Goal: Task Accomplishment & Management: Manage account settings

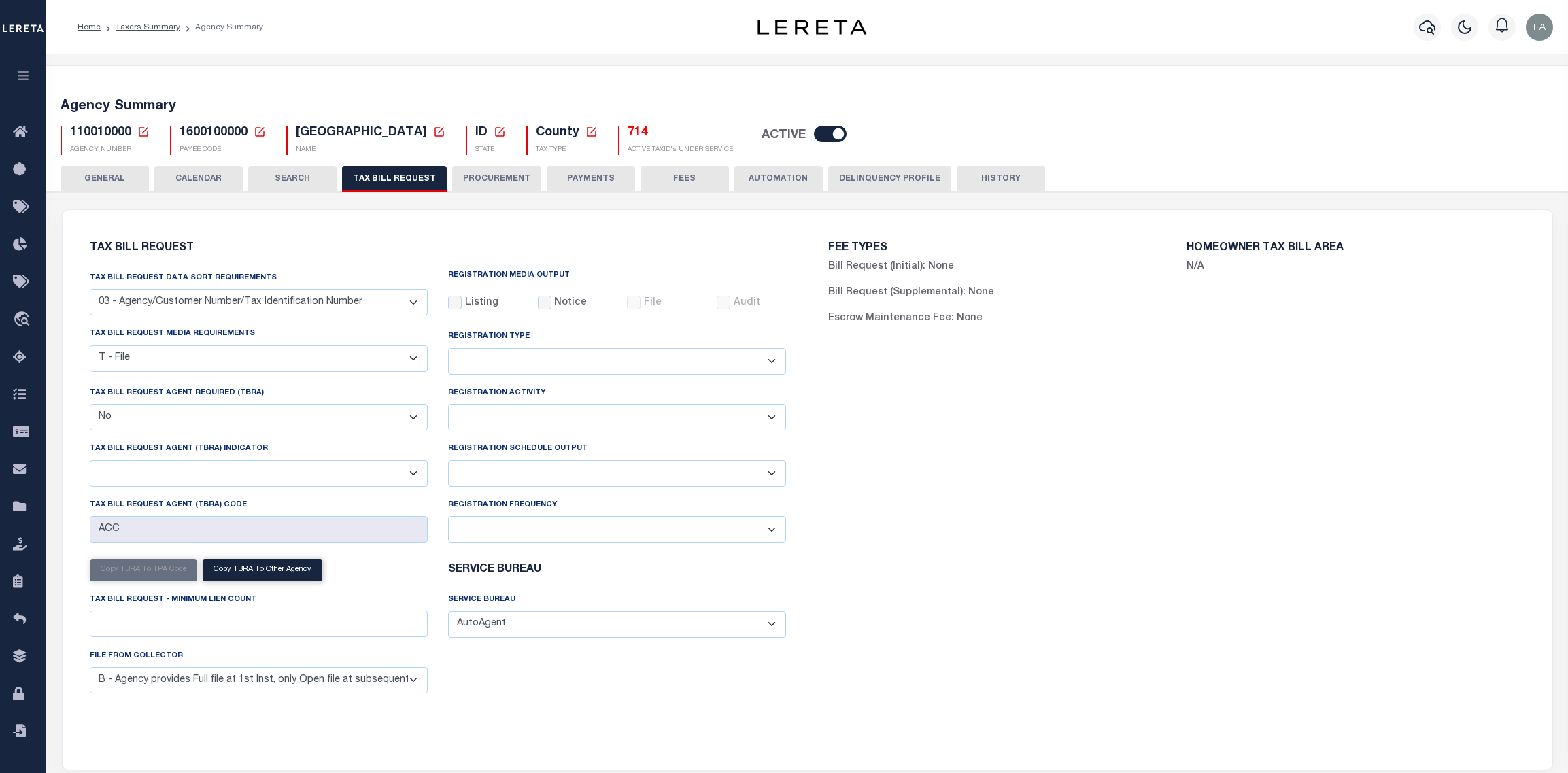
select select "27"
select select "22"
select select "false"
select select
select select "7803021001"
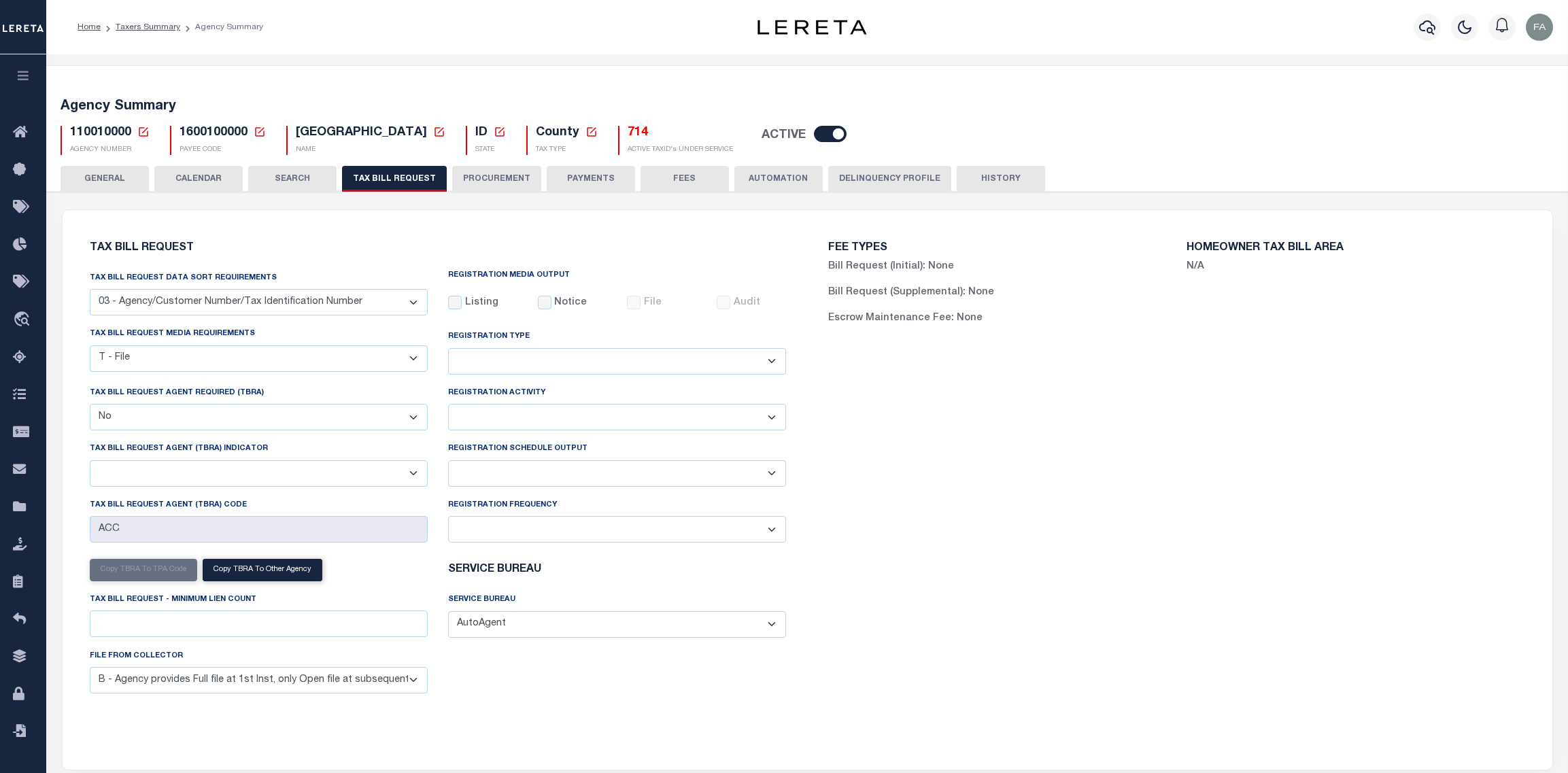
select select "3"
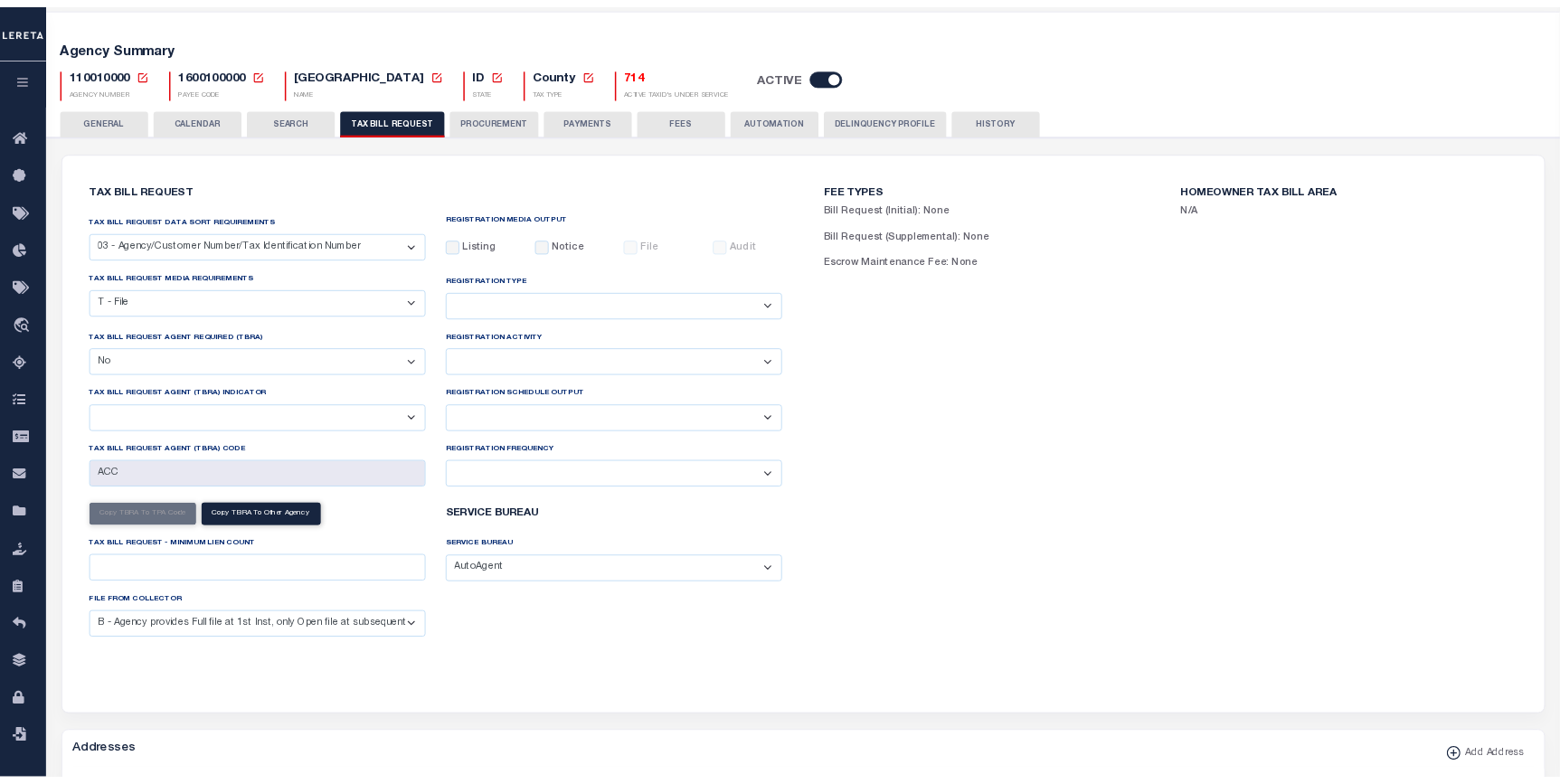
scroll to position [81, 0]
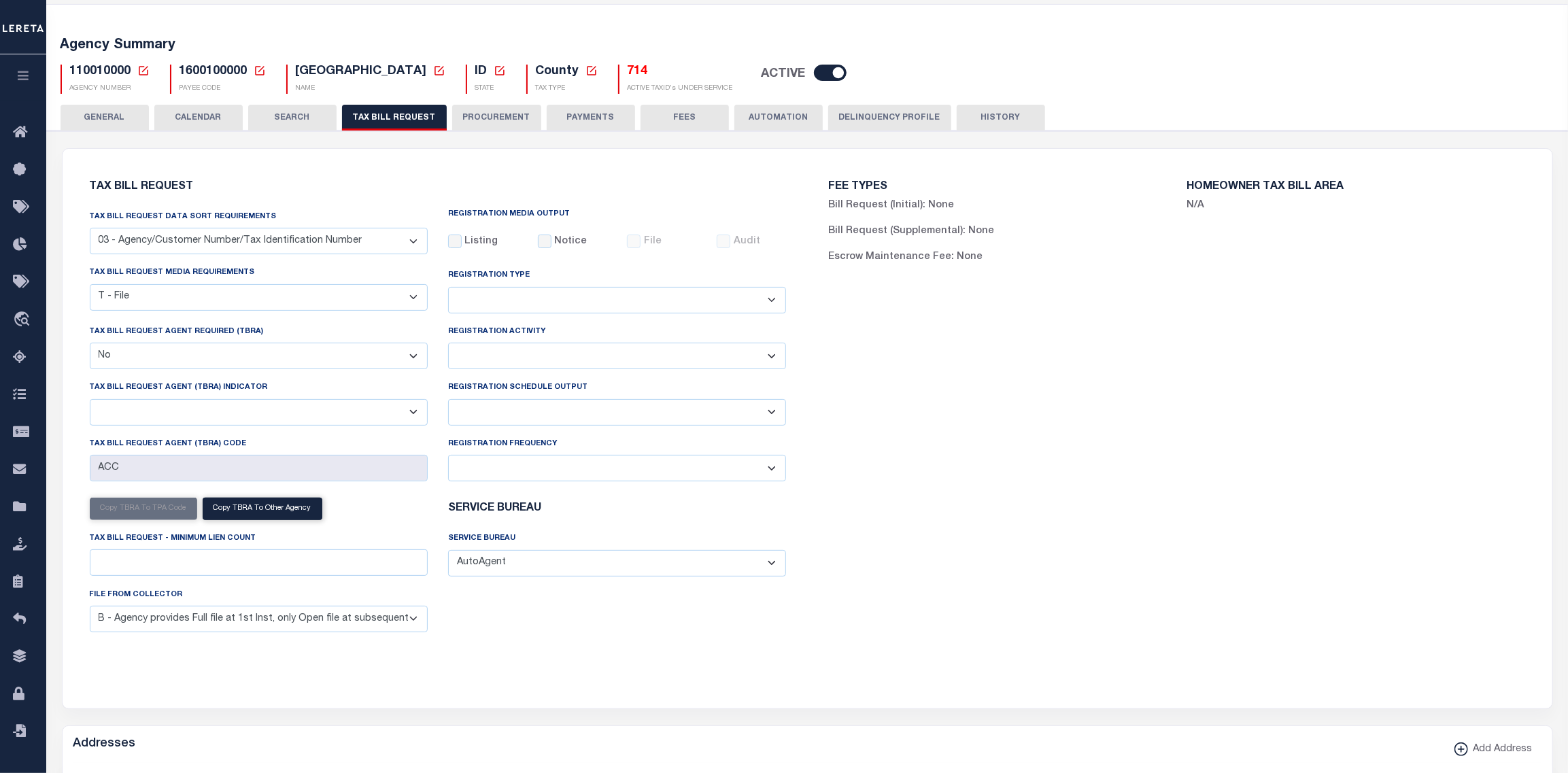
click at [74, 322] on div "Tax Bill Request Tax Bill Request Data Sort Requirements 01 - Agency/Tax Identi…" at bounding box center [438, 420] width 739 height 511
click at [370, 621] on select "B - Agency provides Full file at 1st Inst, only Open file at subsequent install…" at bounding box center [258, 619] width 338 height 27
click at [557, 632] on div "Tax Bill Request Data Sort Requirements 01 - Agency/Tax Identification Number 0…" at bounding box center [438, 426] width 718 height 434
click at [416, 418] on select "A - Agency requires both customer TBRA code and LERETA TBRA code. B - Agency re…" at bounding box center [258, 413] width 338 height 27
click at [414, 394] on div "Tax Bill Request Agent (TBRA) Indicator A - Agency requires both customer TBRA …" at bounding box center [258, 403] width 338 height 45
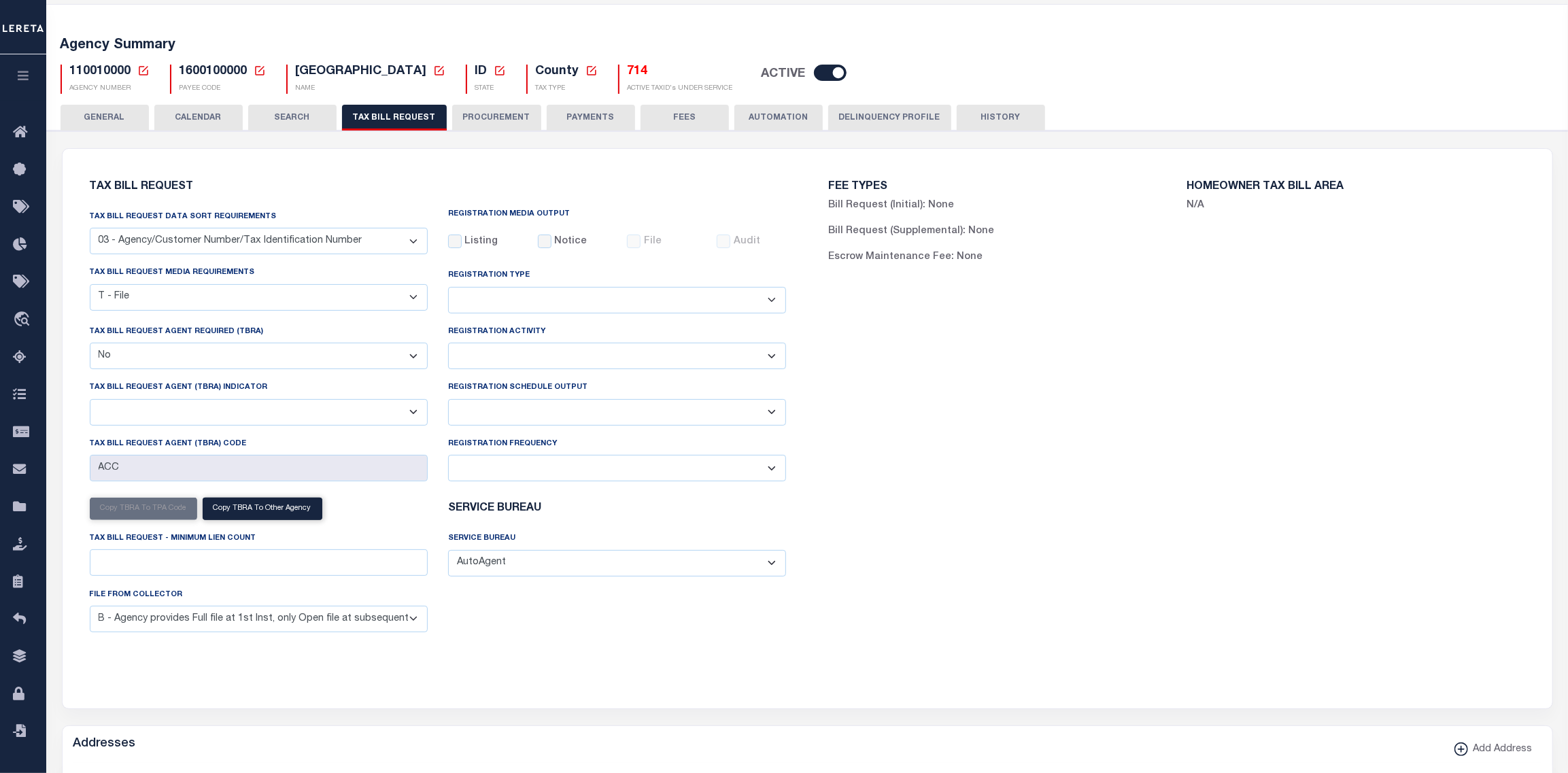
click at [420, 417] on select "A - Agency requires both customer TBRA code and LERETA TBRA code. B - Agency re…" at bounding box center [258, 413] width 338 height 27
click at [957, 373] on div "FEE TYPES Bill Request (Initial): None Bill Request (Supplemental): None Escrow…" at bounding box center [1177, 420] width 739 height 511
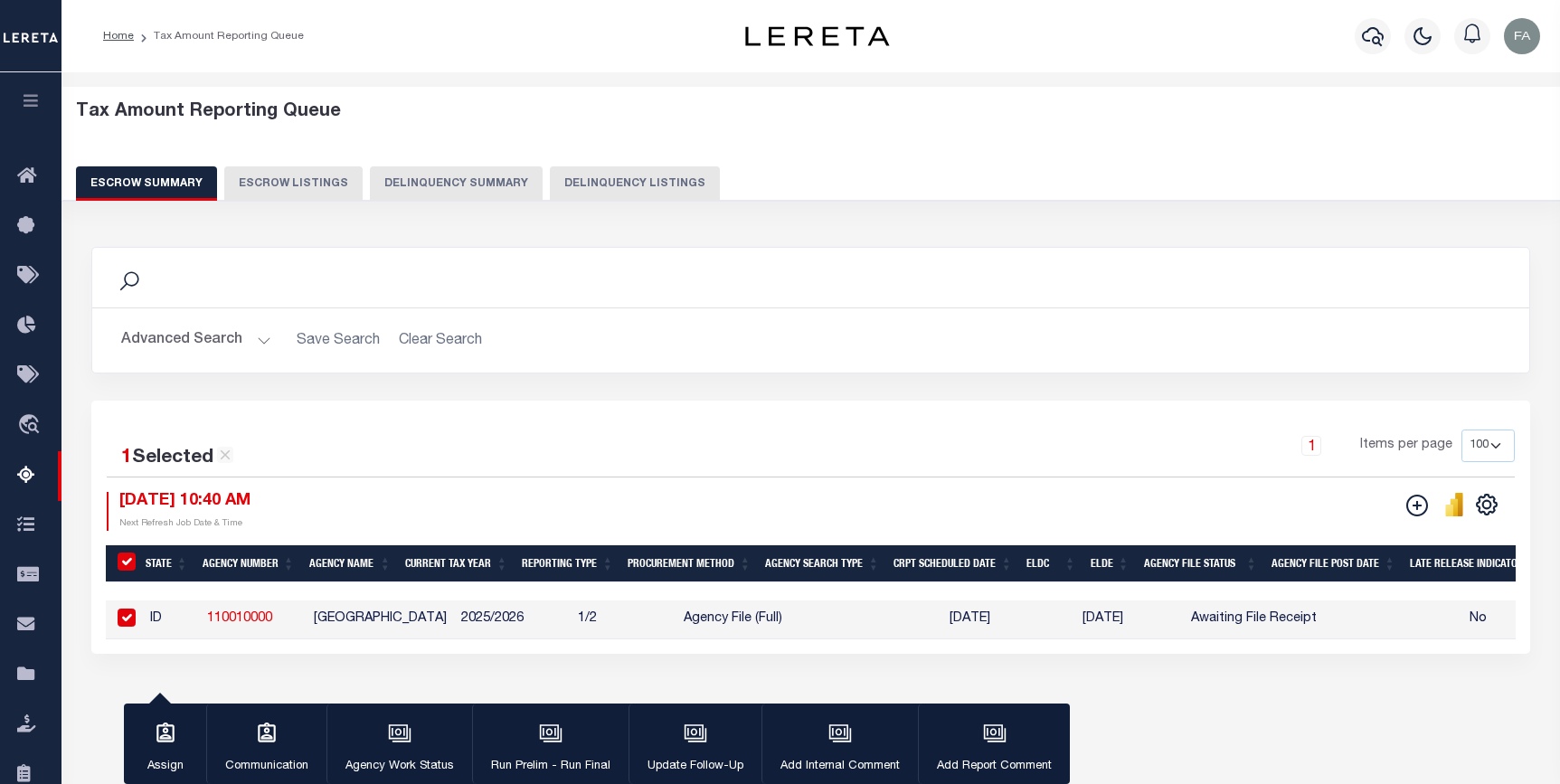
select select "100"
click at [25, 180] on icon at bounding box center [31, 177] width 29 height 23
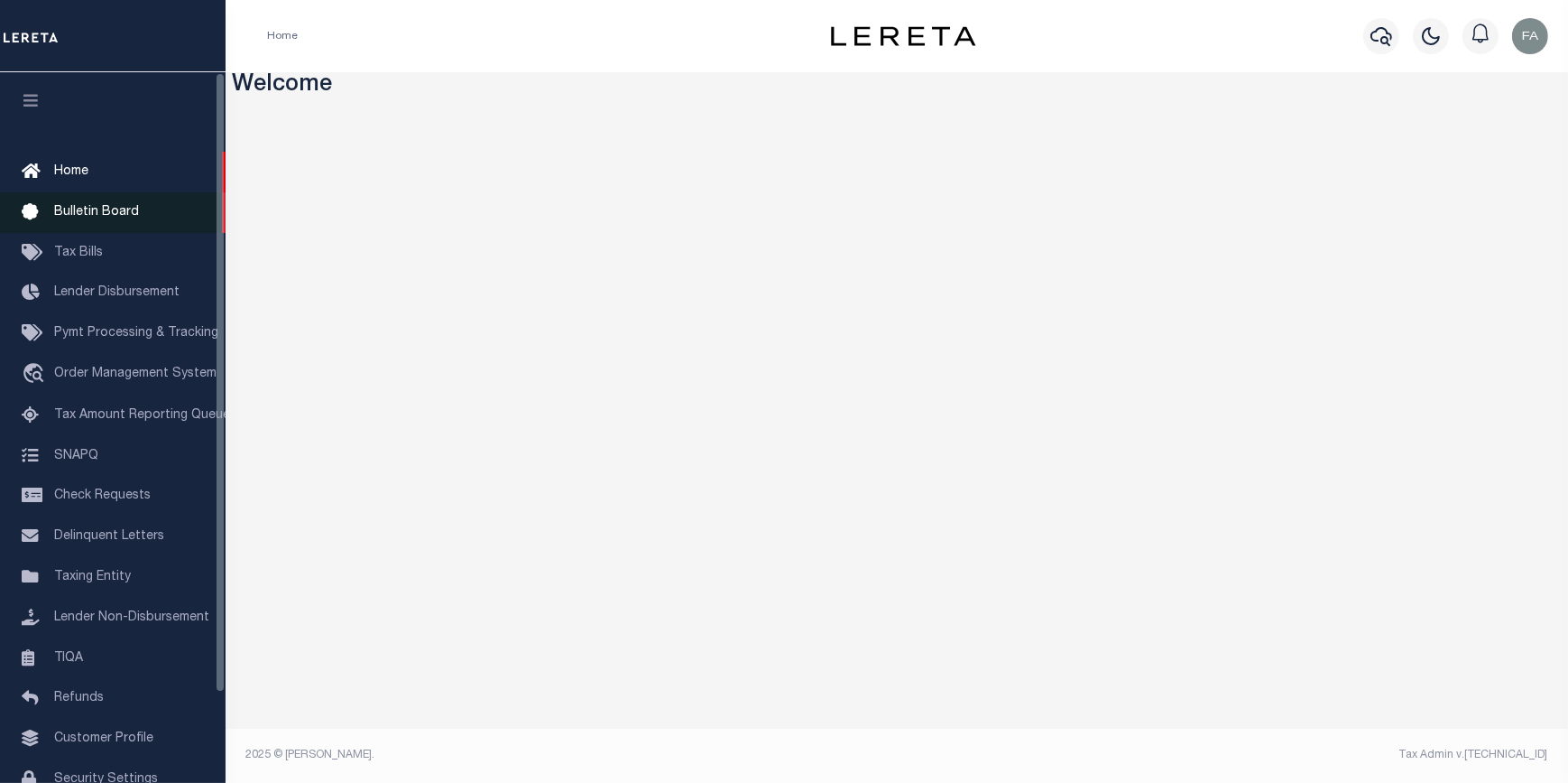
click at [163, 209] on link "Bulletin Board" at bounding box center [113, 212] width 226 height 41
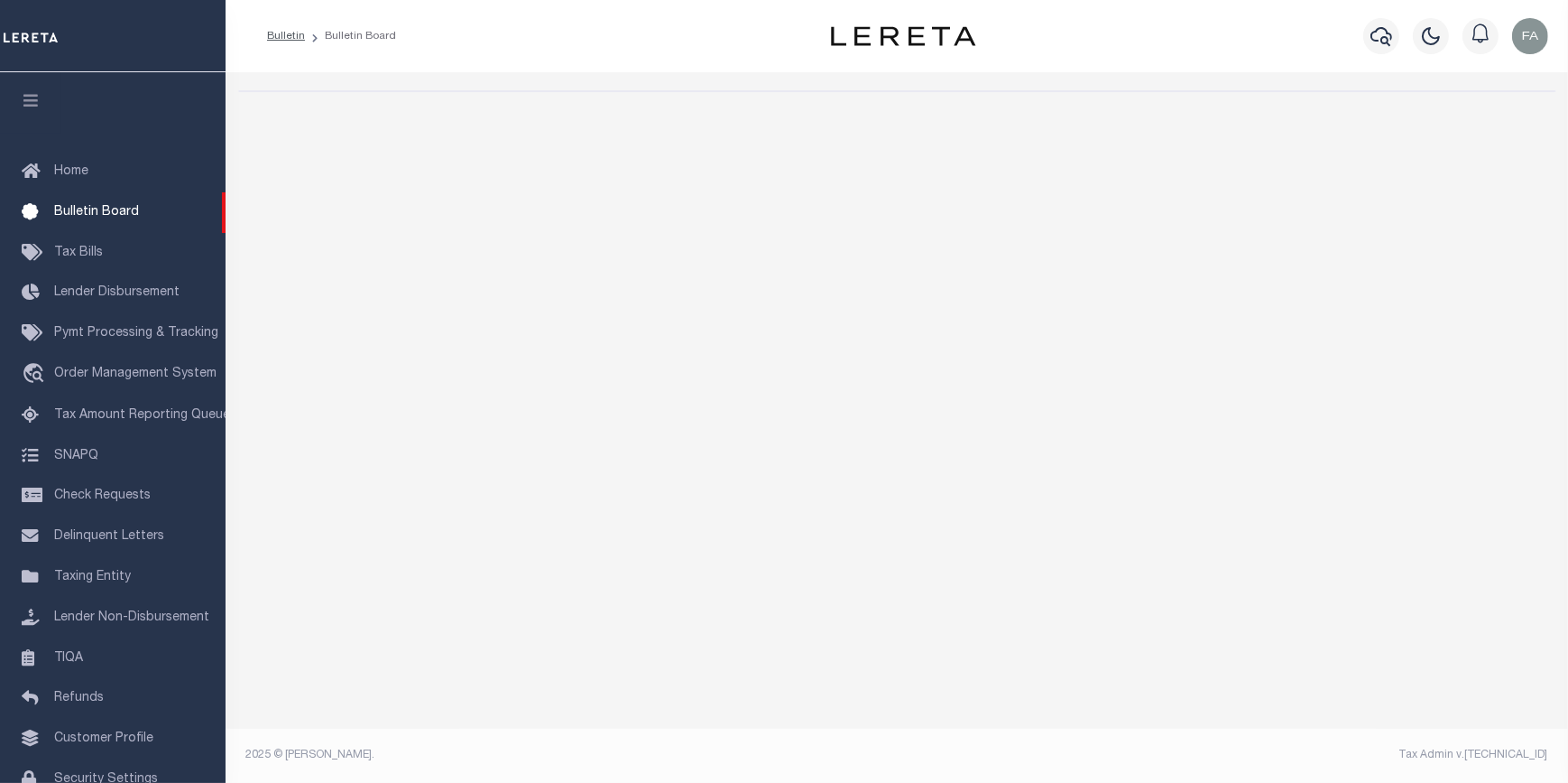
select select "50"
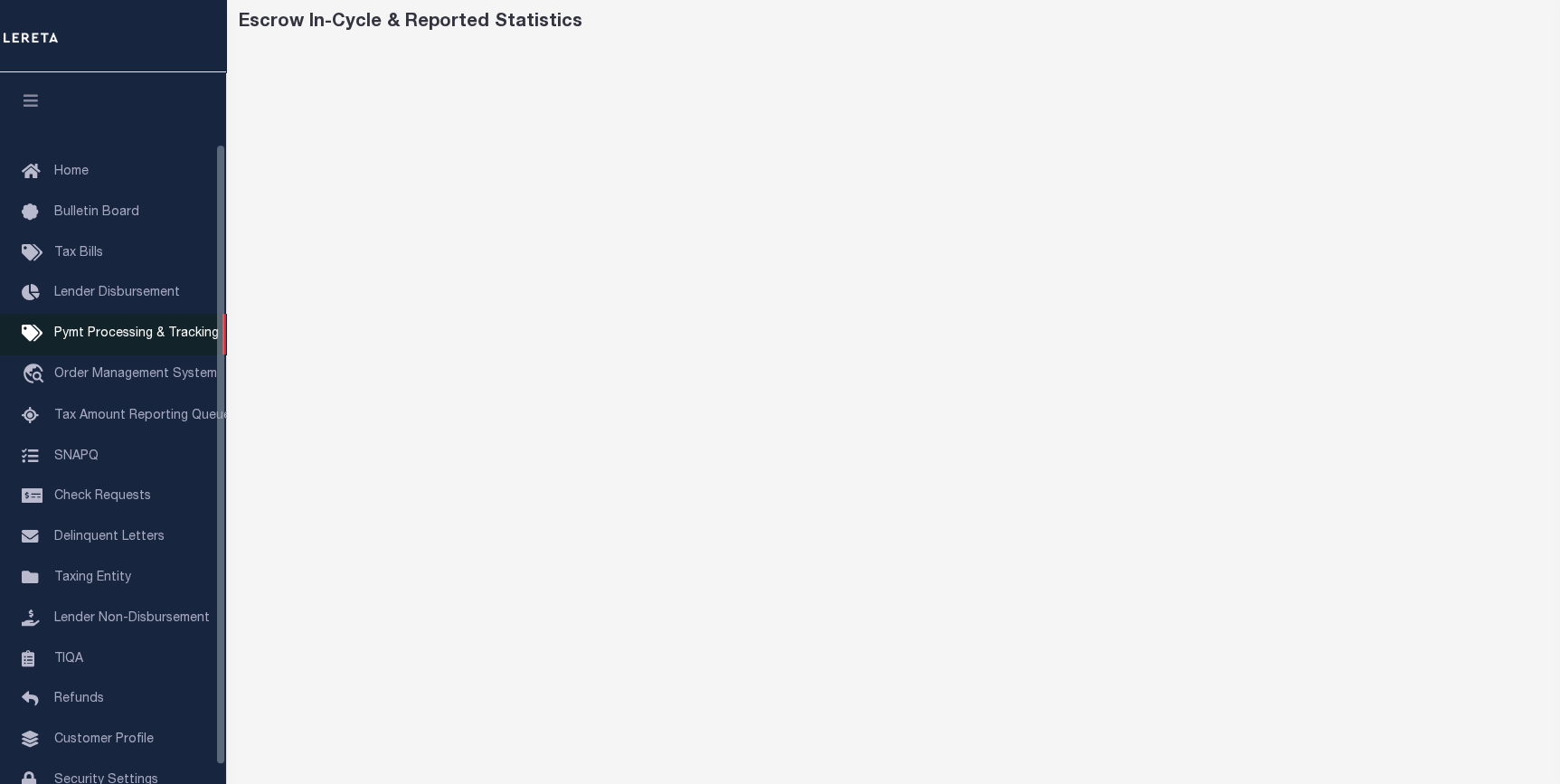
scroll to position [103, 0]
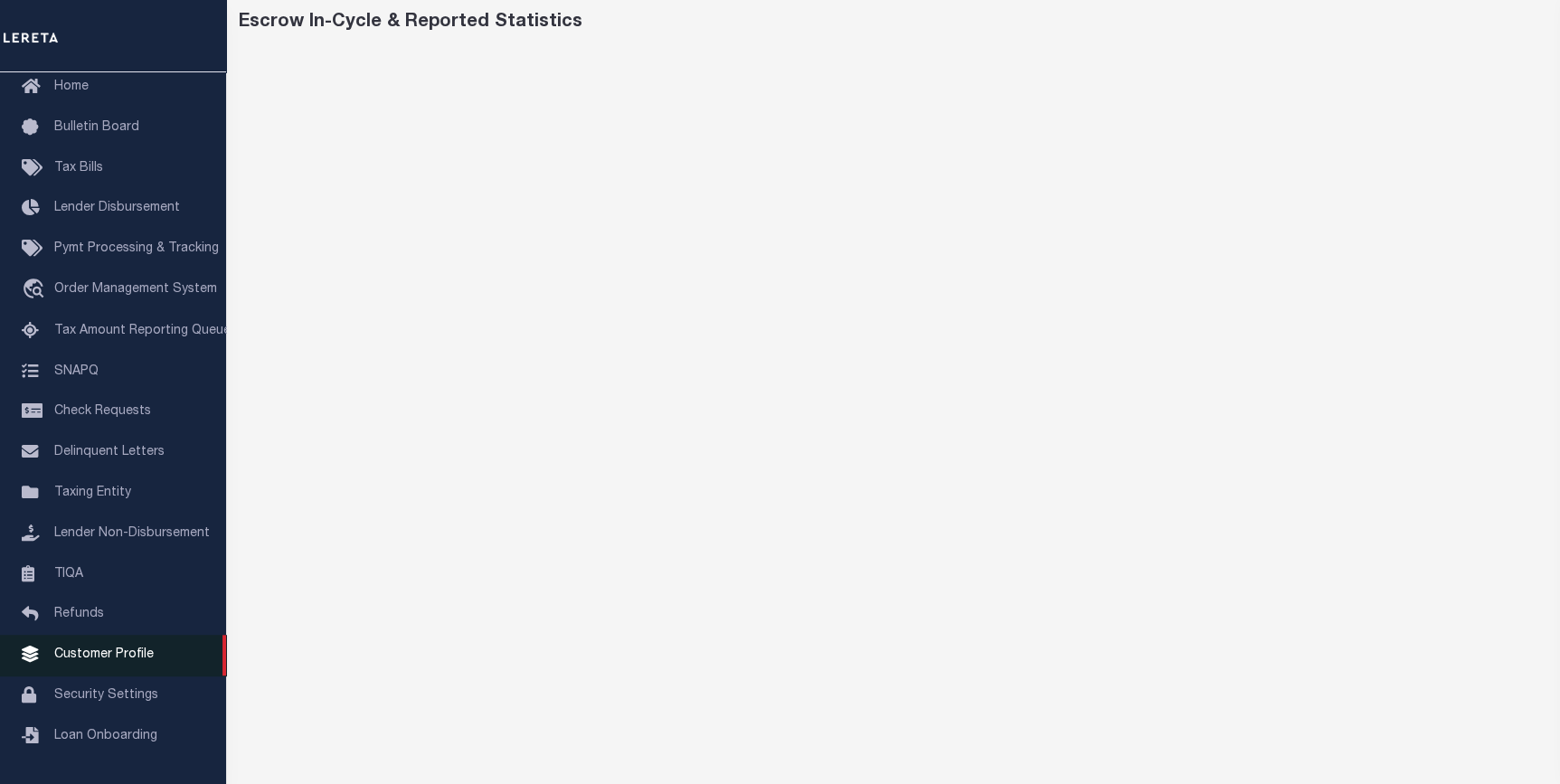
click at [90, 662] on link "Customer Profile" at bounding box center [113, 654] width 226 height 41
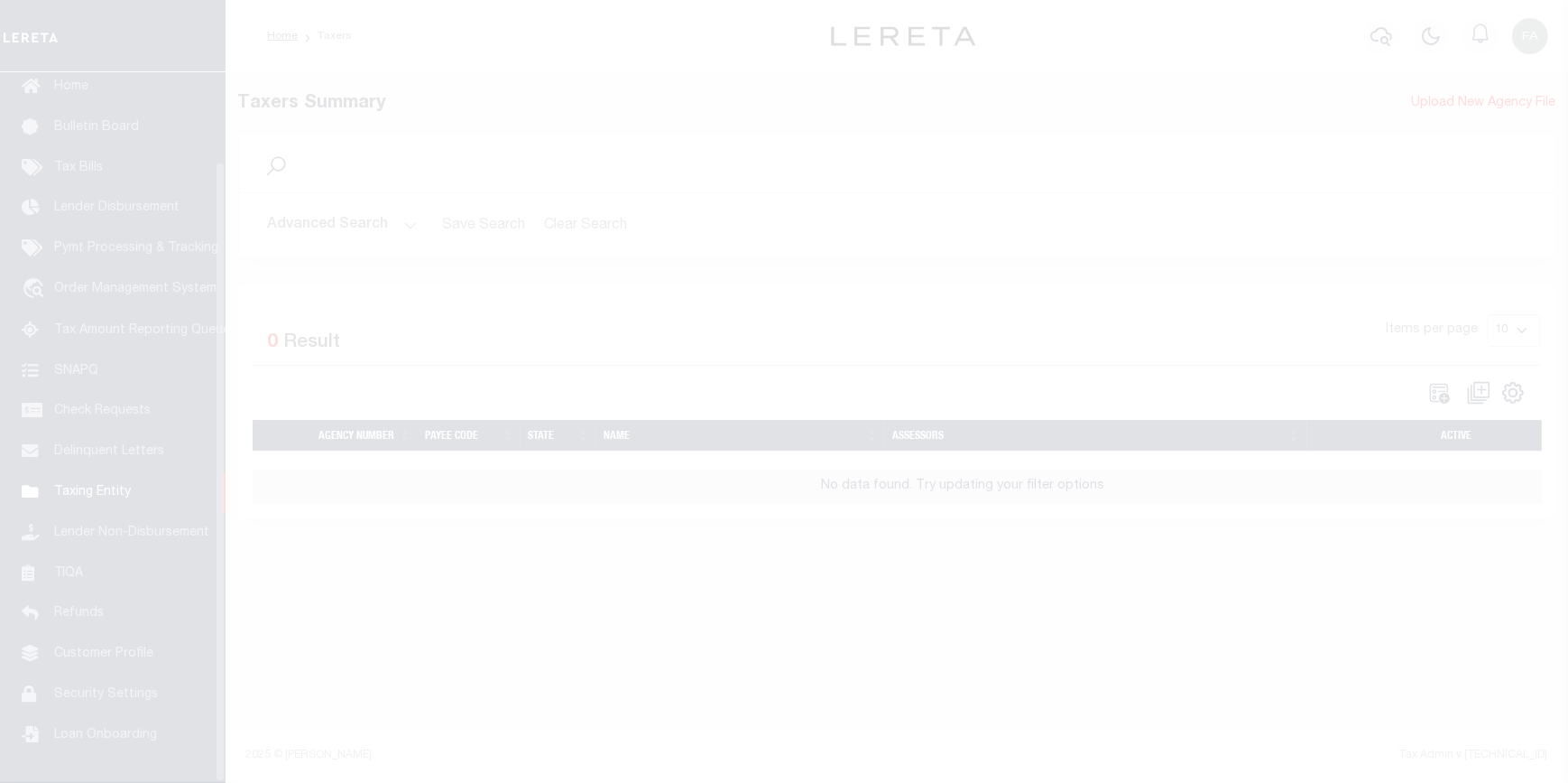
scroll to position [103, 0]
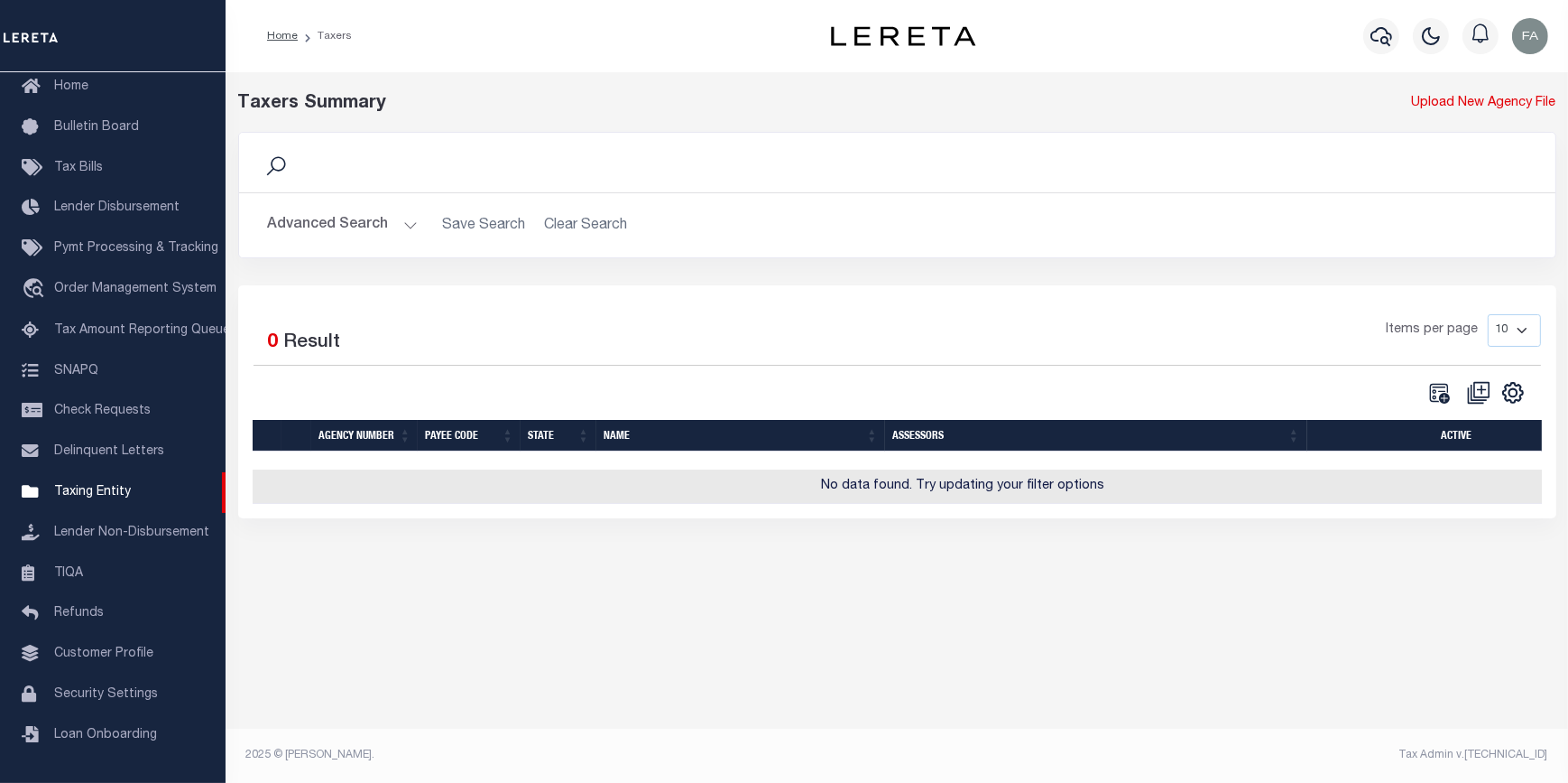
click at [269, 168] on icon at bounding box center [276, 167] width 24 height 24
click at [375, 225] on button "Advanced Search" at bounding box center [342, 225] width 150 height 36
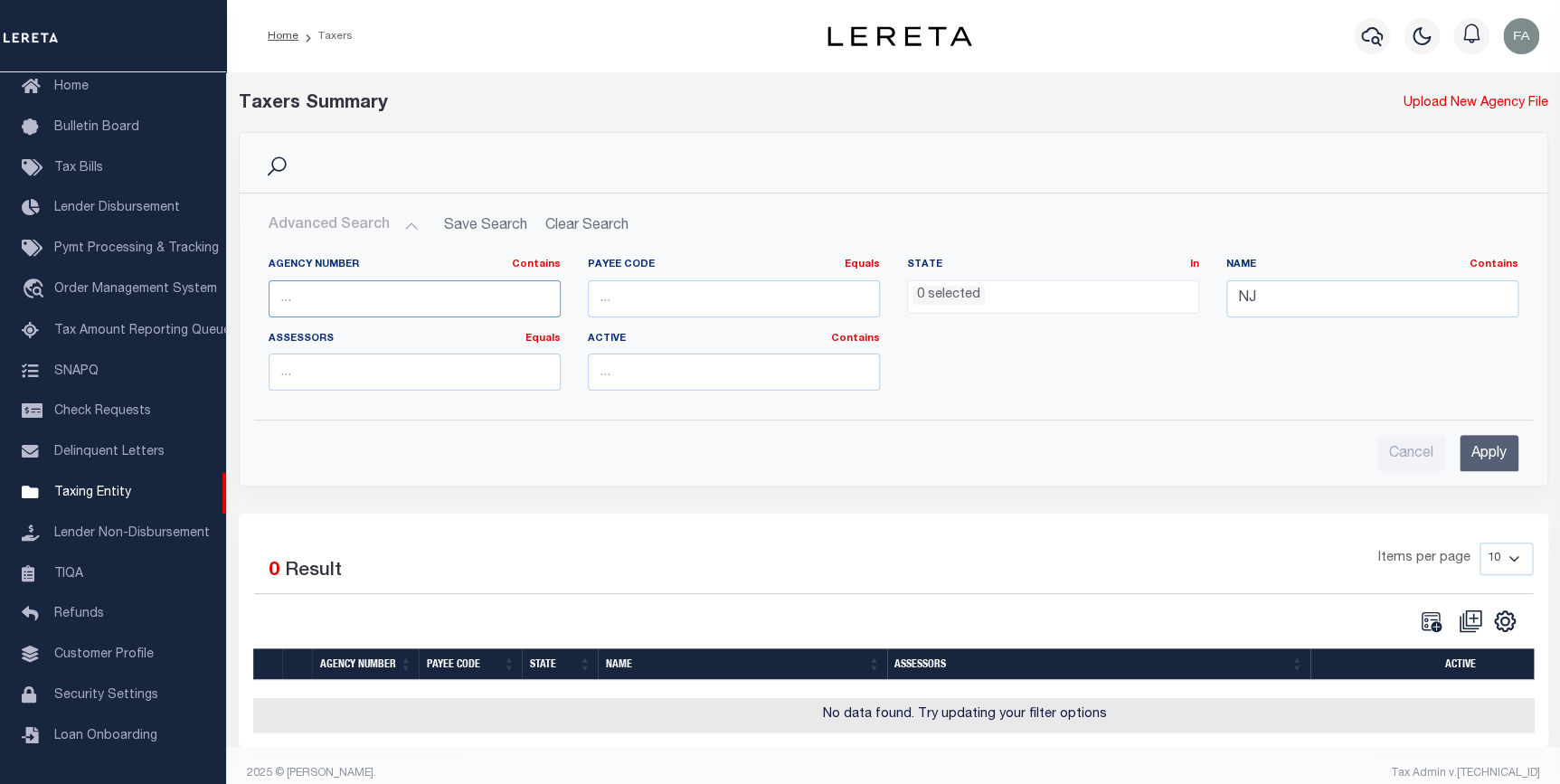
click at [362, 285] on input "text" at bounding box center [414, 298] width 292 height 37
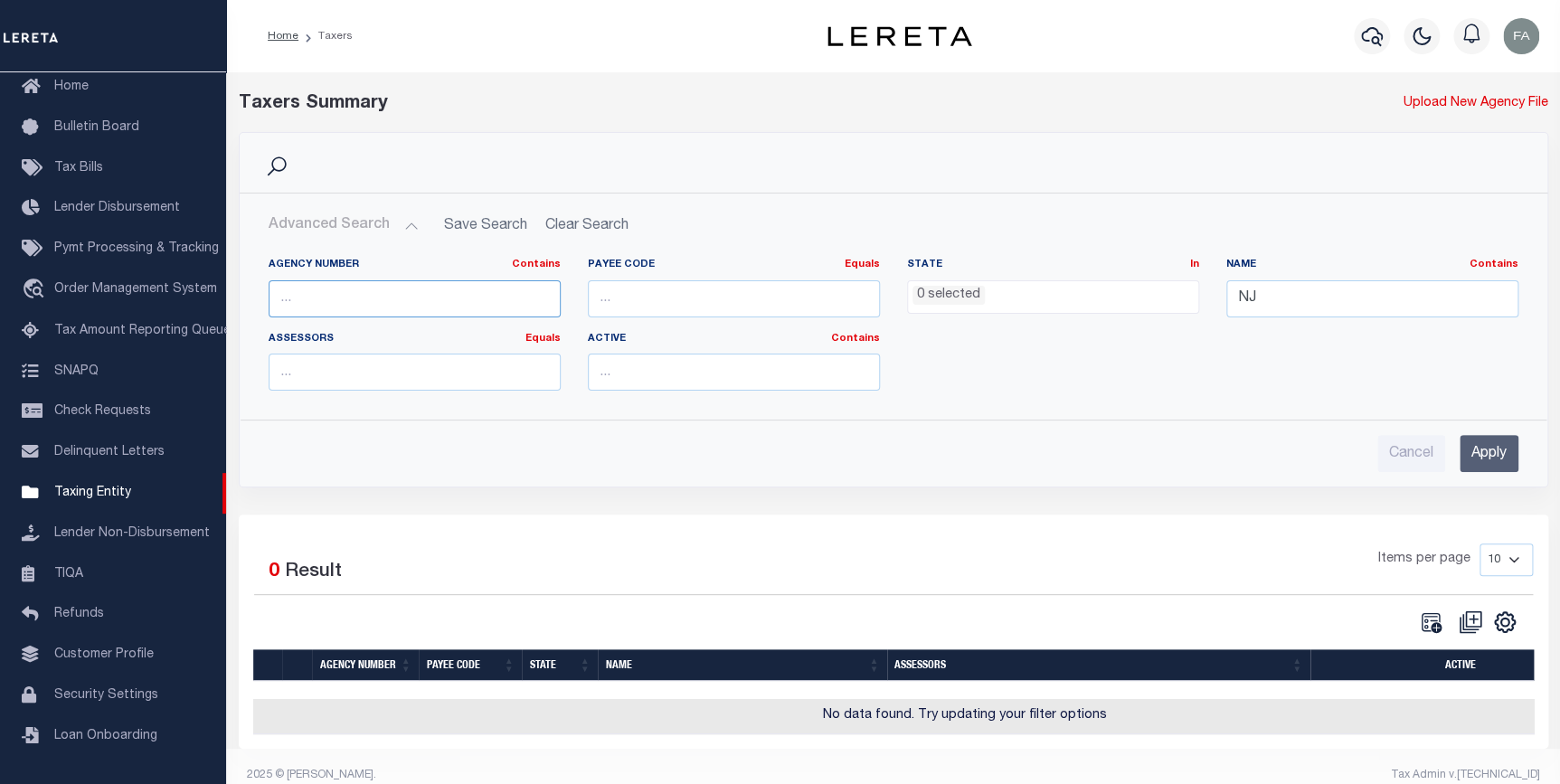
paste input "230010000"
type input "230010000"
click at [1473, 457] on input "Apply" at bounding box center [1489, 453] width 59 height 37
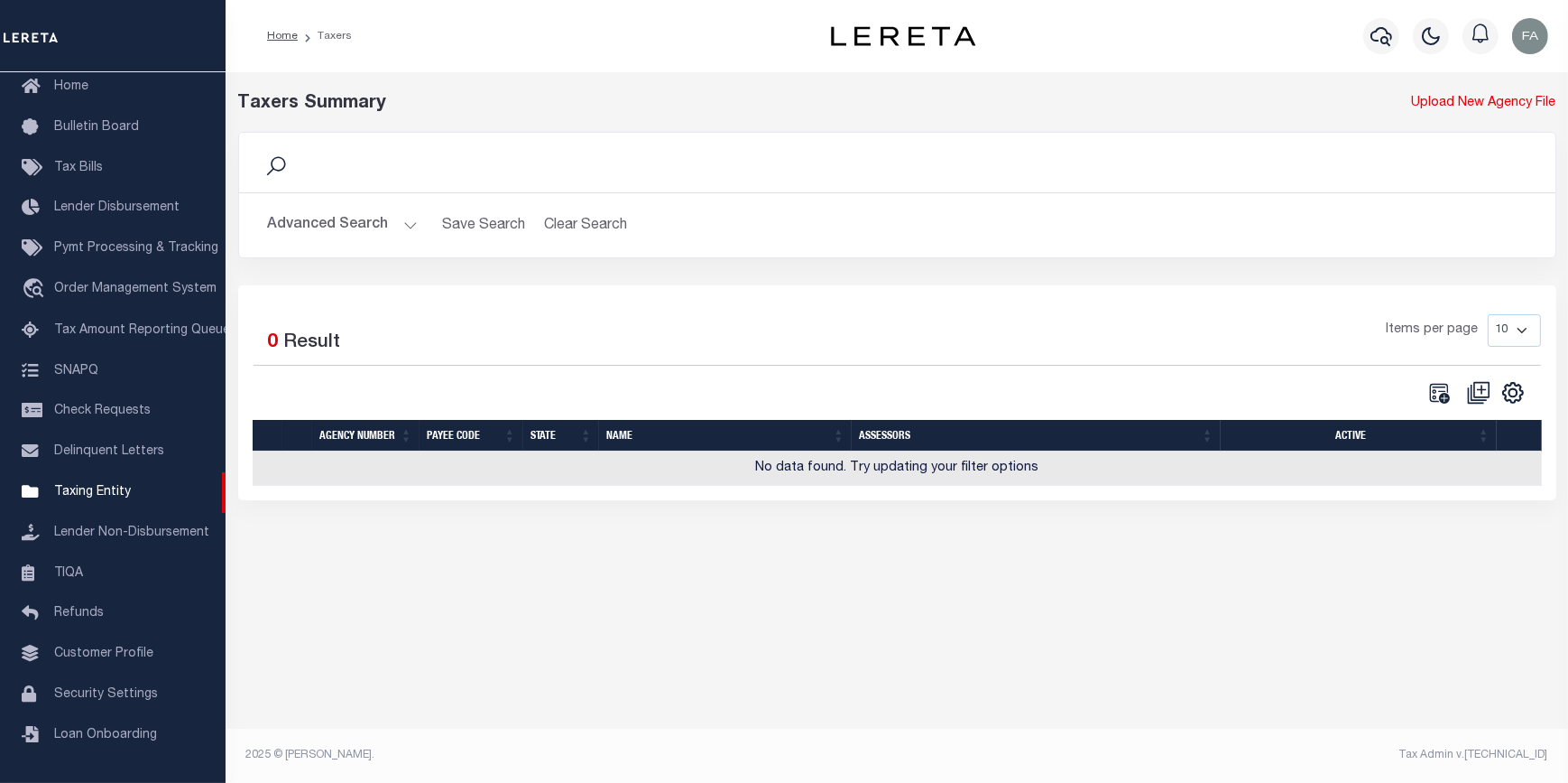
click at [325, 236] on button "Advanced Search" at bounding box center [342, 225] width 150 height 36
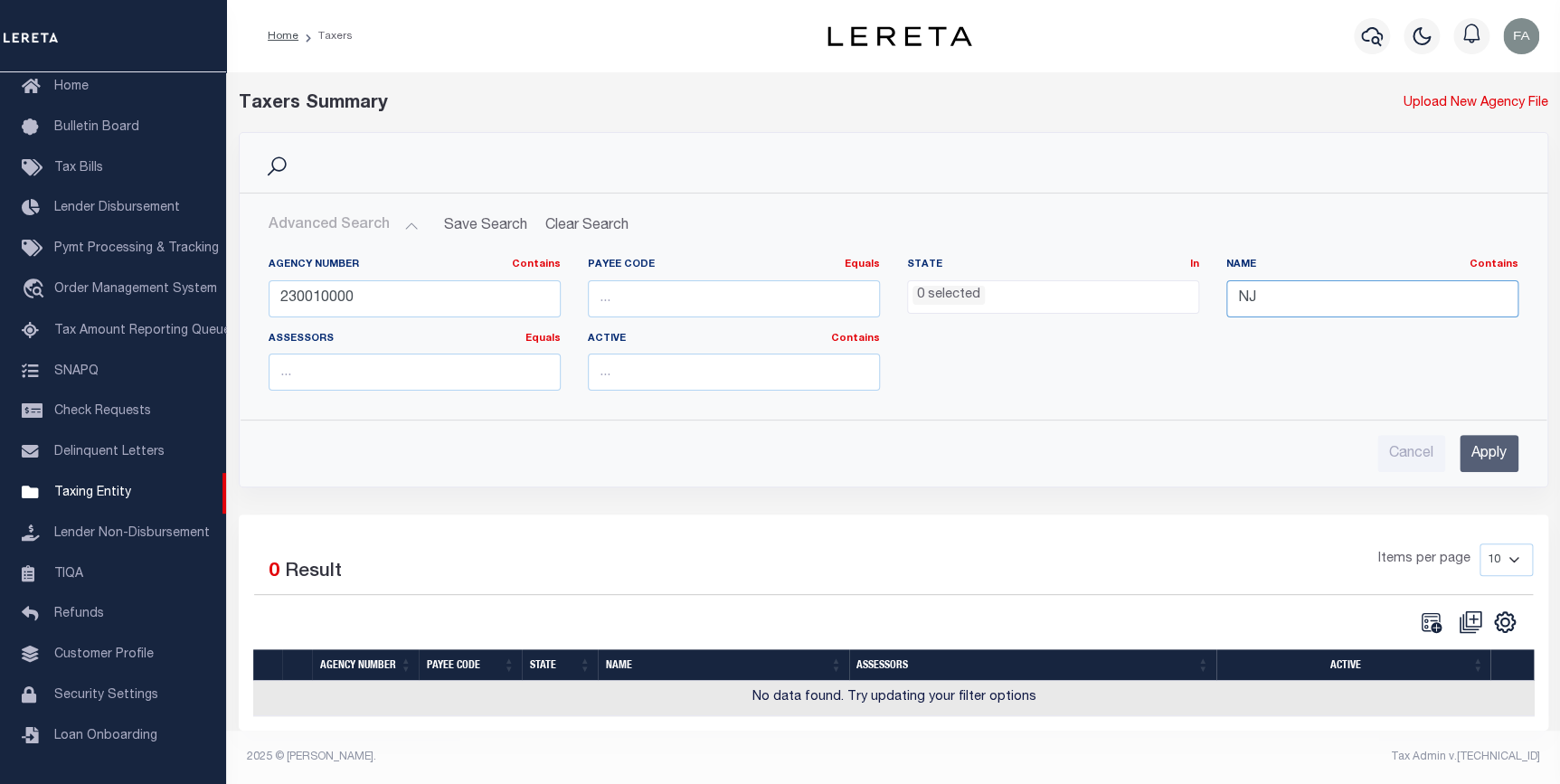
click at [1272, 287] on input "NJ" at bounding box center [1372, 298] width 292 height 37
click at [1272, 288] on input "NJ" at bounding box center [1372, 298] width 292 height 37
click at [1488, 461] on input "Apply" at bounding box center [1489, 453] width 59 height 37
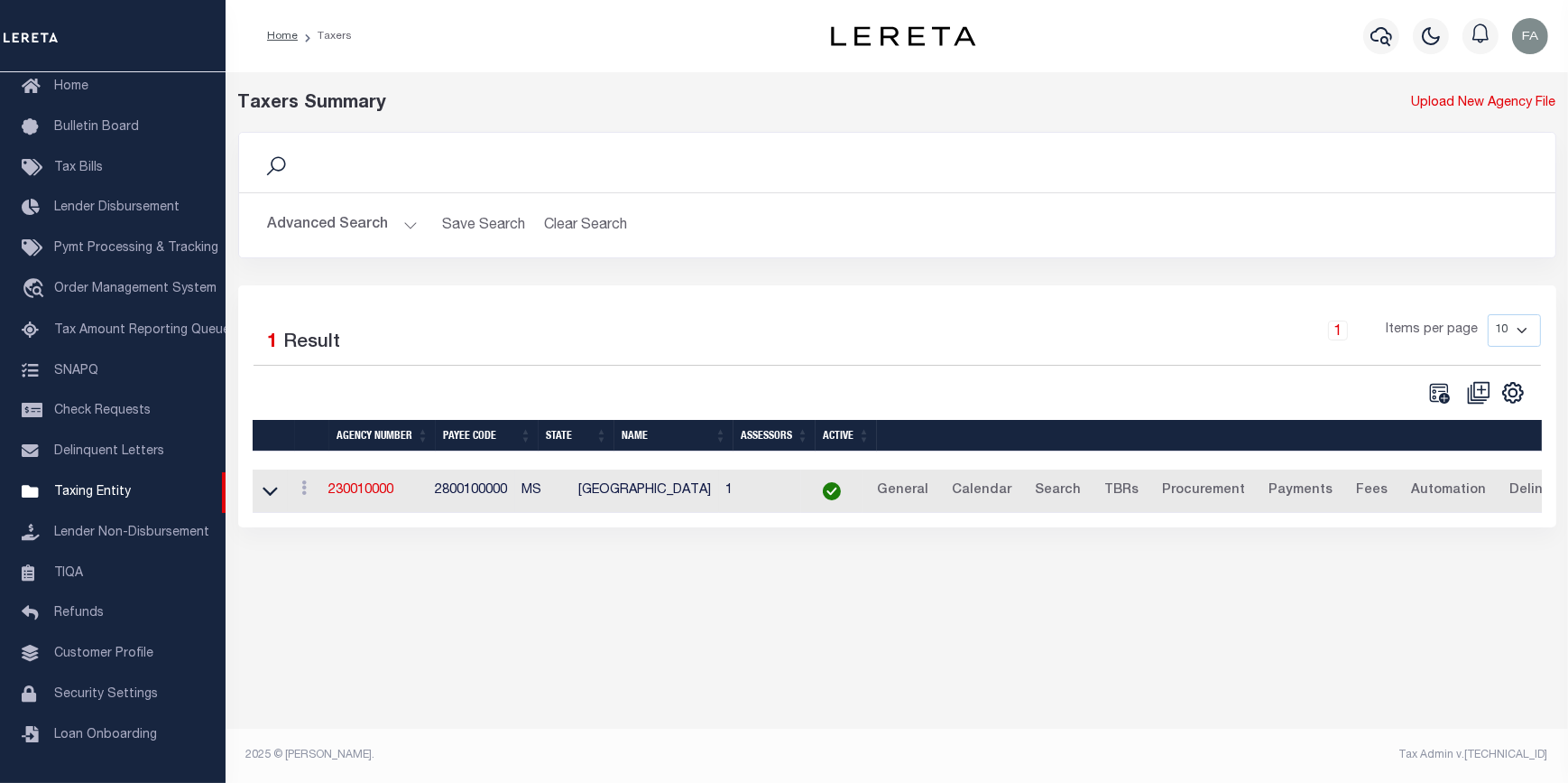
click at [258, 488] on td at bounding box center [270, 492] width 36 height 45
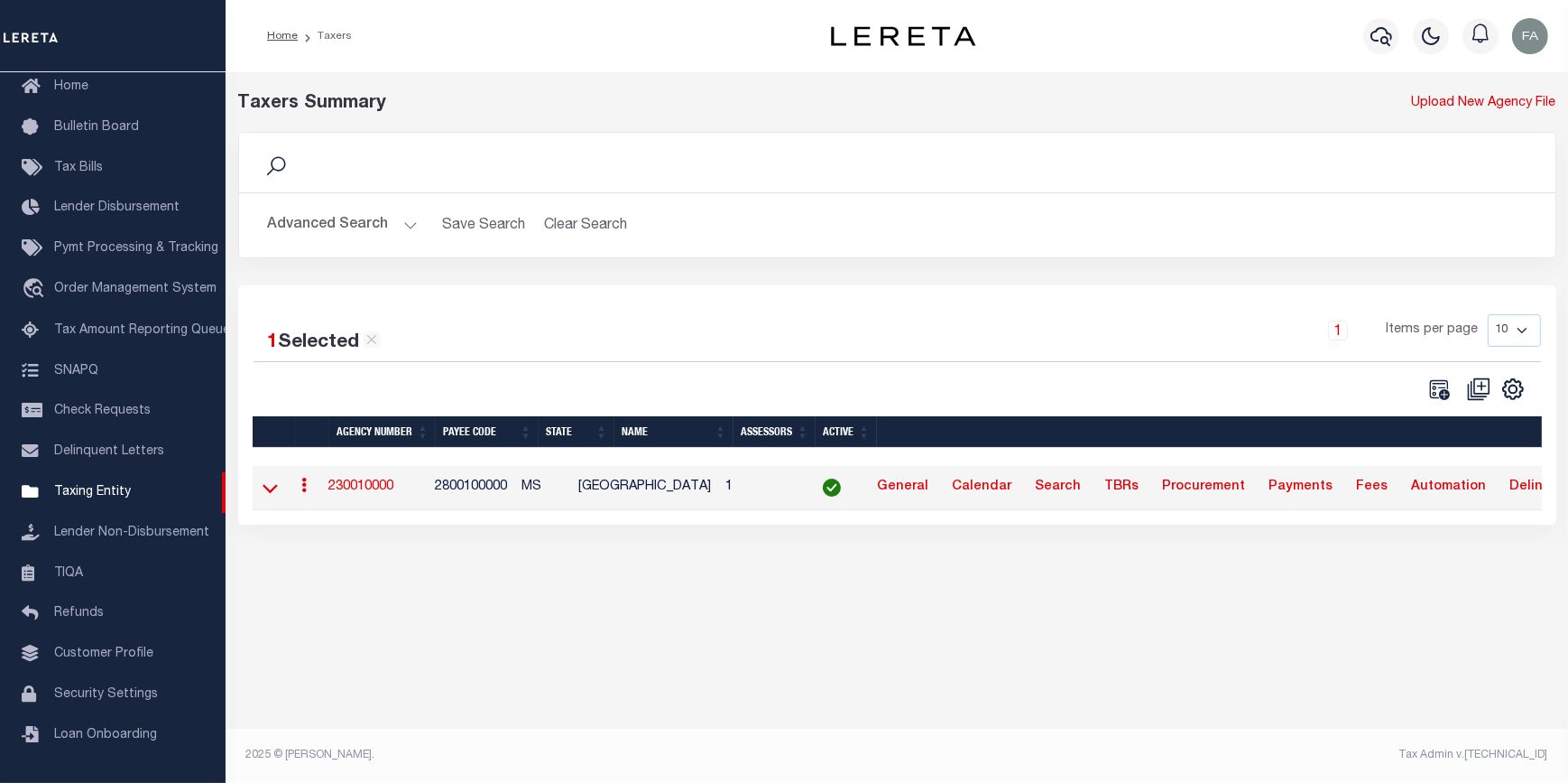
click at [274, 492] on icon at bounding box center [269, 488] width 15 height 19
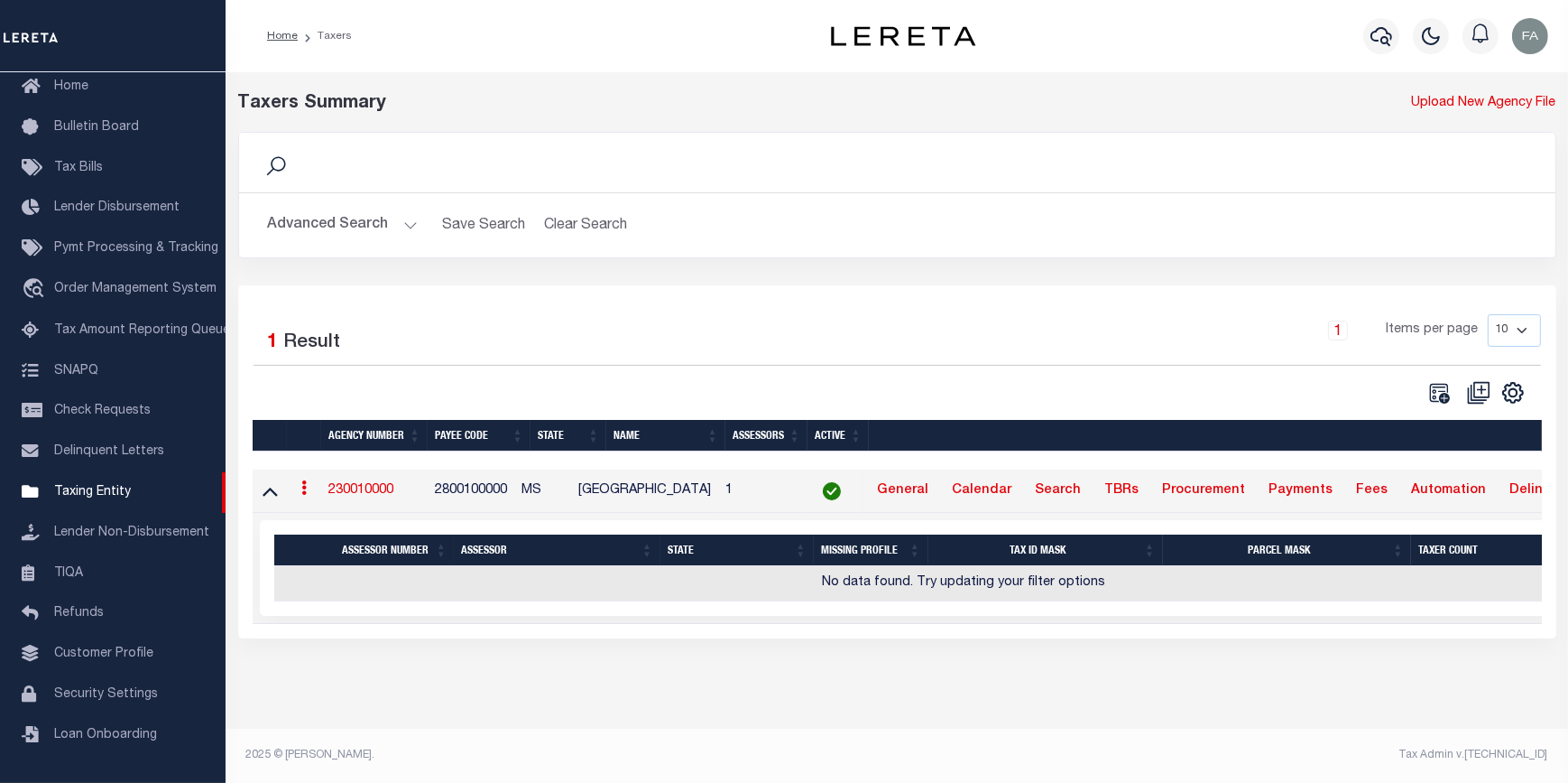
click at [385, 492] on link "230010000" at bounding box center [362, 490] width 65 height 13
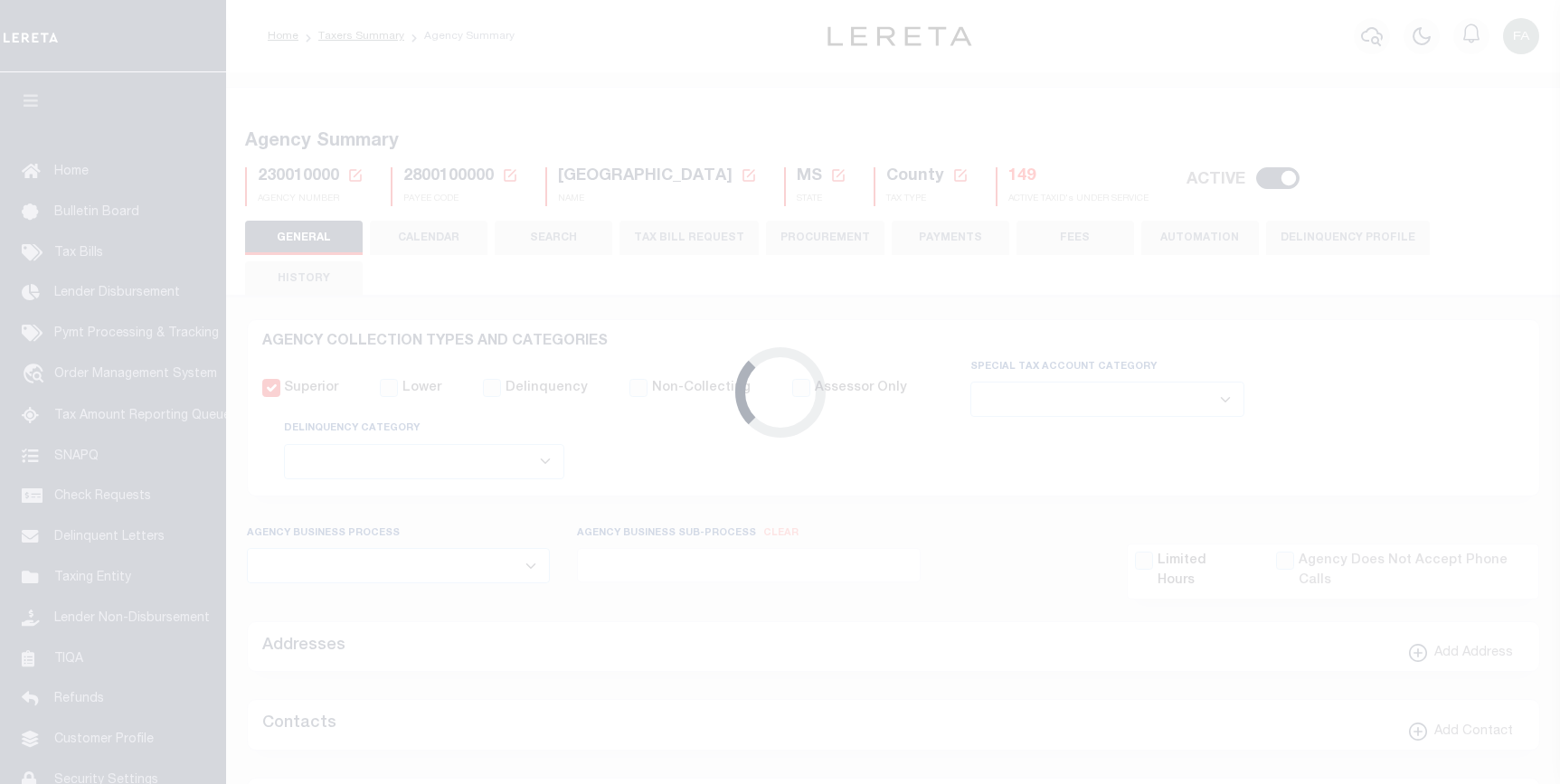
select select
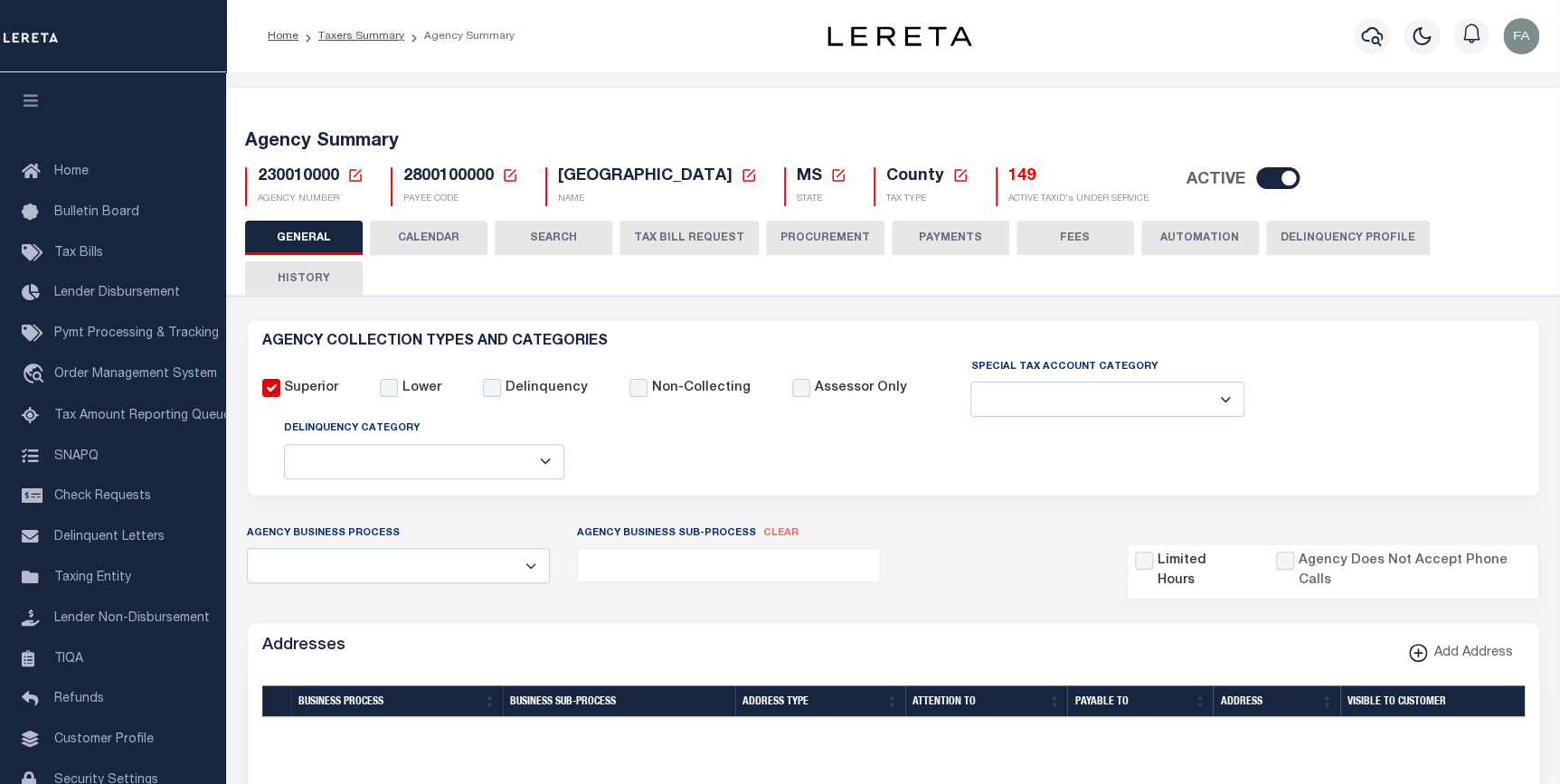
click at [406, 245] on button "CALENDAR" at bounding box center [428, 237] width 117 height 35
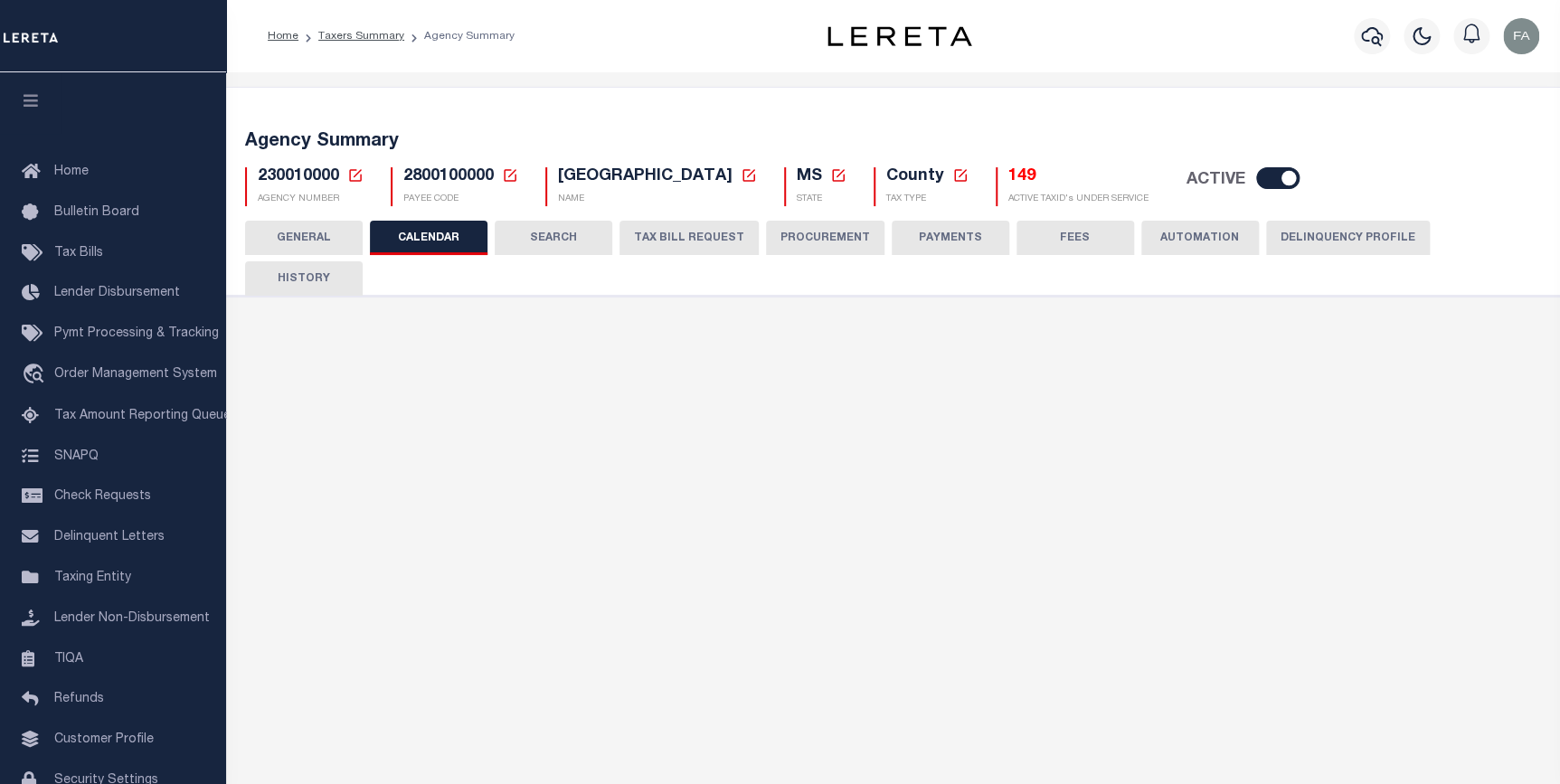
checkbox input "false"
type input "1"
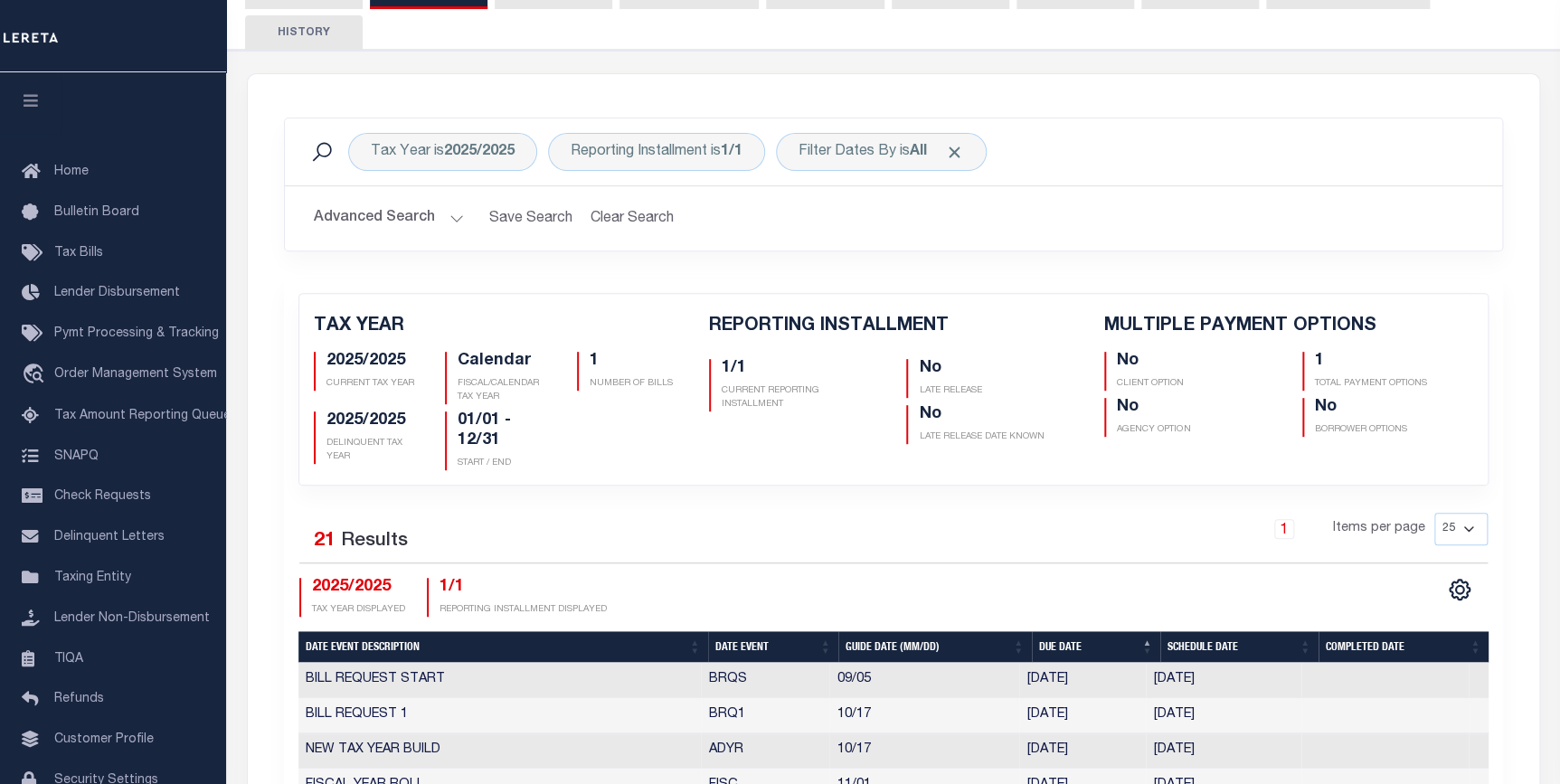
scroll to position [81, 0]
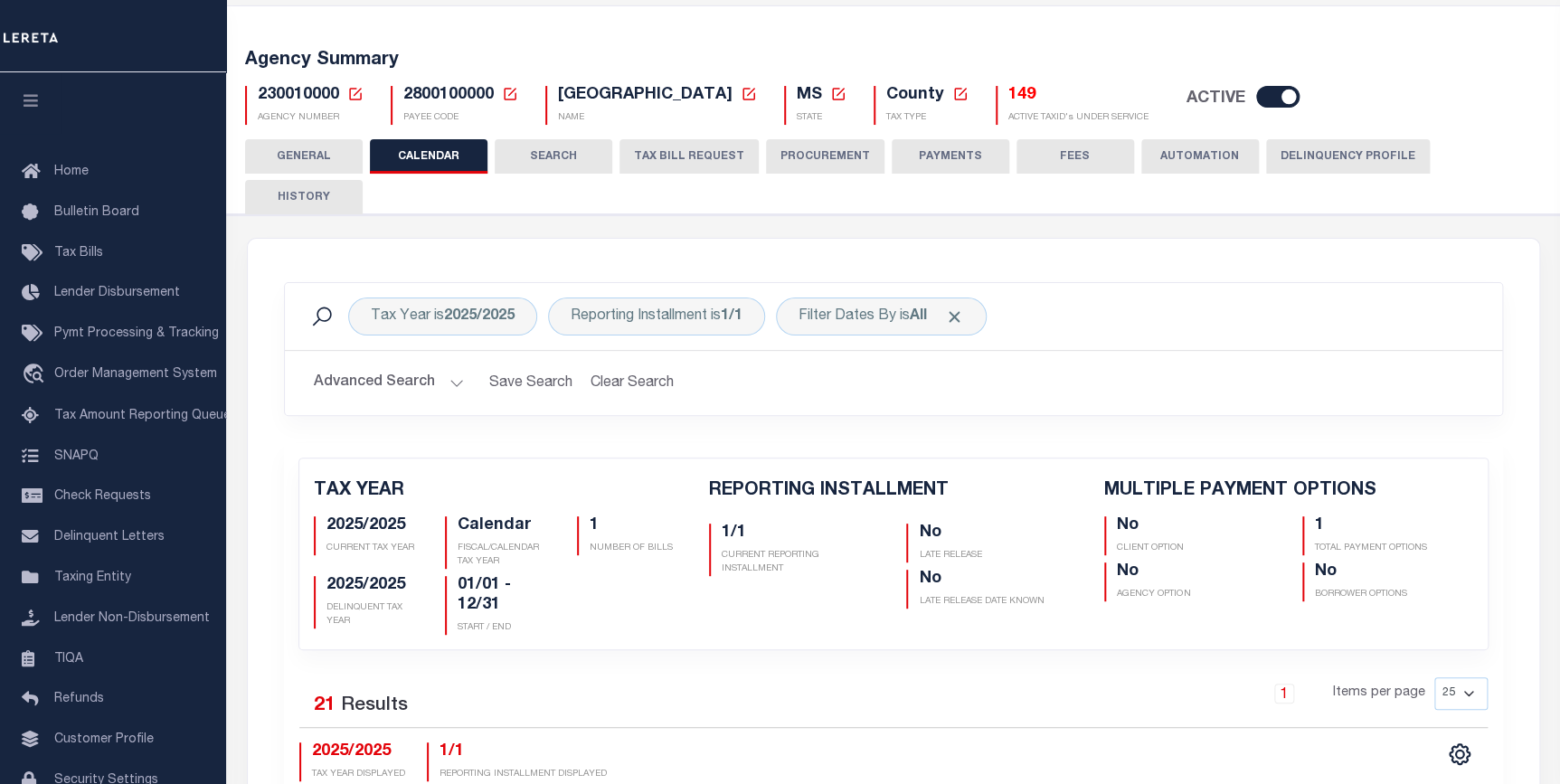
click at [576, 152] on button "SEARCH" at bounding box center [553, 156] width 117 height 35
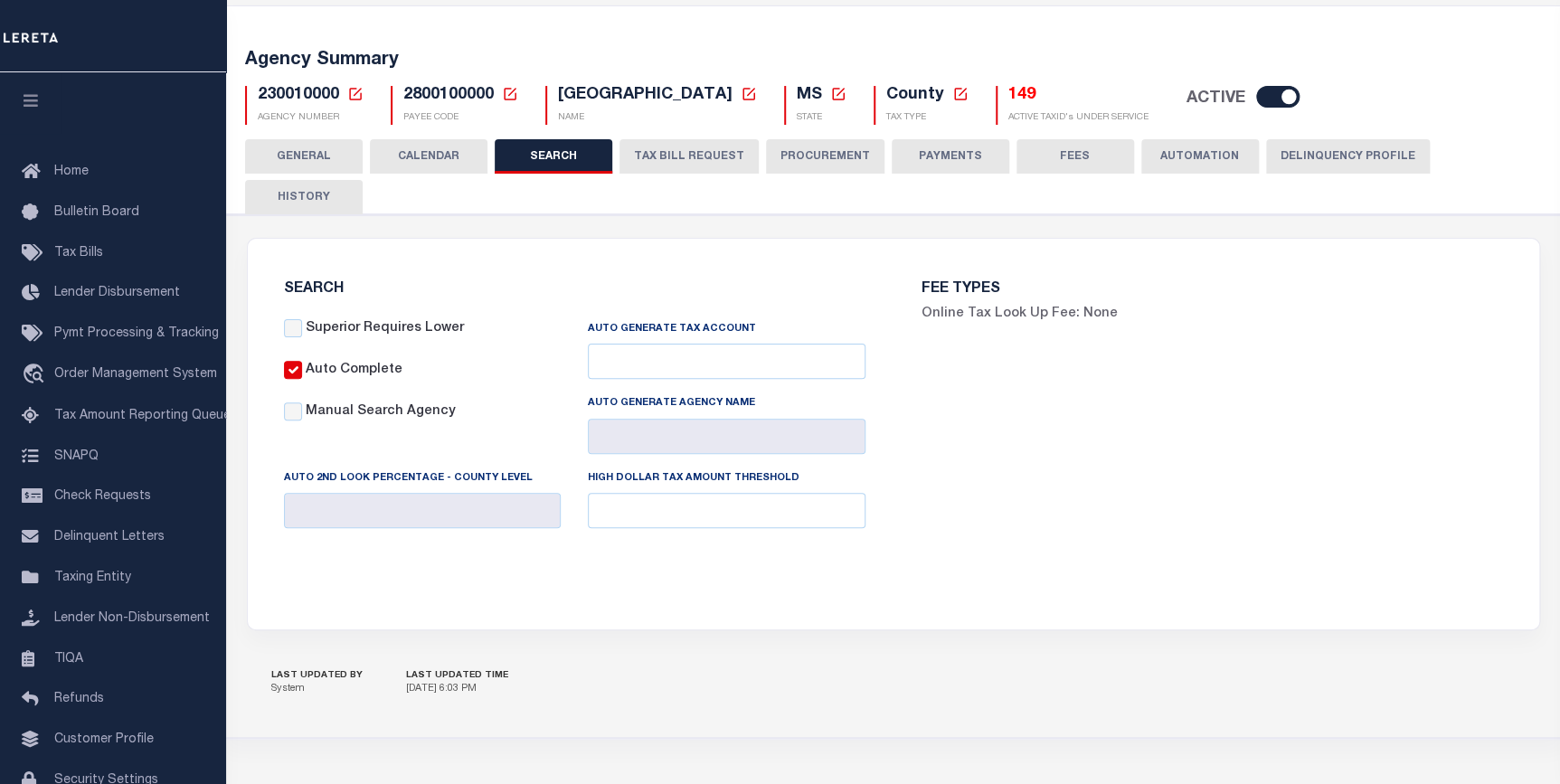
checkbox input "false"
type input "7000"
click at [685, 156] on button "TAX BILL REQUEST" at bounding box center [689, 156] width 139 height 35
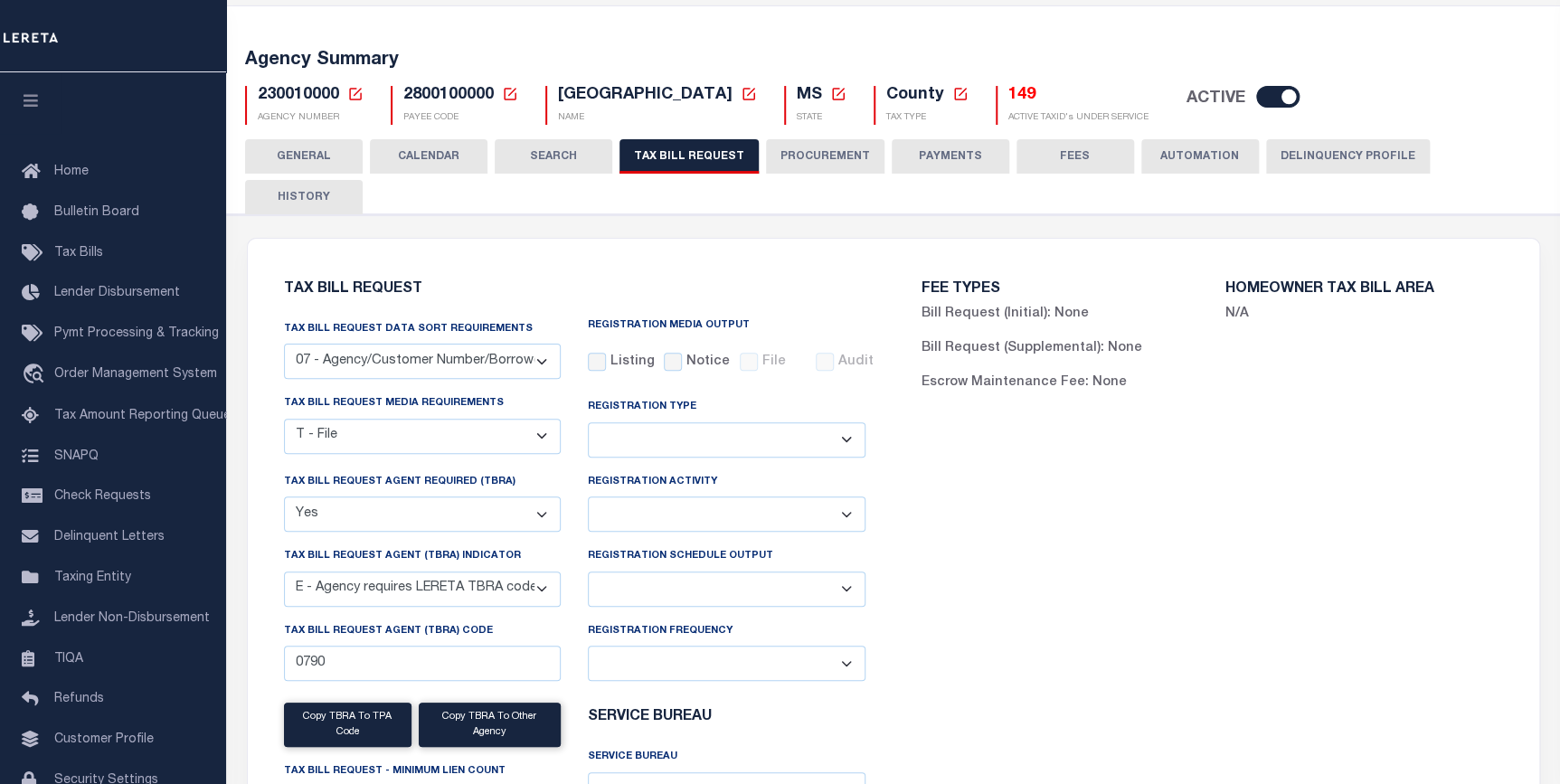
click at [562, 157] on button "SEARCH" at bounding box center [553, 156] width 117 height 35
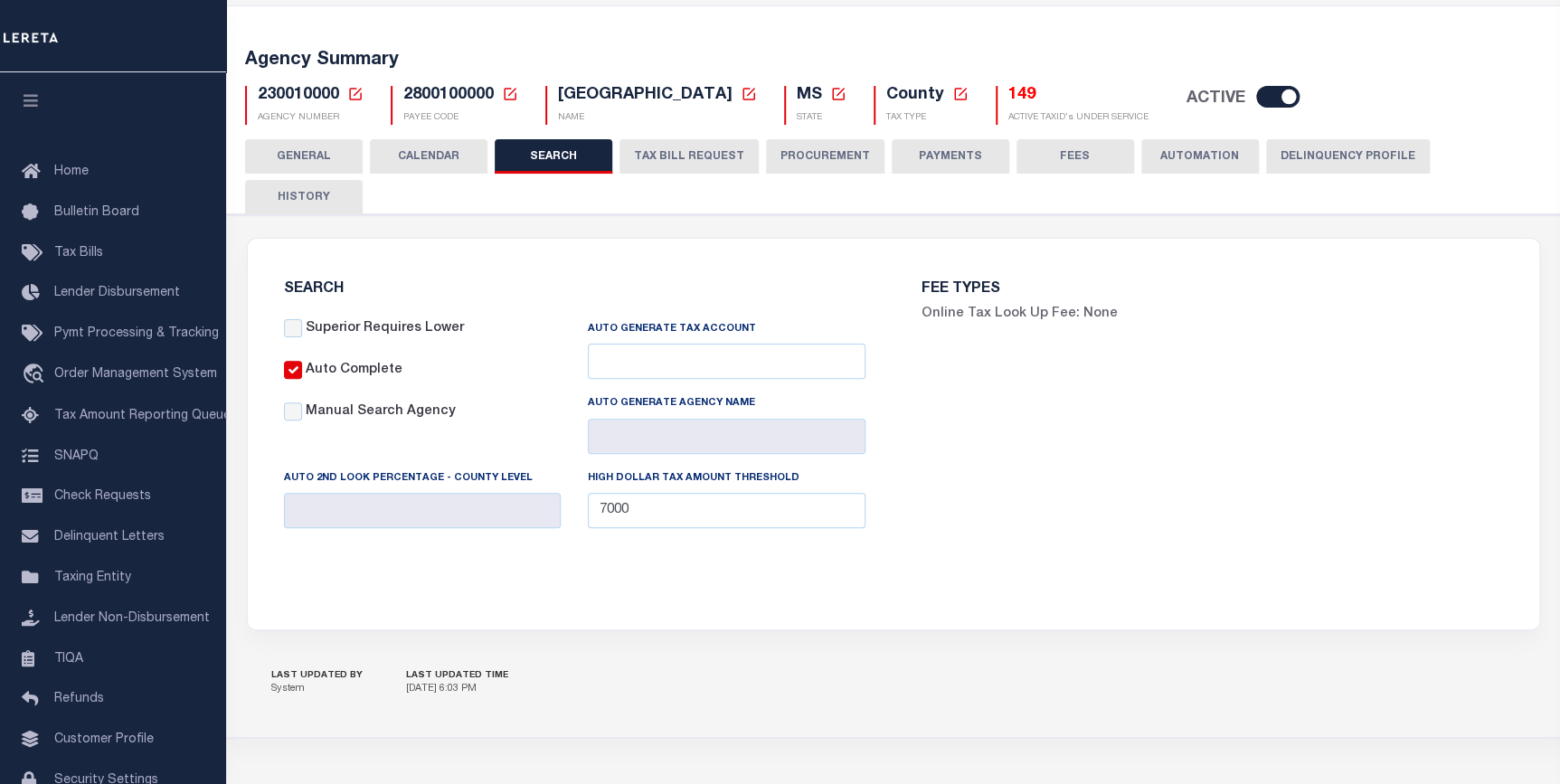
click at [669, 166] on button "TAX BILL REQUEST" at bounding box center [689, 156] width 139 height 35
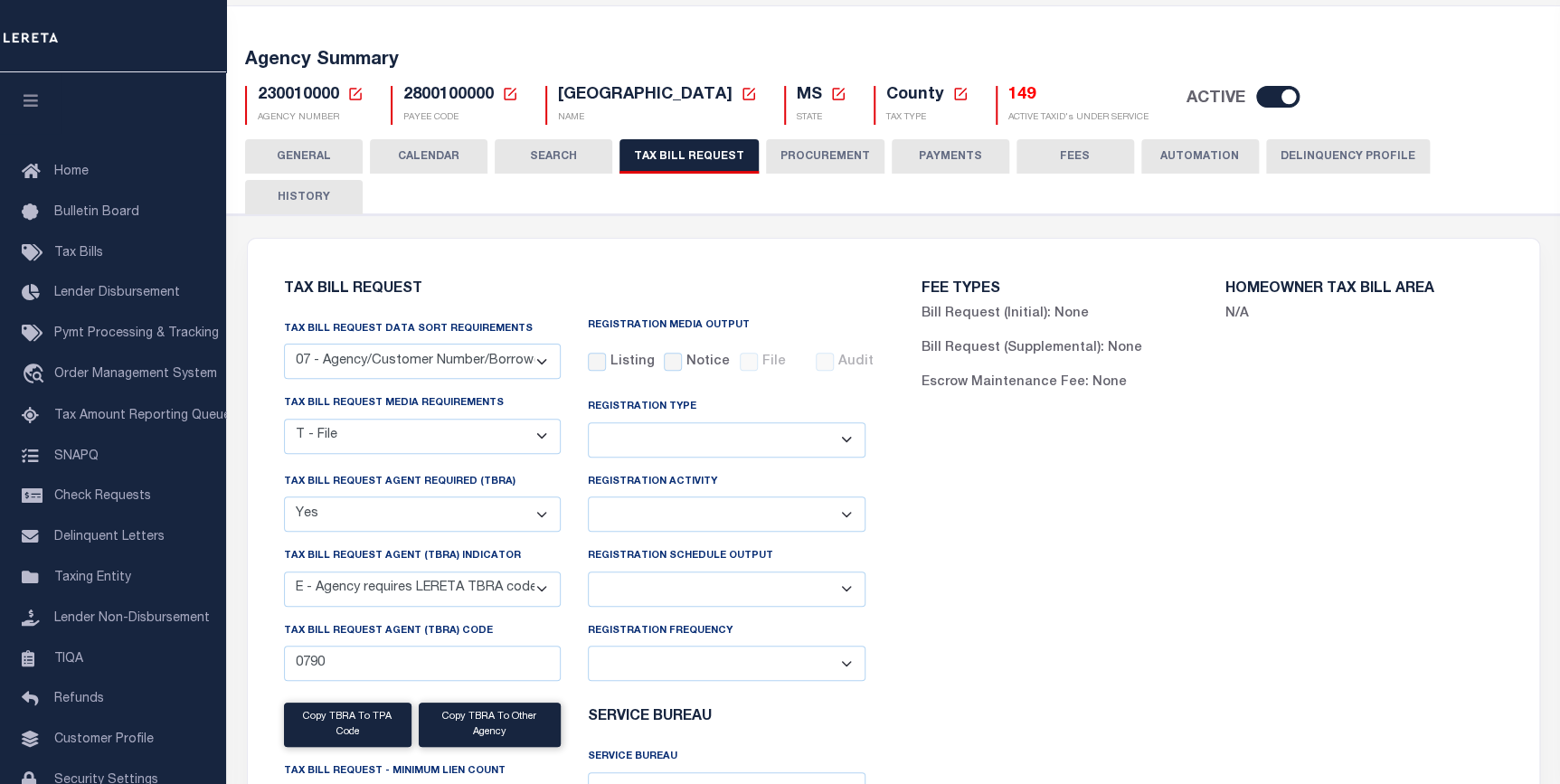
click at [440, 348] on div "Tax Bill Request Data Sort Requirements 01 - Agency/Tax Identification Number 0…" at bounding box center [422, 355] width 305 height 74
click at [451, 419] on select "A - Listing, File B - Blank Disk E - Notice, Listing F - Form G - Survey L - Li…" at bounding box center [423, 437] width 278 height 36
click at [1067, 436] on div "FEE TYPES Bill Request (Initial): None Bill Request (Supplemental): None Escrow…" at bounding box center [1212, 606] width 638 height 693
click at [459, 393] on div "Tax bill request media requirements A - Listing, File B - Blank Disk E - Notice…" at bounding box center [423, 423] width 278 height 60
click at [461, 393] on div "Tax bill request media requirements A - Listing, File B - Blank Disk E - Notice…" at bounding box center [423, 423] width 278 height 60
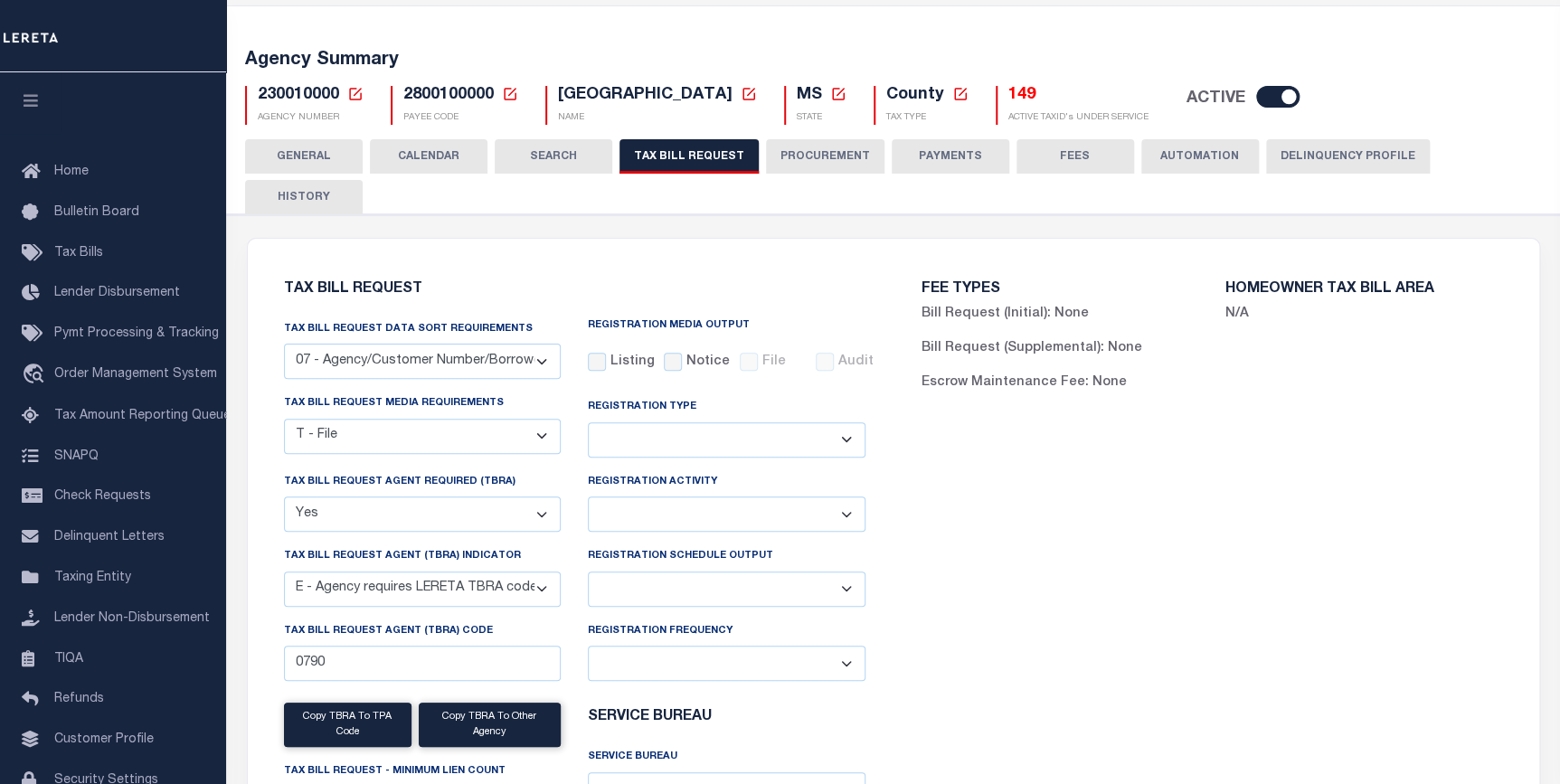
click at [474, 419] on select "A - Listing, File B - Blank Disk E - Notice, Listing F - Form G - Survey L - Li…" at bounding box center [423, 437] width 278 height 36
click at [483, 419] on select "A - Listing, File B - Blank Disk E - Notice, Listing F - Form G - Survey L - Li…" at bounding box center [423, 437] width 278 height 36
click at [693, 422] on select "Adds and Deletes Adds Only Deletes Only" at bounding box center [727, 440] width 278 height 36
click at [922, 399] on div "FEE TYPES Bill Request (Initial): None Bill Request (Supplemental): None Escrow…" at bounding box center [1212, 606] width 638 height 693
click at [788, 471] on div "Registration Activity Installment Yearly" at bounding box center [727, 501] width 278 height 60
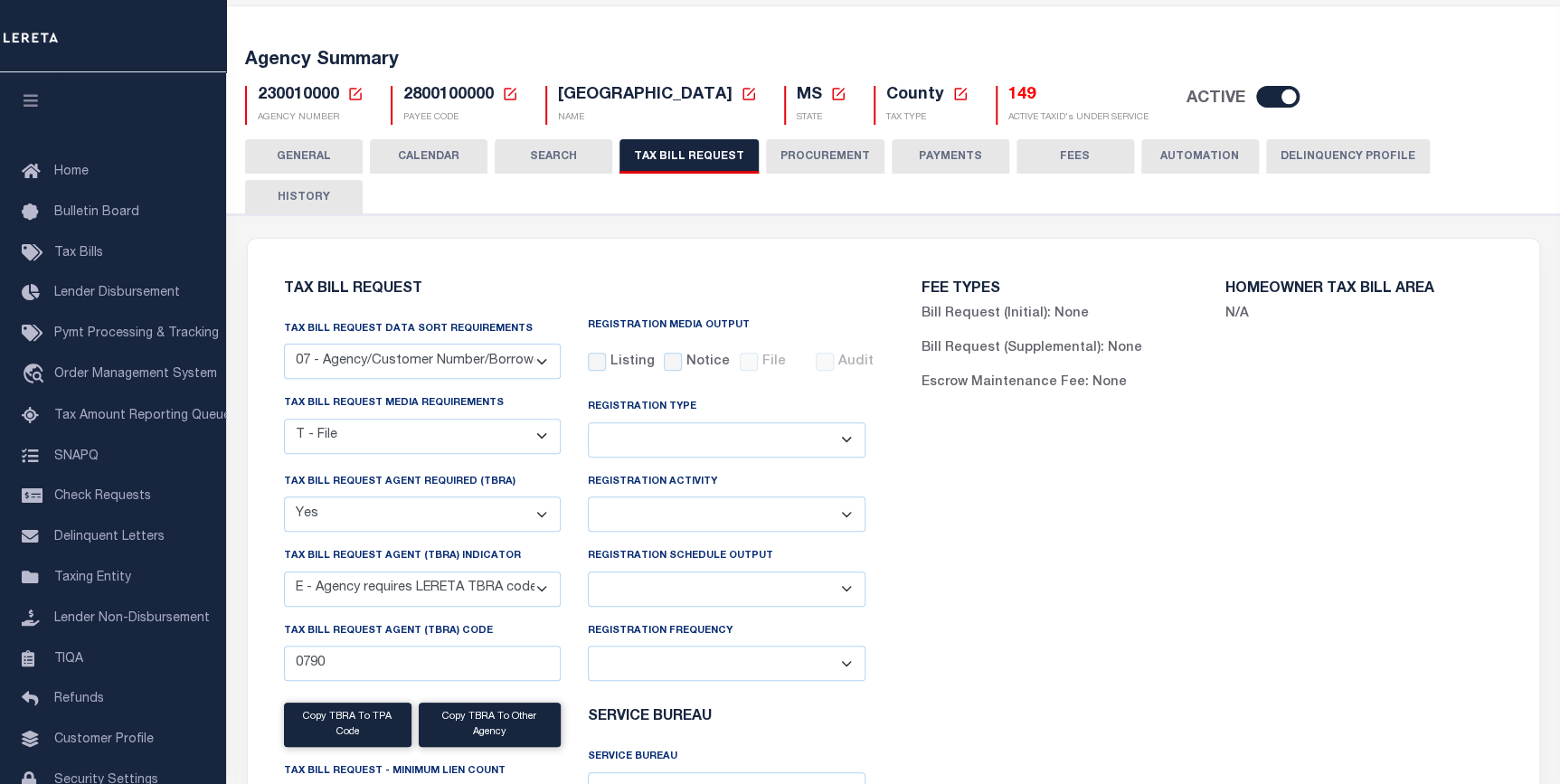
click at [839, 496] on select "Installment Yearly" at bounding box center [727, 514] width 278 height 36
click at [924, 456] on div "FEE TYPES Bill Request (Initial): None Bill Request (Supplemental): None Escrow…" at bounding box center [1212, 606] width 638 height 693
click at [1121, 468] on div "FEE TYPES Bill Request (Initial): None Bill Request (Supplemental): None Escrow…" at bounding box center [1212, 606] width 638 height 693
click at [1193, 155] on button "AUTOMATION" at bounding box center [1200, 156] width 117 height 35
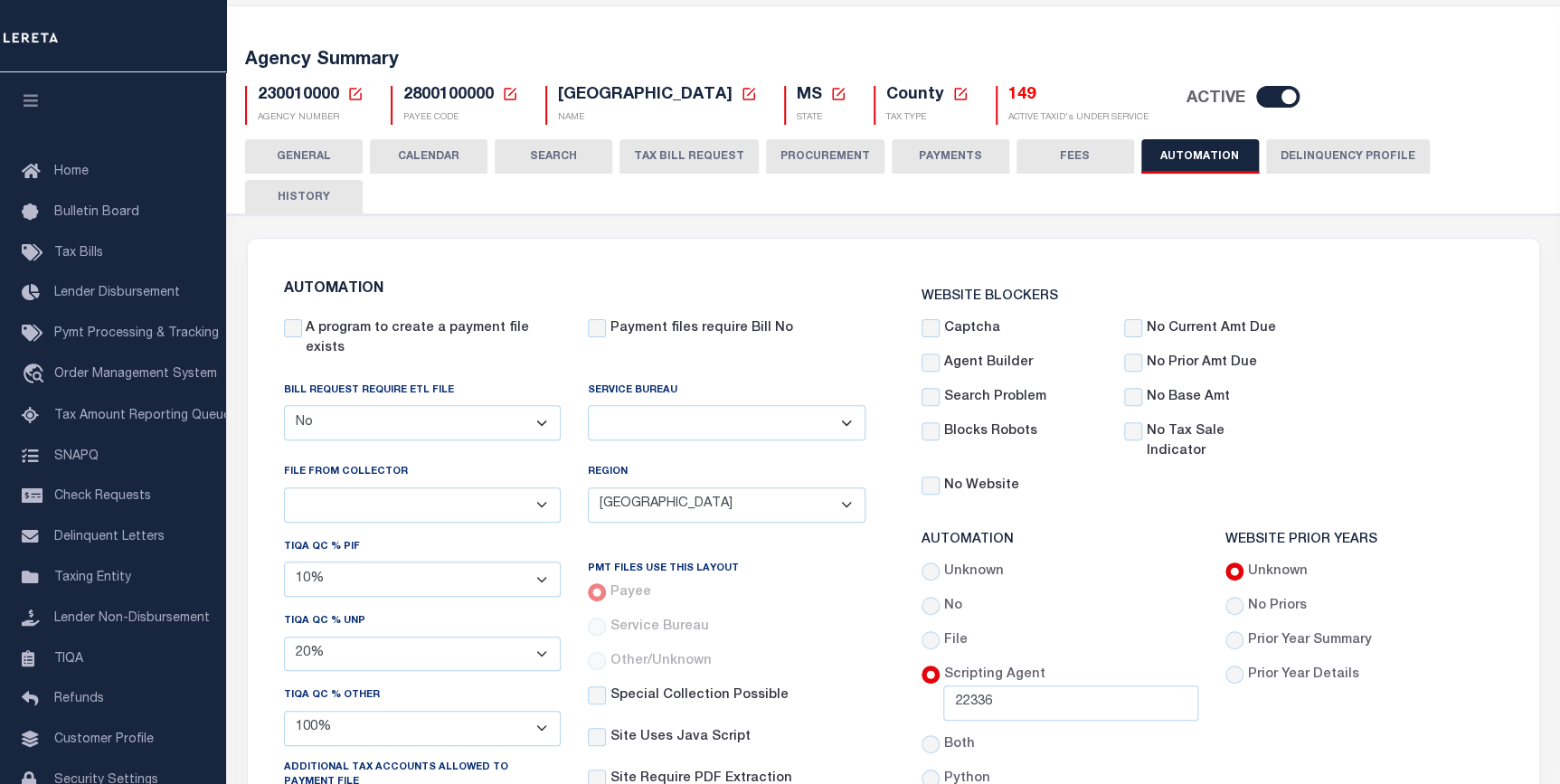
click at [681, 155] on button "TAX BILL REQUEST" at bounding box center [689, 156] width 139 height 35
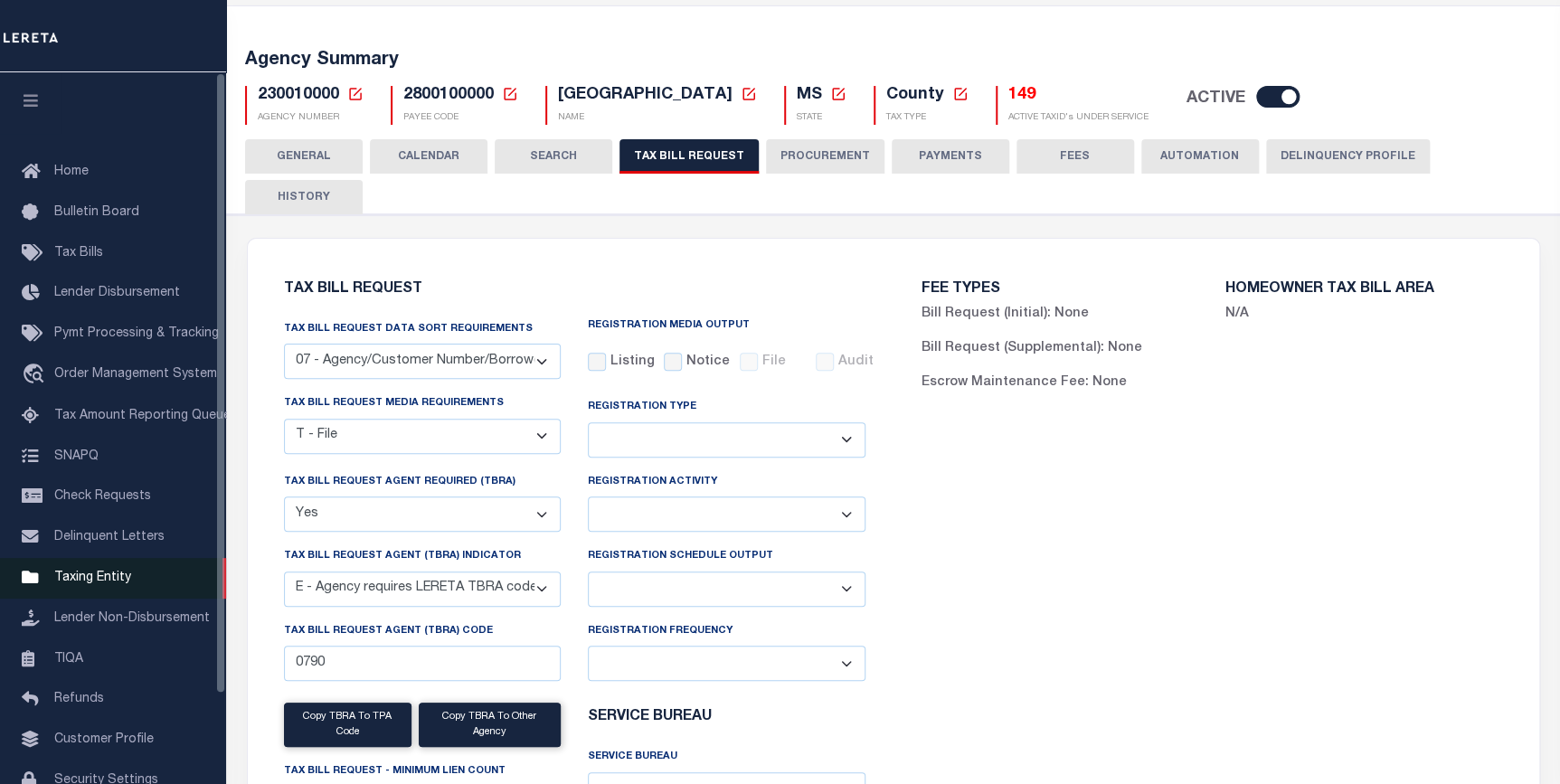
click at [80, 584] on span "Taxing Entity" at bounding box center [92, 578] width 76 height 13
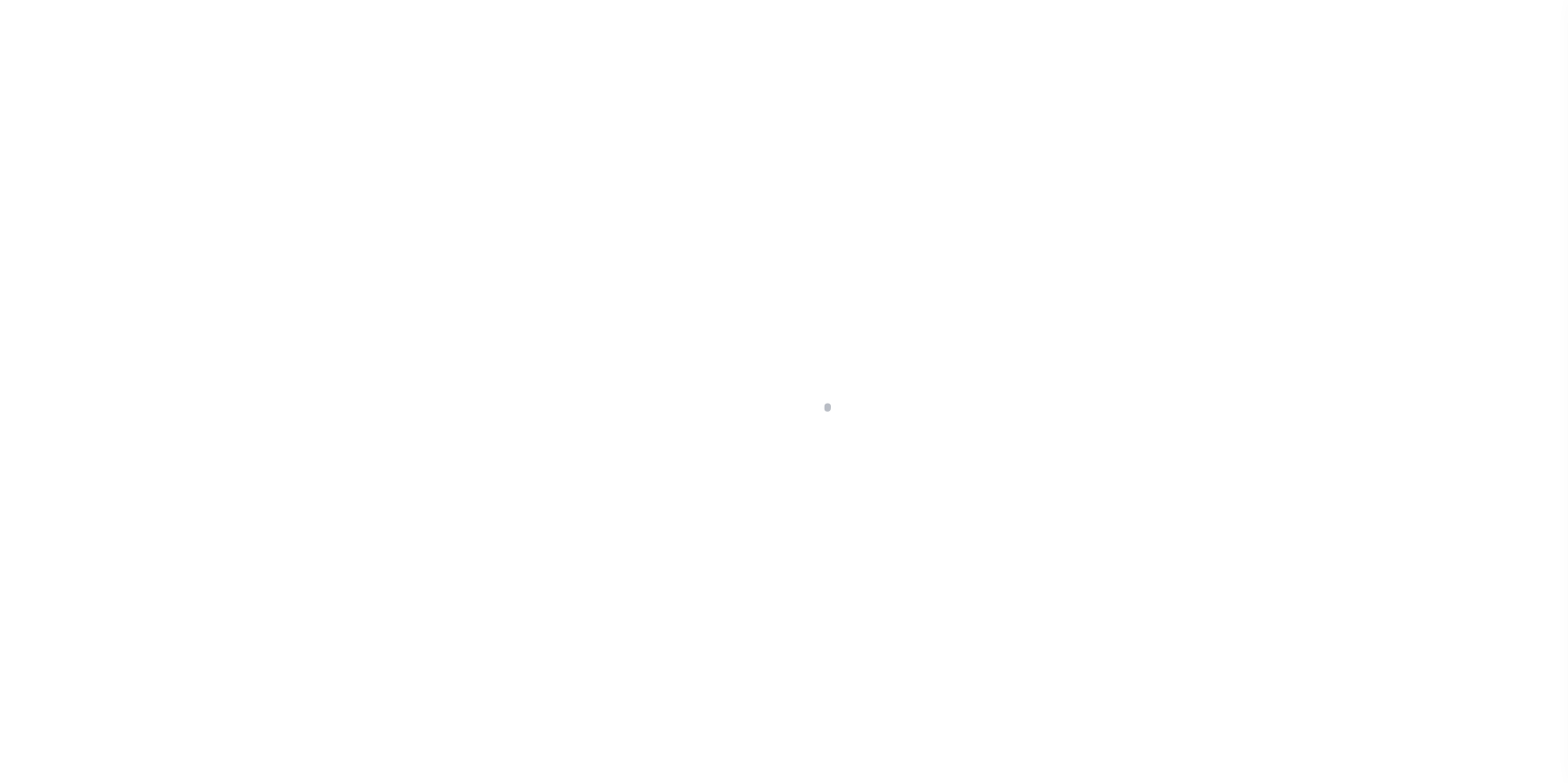
select select
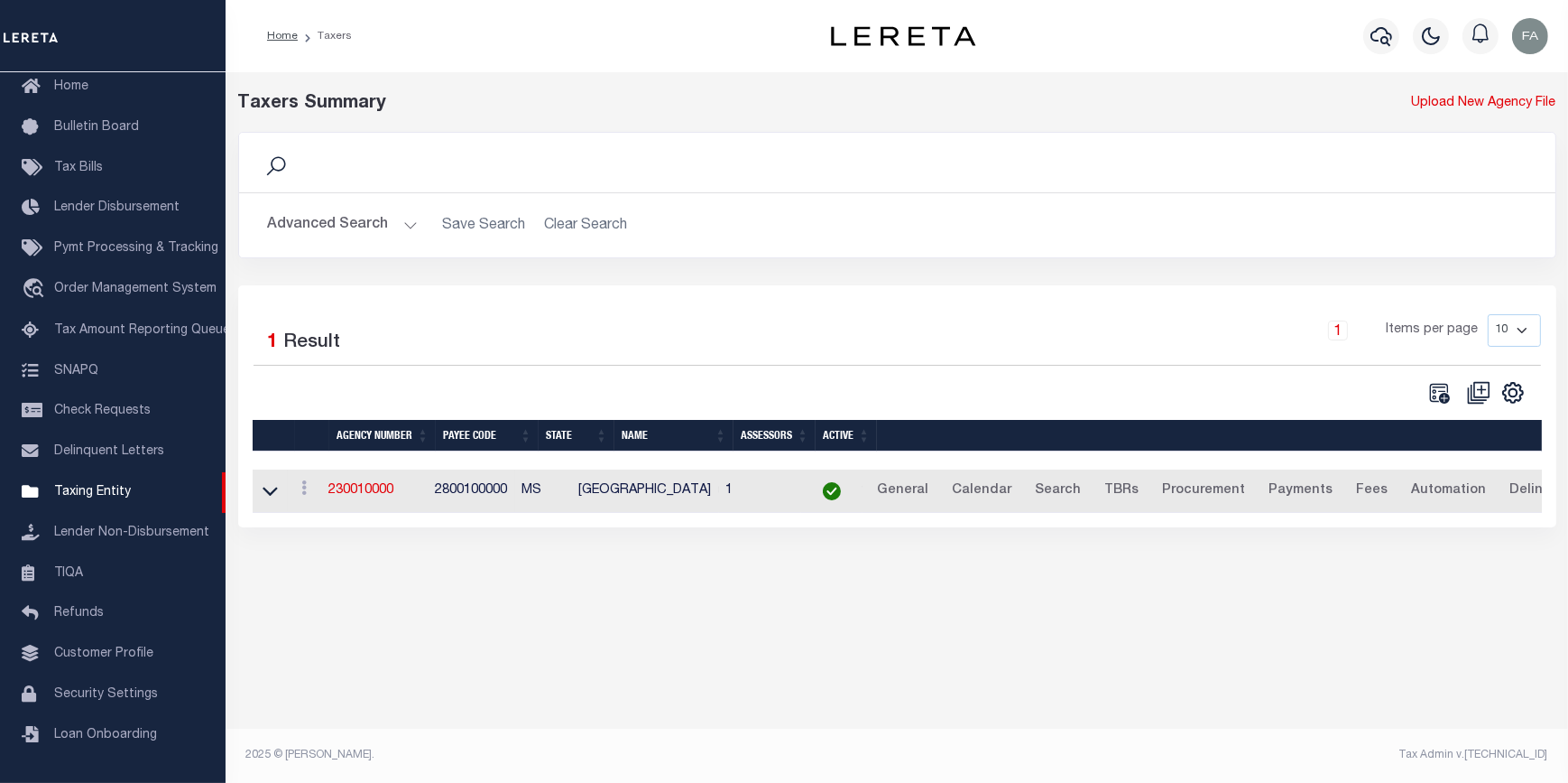
click at [334, 216] on button "Advanced Search" at bounding box center [342, 225] width 150 height 36
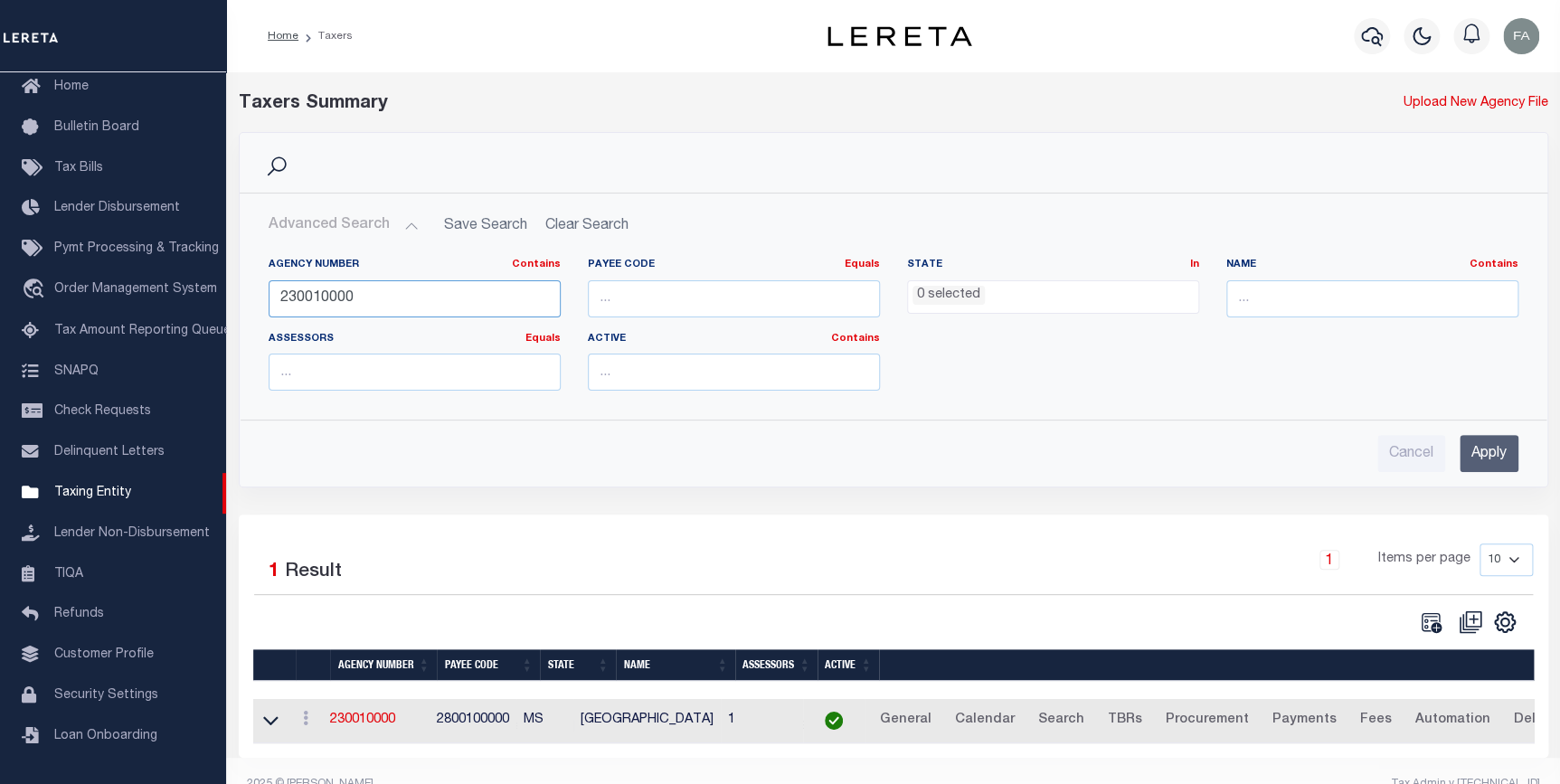
click at [463, 307] on input "230010000" at bounding box center [414, 298] width 292 height 37
paste input "40643301"
type input "240643301"
click at [1483, 447] on input "Apply" at bounding box center [1489, 453] width 59 height 37
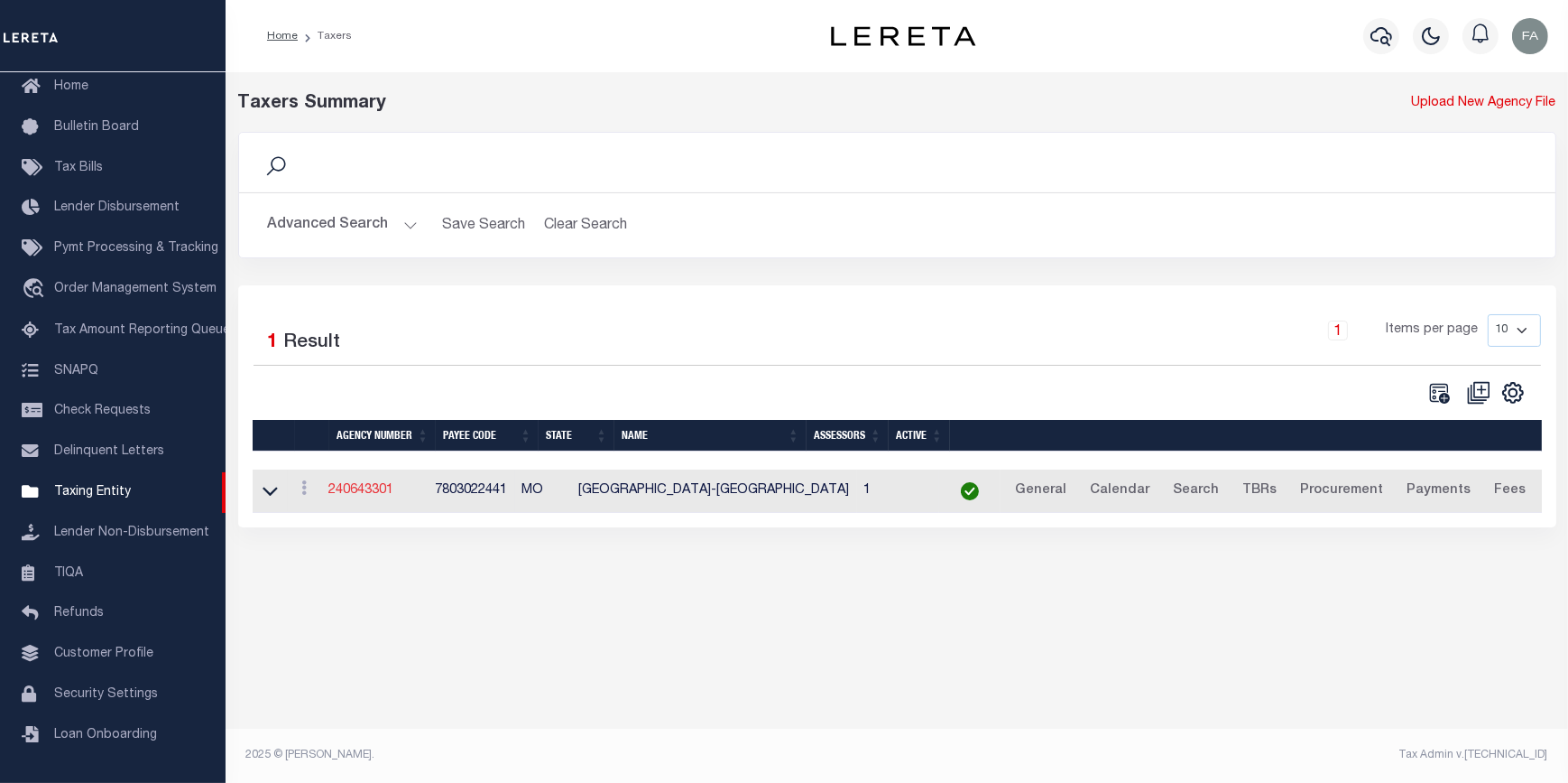
click at [364, 490] on link "240643301" at bounding box center [362, 490] width 65 height 13
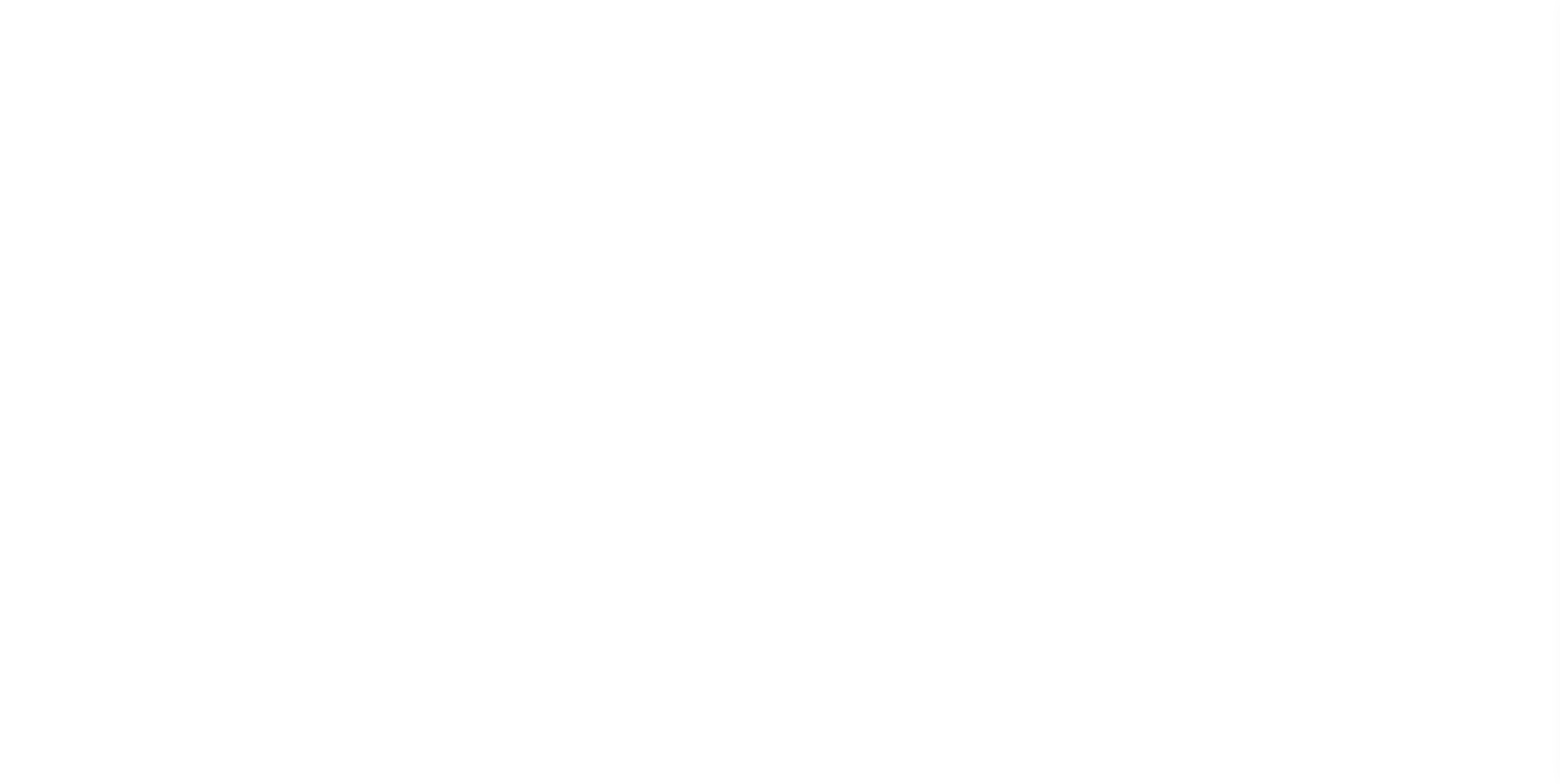
select select
checkbox input "false"
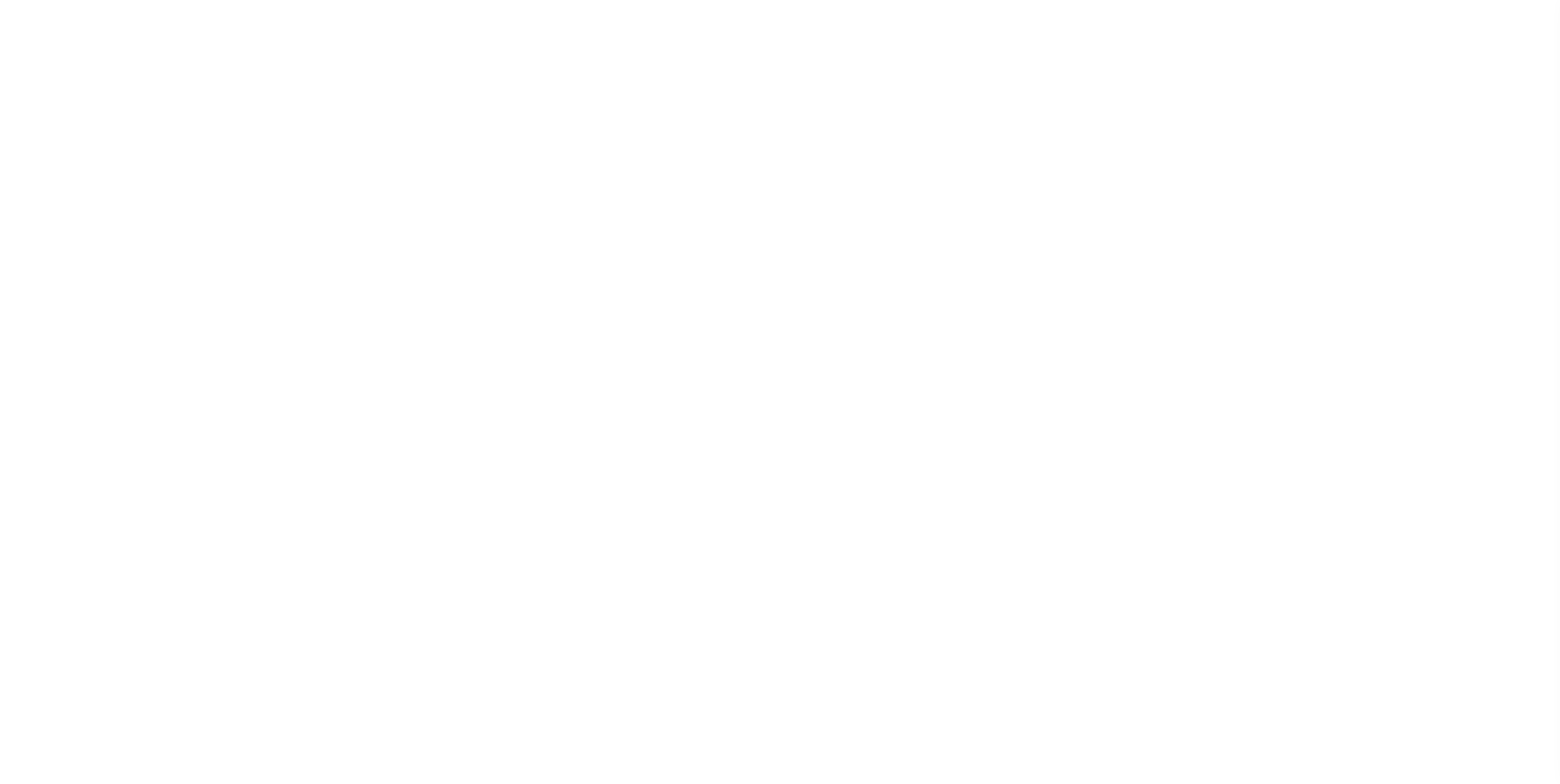
checkbox input "false"
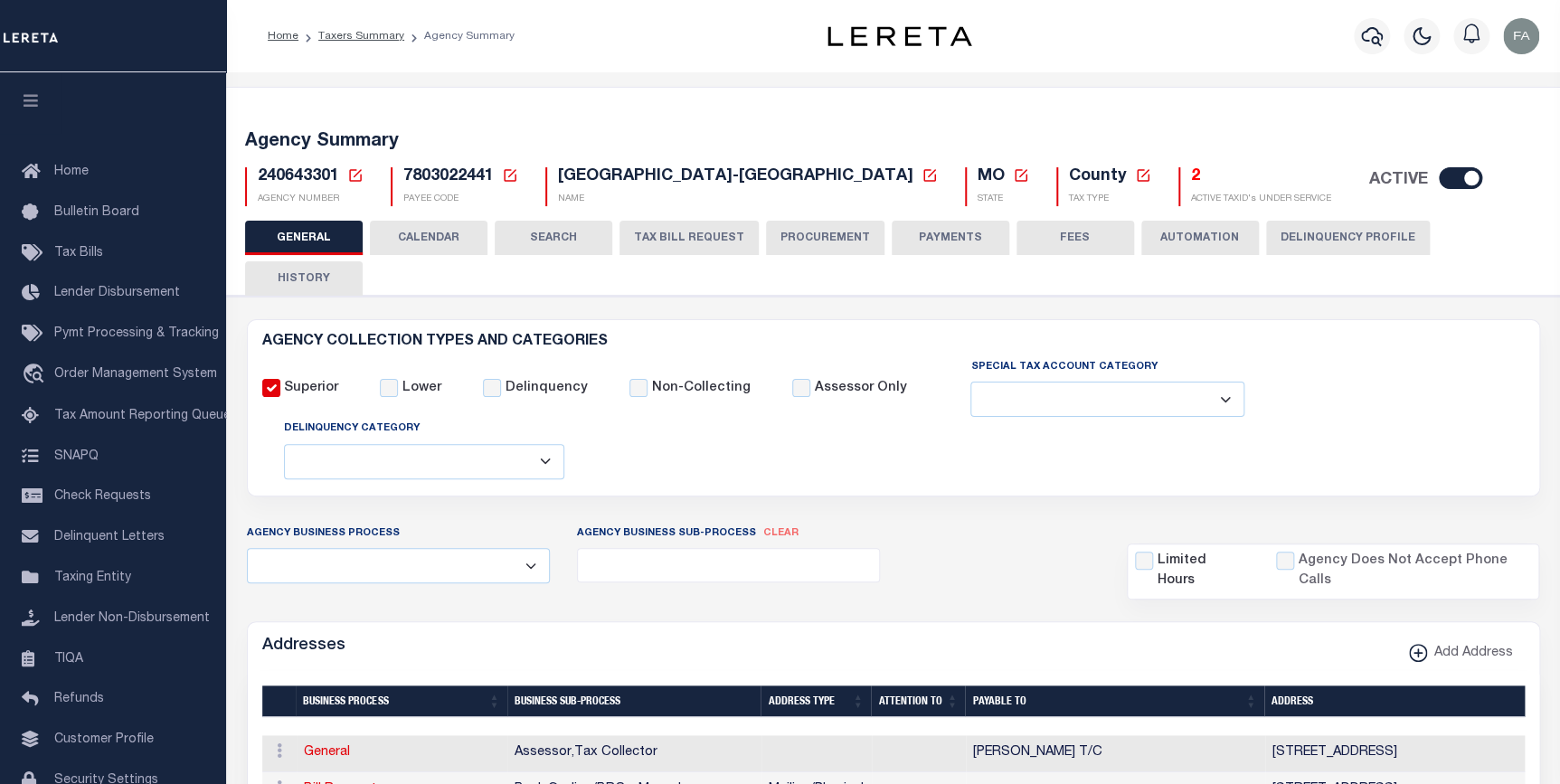
click at [453, 231] on button "CALENDAR" at bounding box center [428, 237] width 117 height 35
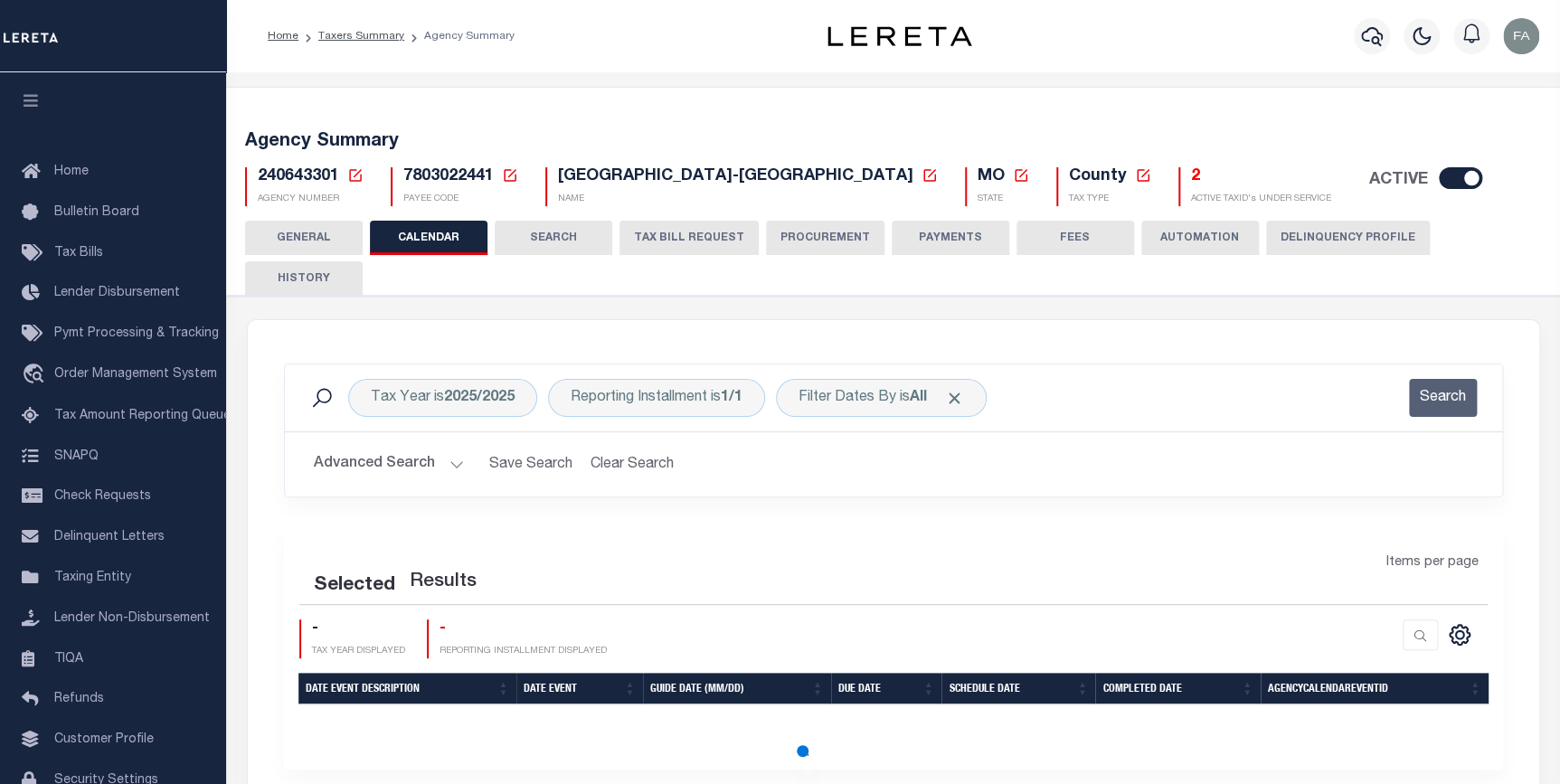
click at [539, 248] on button "SEARCH" at bounding box center [553, 237] width 117 height 35
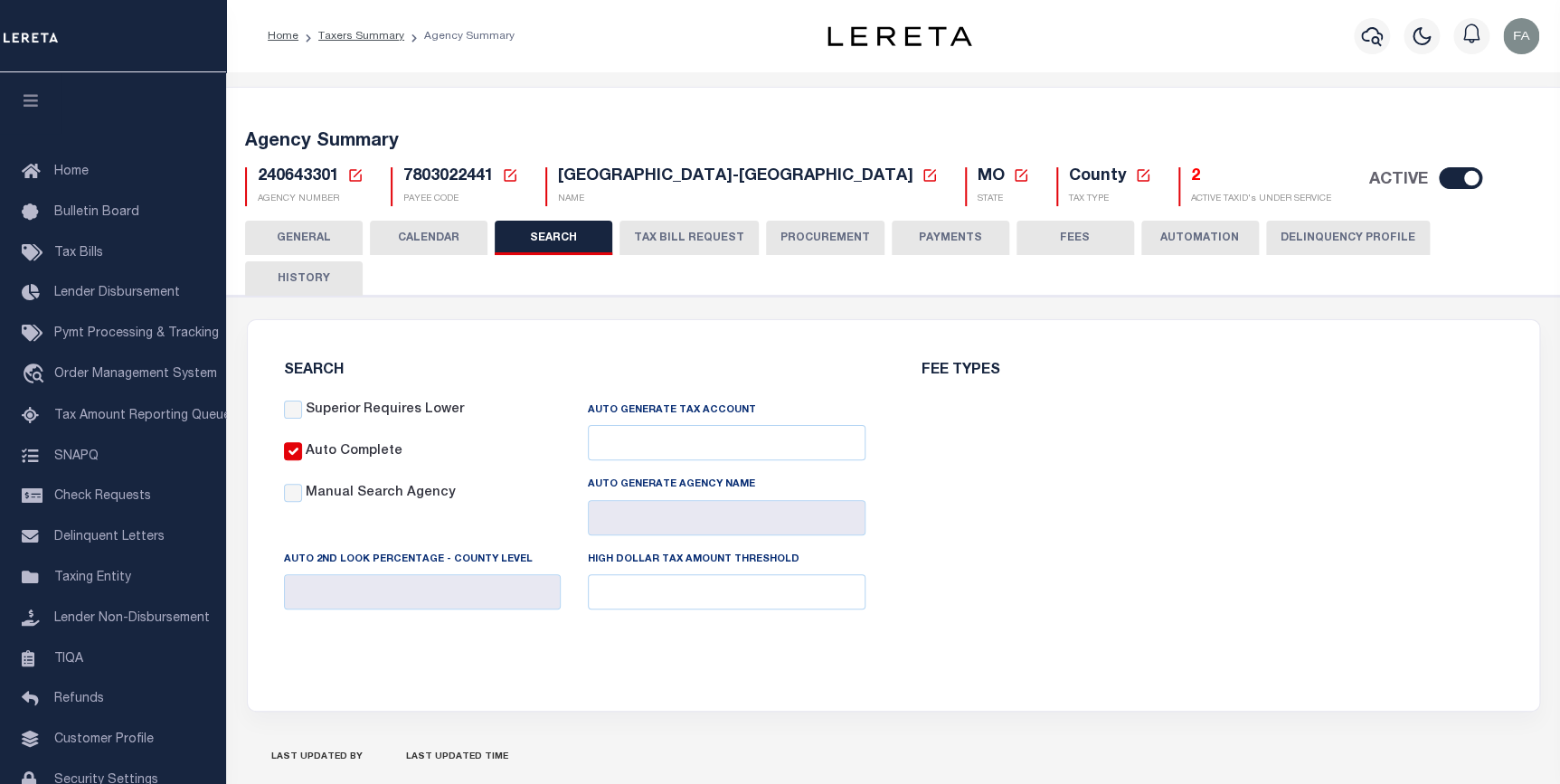
checkbox input "false"
type input "8000"
click at [662, 242] on button "TAX BILL REQUEST" at bounding box center [689, 237] width 139 height 35
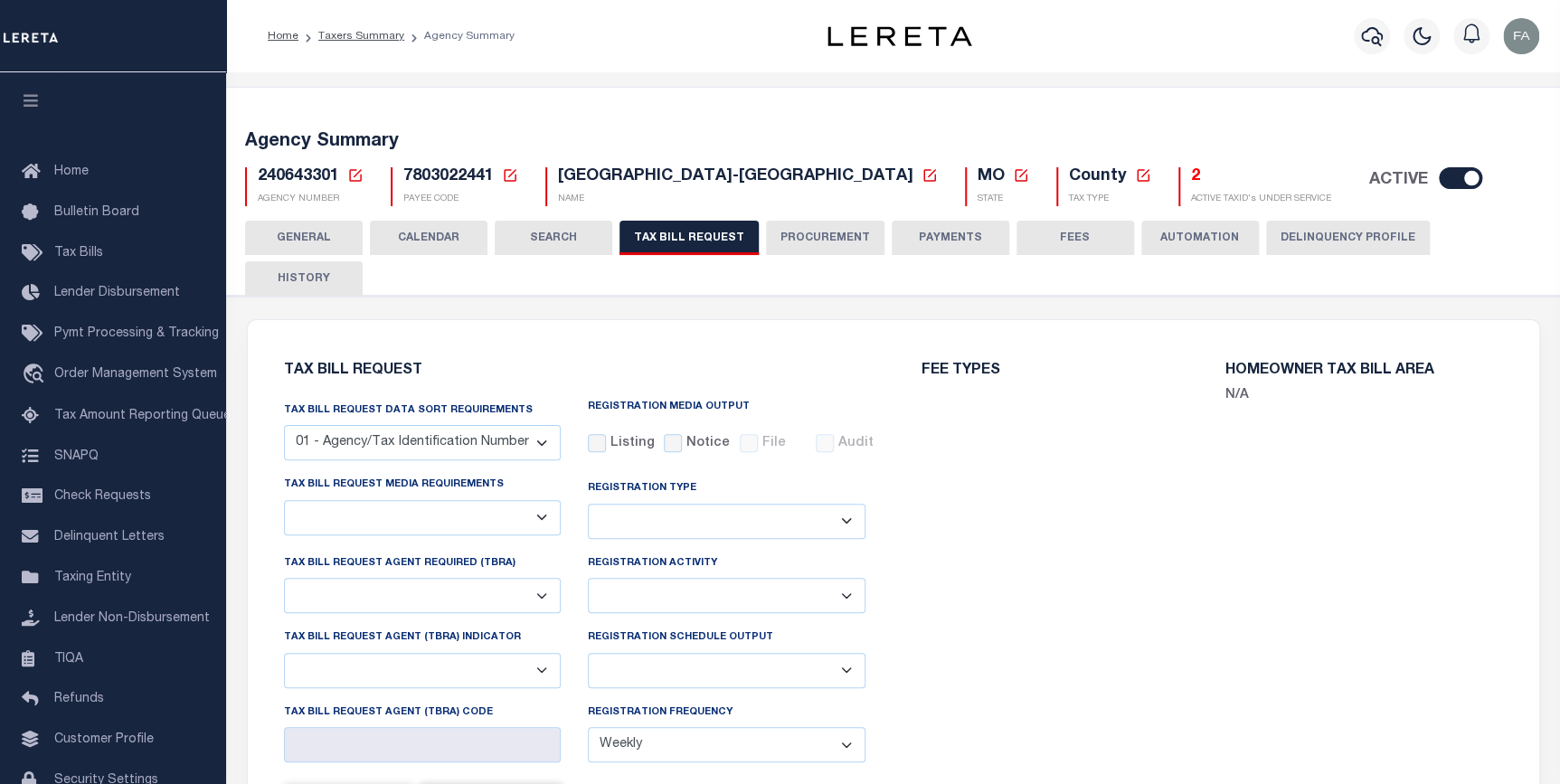
checkbox input "false"
select select "22"
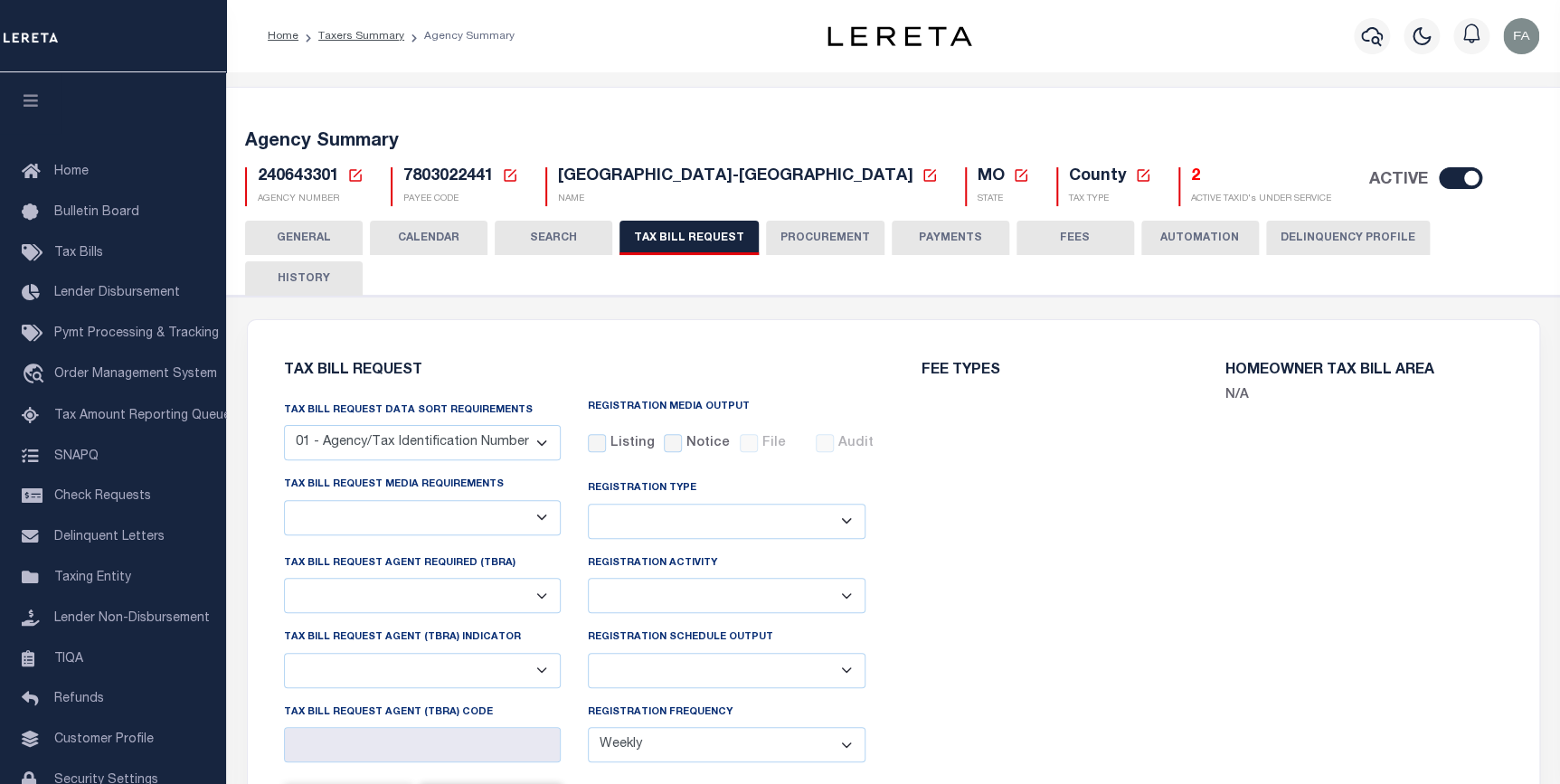
select select "false"
select select
drag, startPoint x: 802, startPoint y: 239, endPoint x: 976, endPoint y: 287, distance: 180.5
click at [802, 242] on button "PROCUREMENT" at bounding box center [824, 237] width 118 height 35
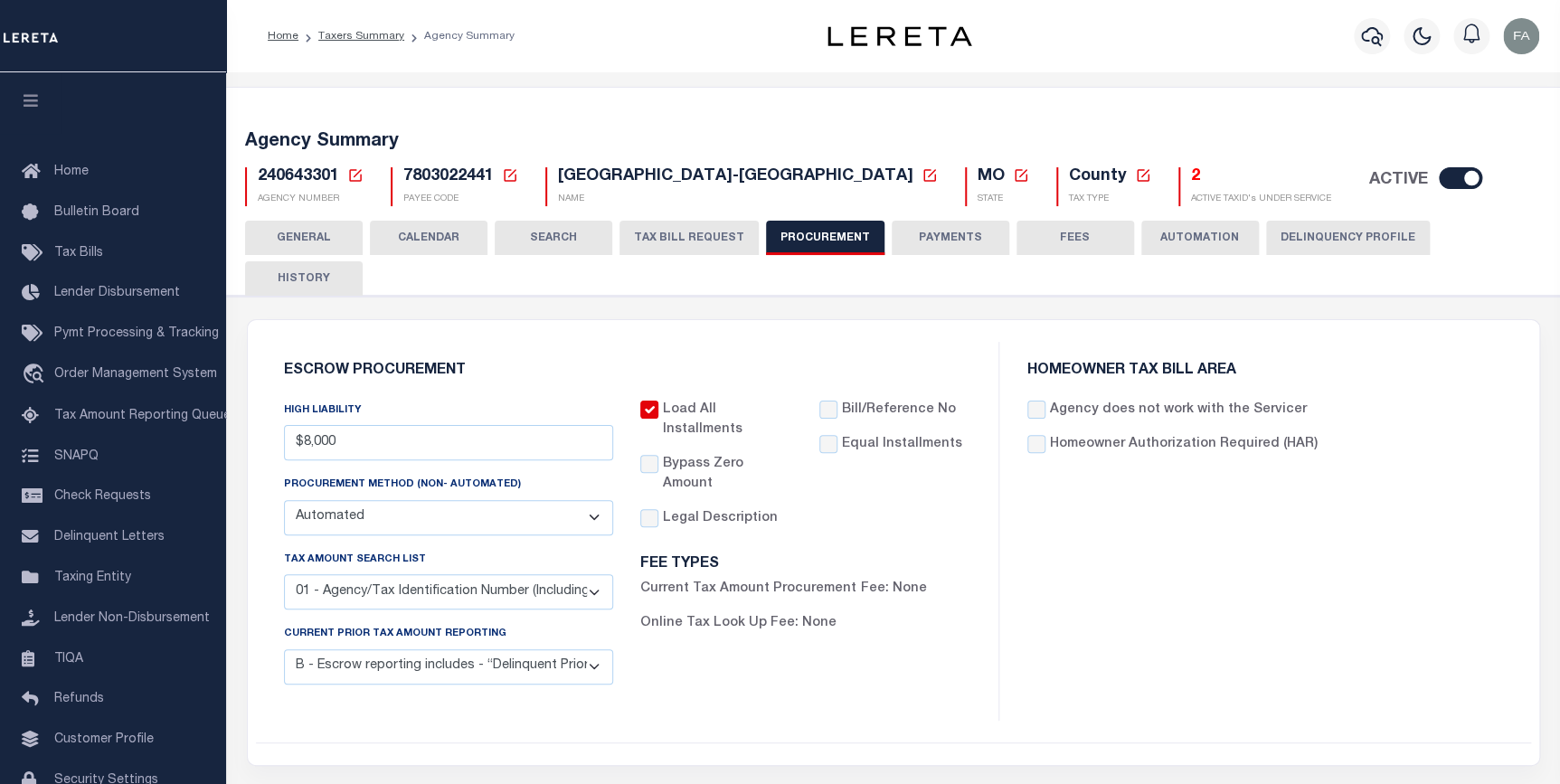
click at [958, 243] on button "PAYMENTS" at bounding box center [950, 237] width 117 height 35
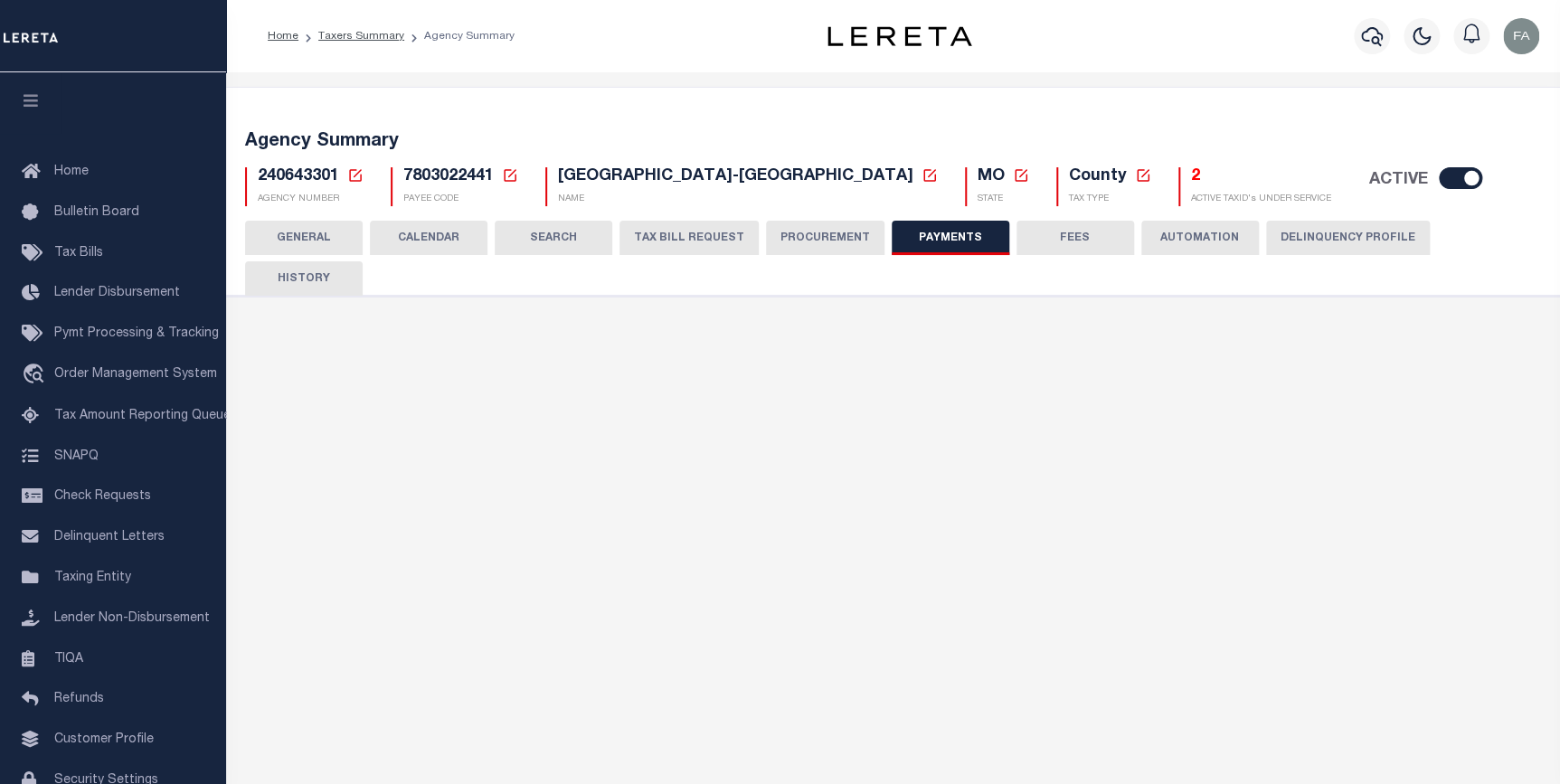
click at [502, 238] on button "SEARCH" at bounding box center [553, 237] width 117 height 35
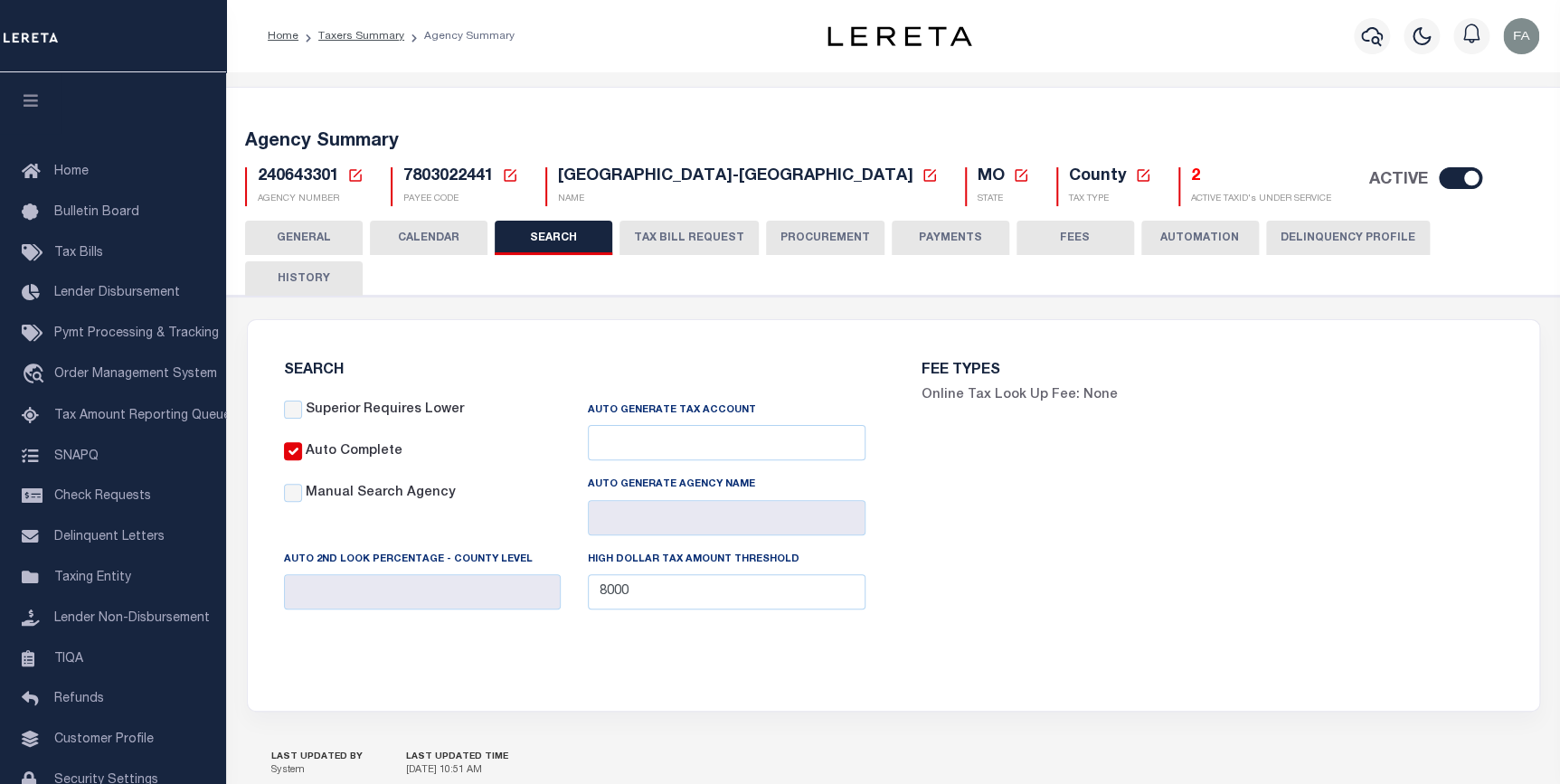
click at [430, 238] on button "CALENDAR" at bounding box center [428, 237] width 117 height 35
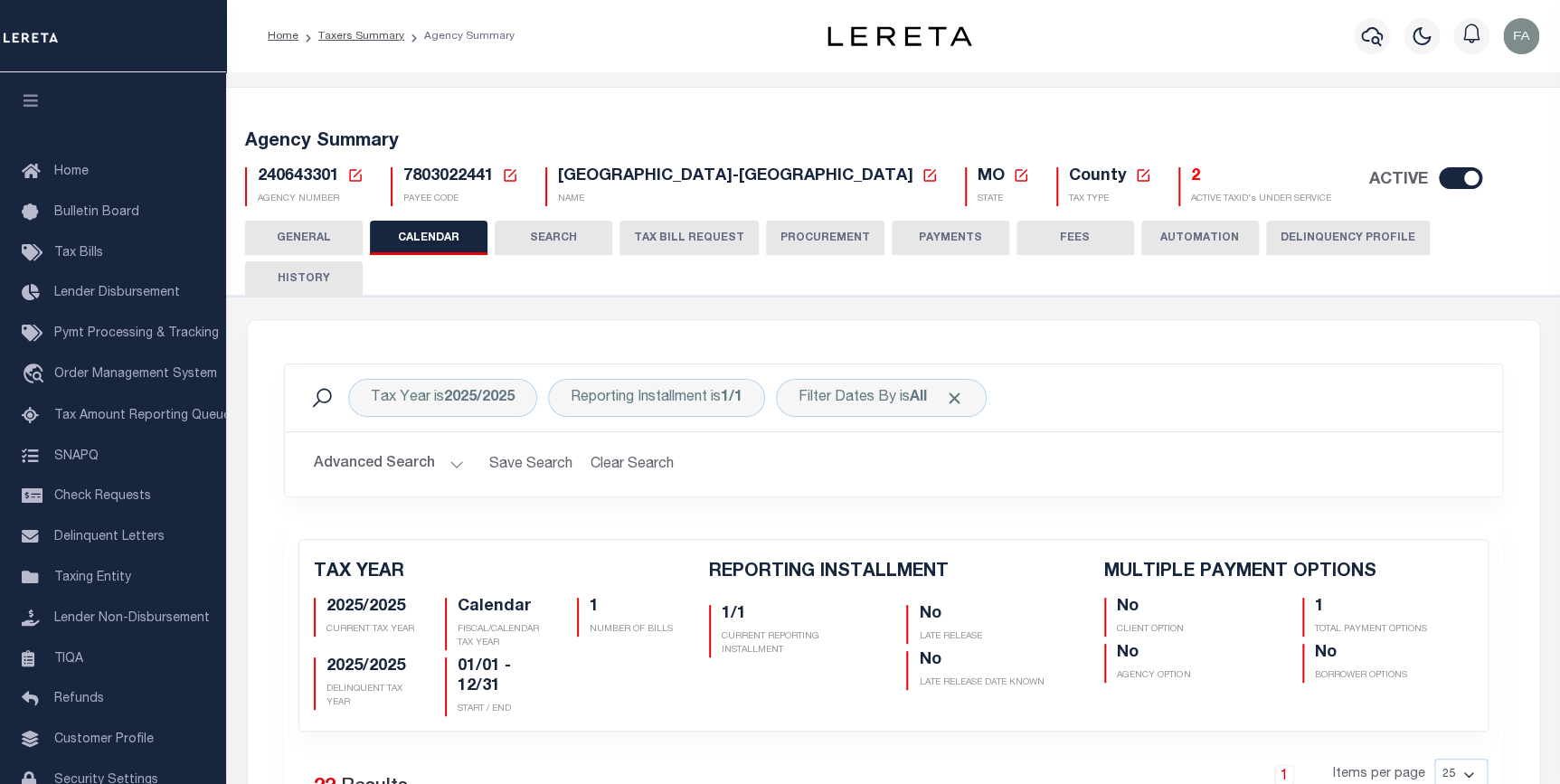
click at [312, 238] on button "GENERAL" at bounding box center [304, 237] width 117 height 35
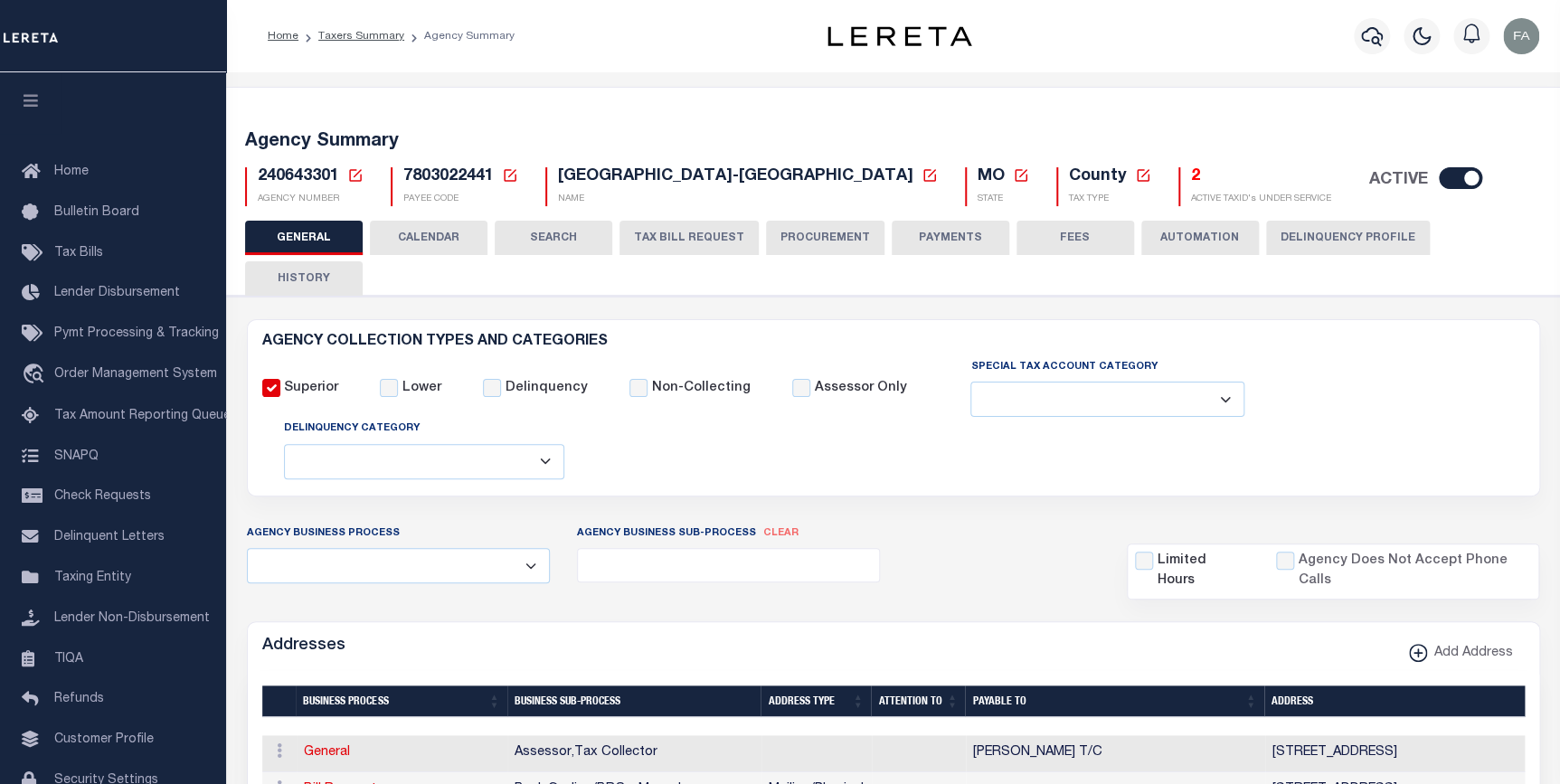
click at [450, 234] on button "CALENDAR" at bounding box center [428, 237] width 117 height 35
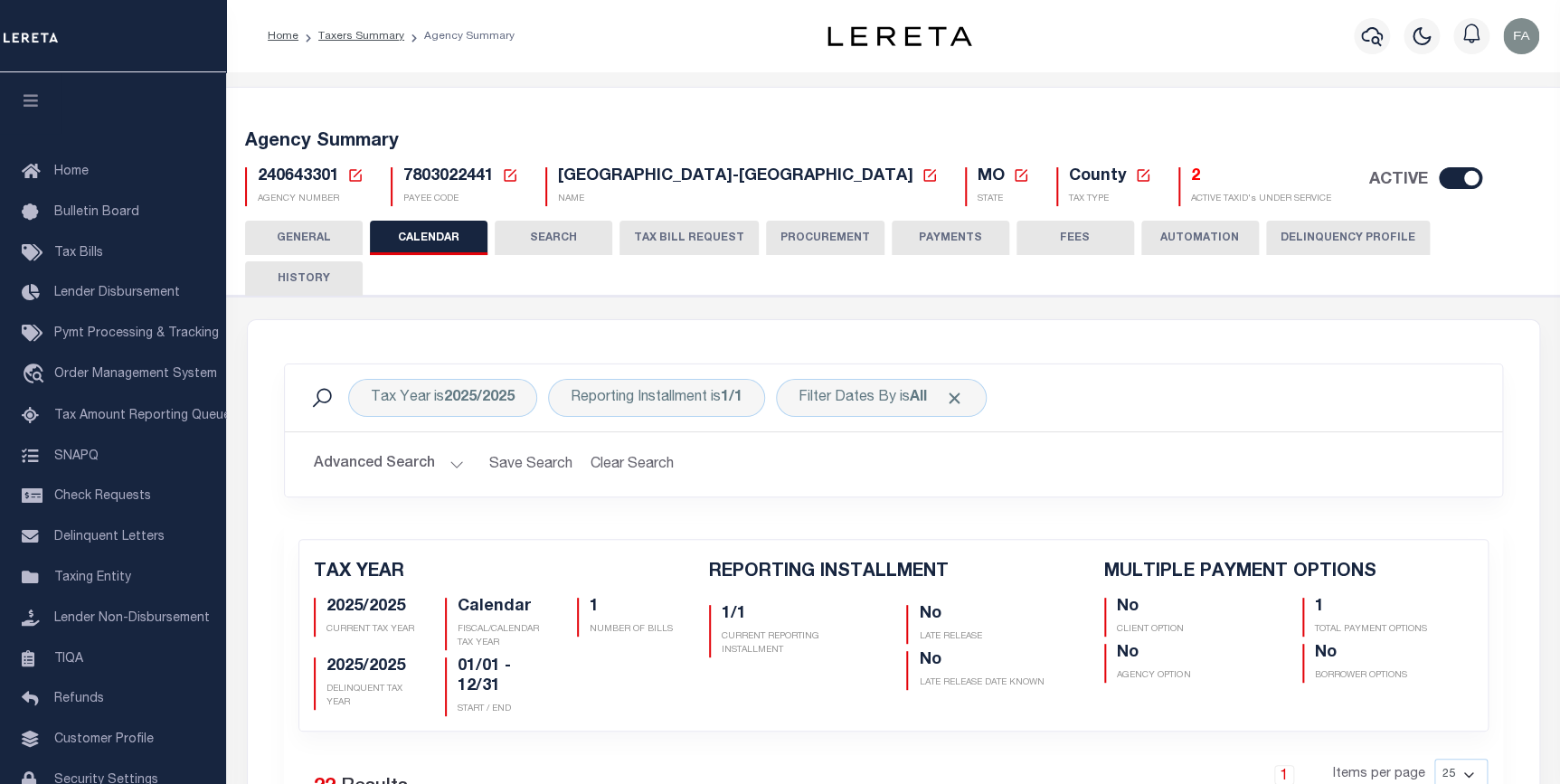
click at [544, 239] on button "SEARCH" at bounding box center [553, 237] width 117 height 35
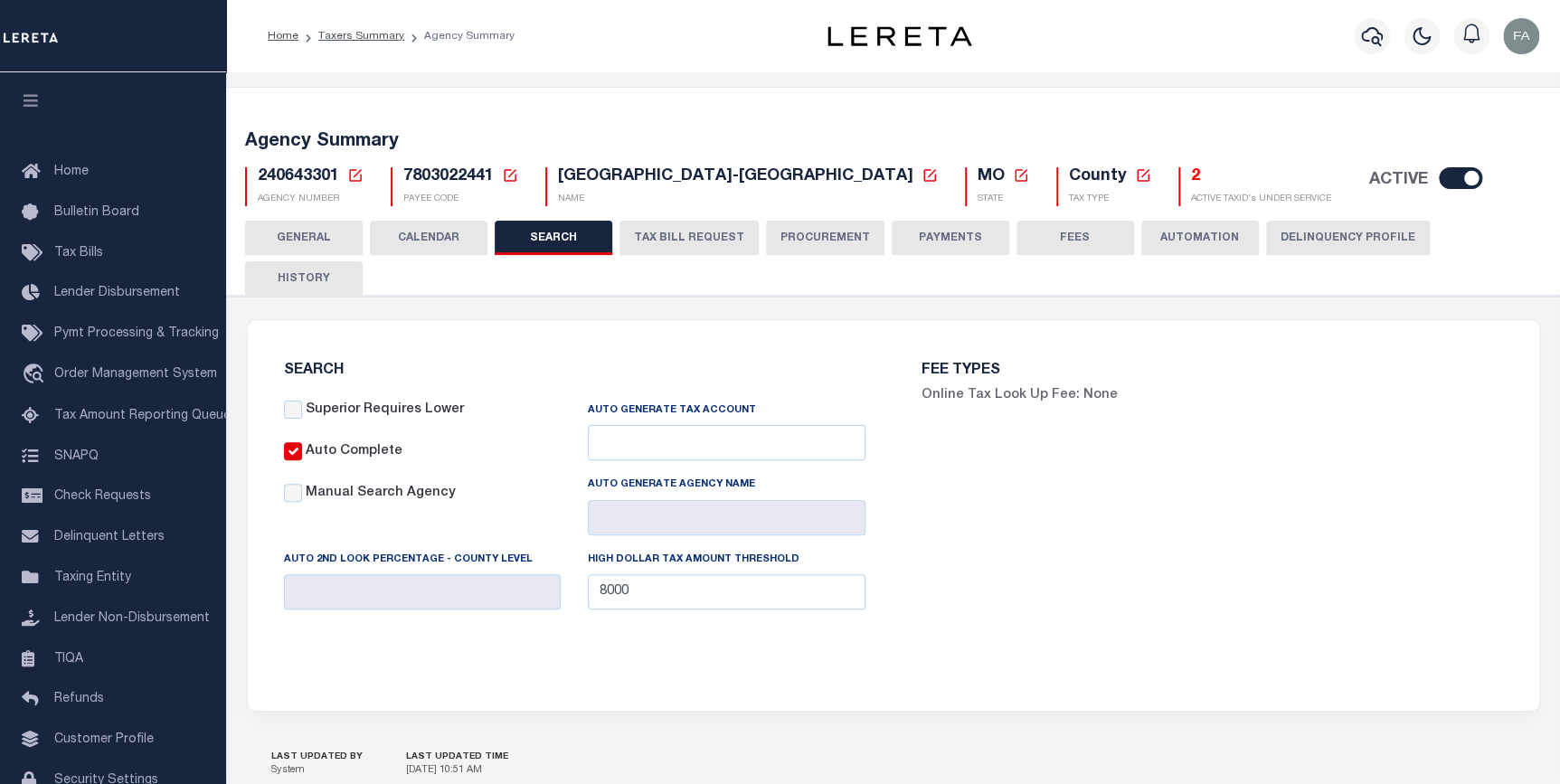
click at [698, 237] on button "TAX BILL REQUEST" at bounding box center [689, 237] width 139 height 35
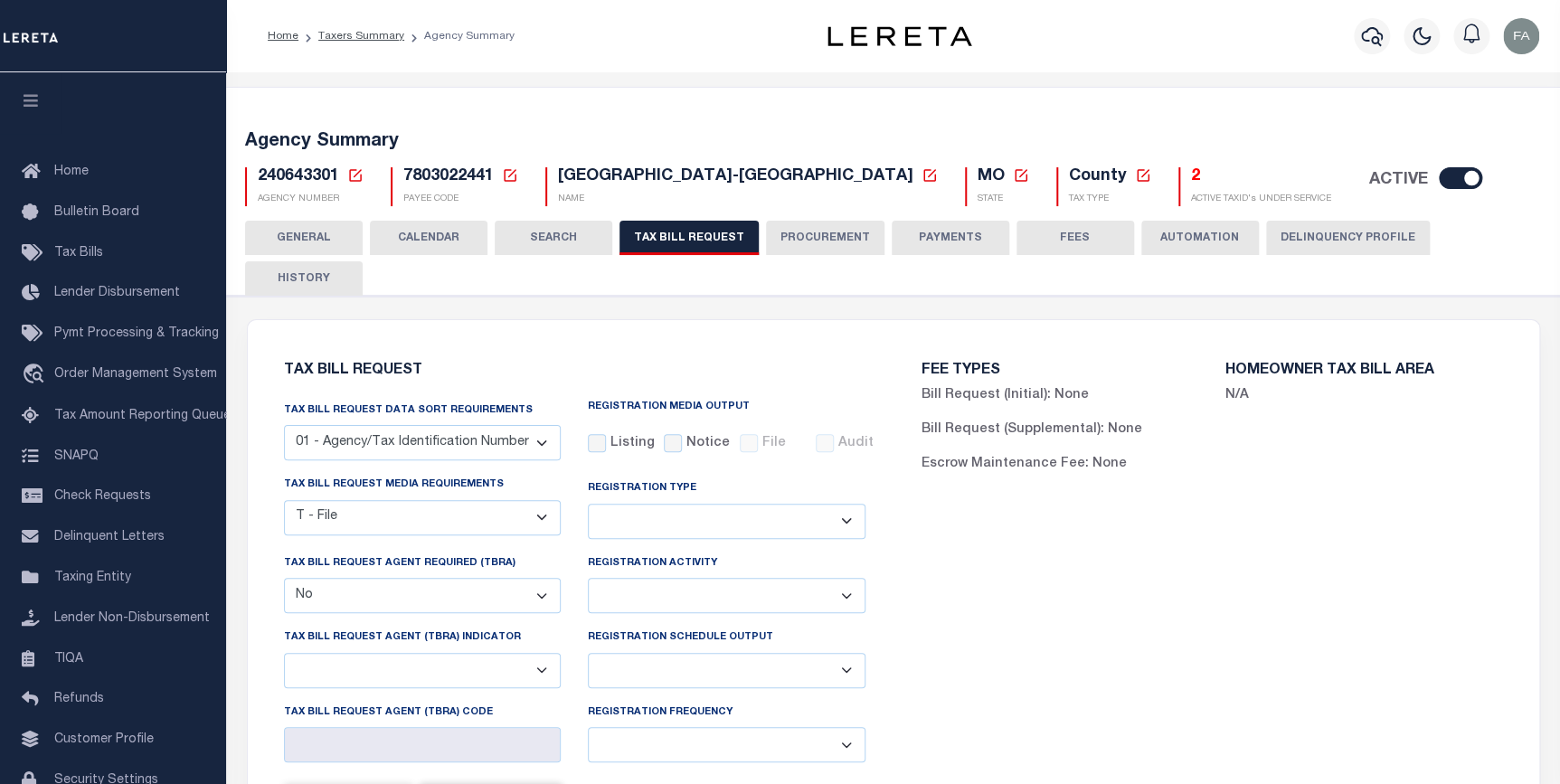
click at [1015, 172] on icon at bounding box center [1021, 175] width 13 height 13
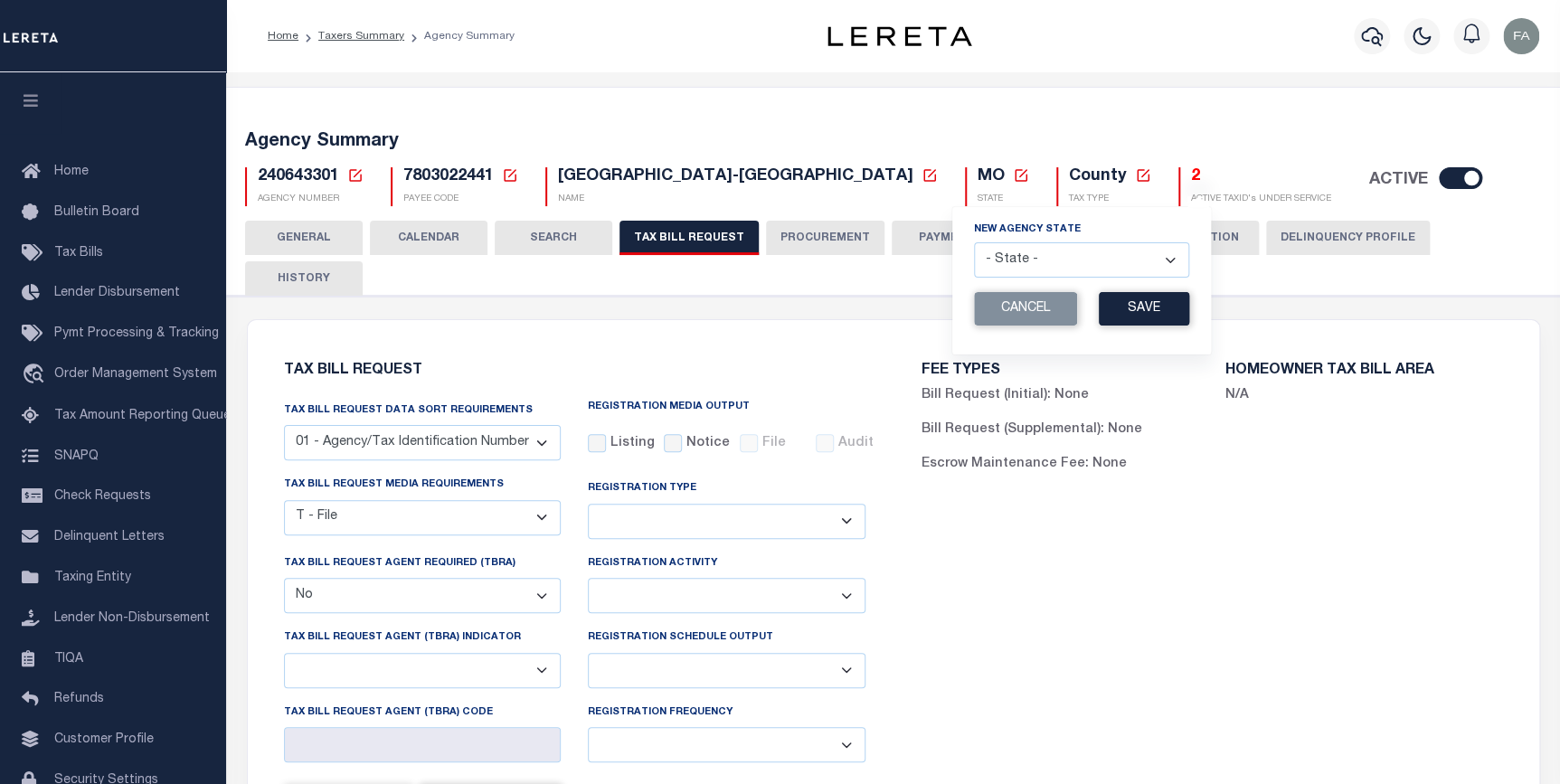
click at [977, 168] on h5 "MO New Agency State - State - AK AL AR AZ CA CO CT DC DE FL GA GU HI IA ID IL I…" at bounding box center [1003, 177] width 52 height 20
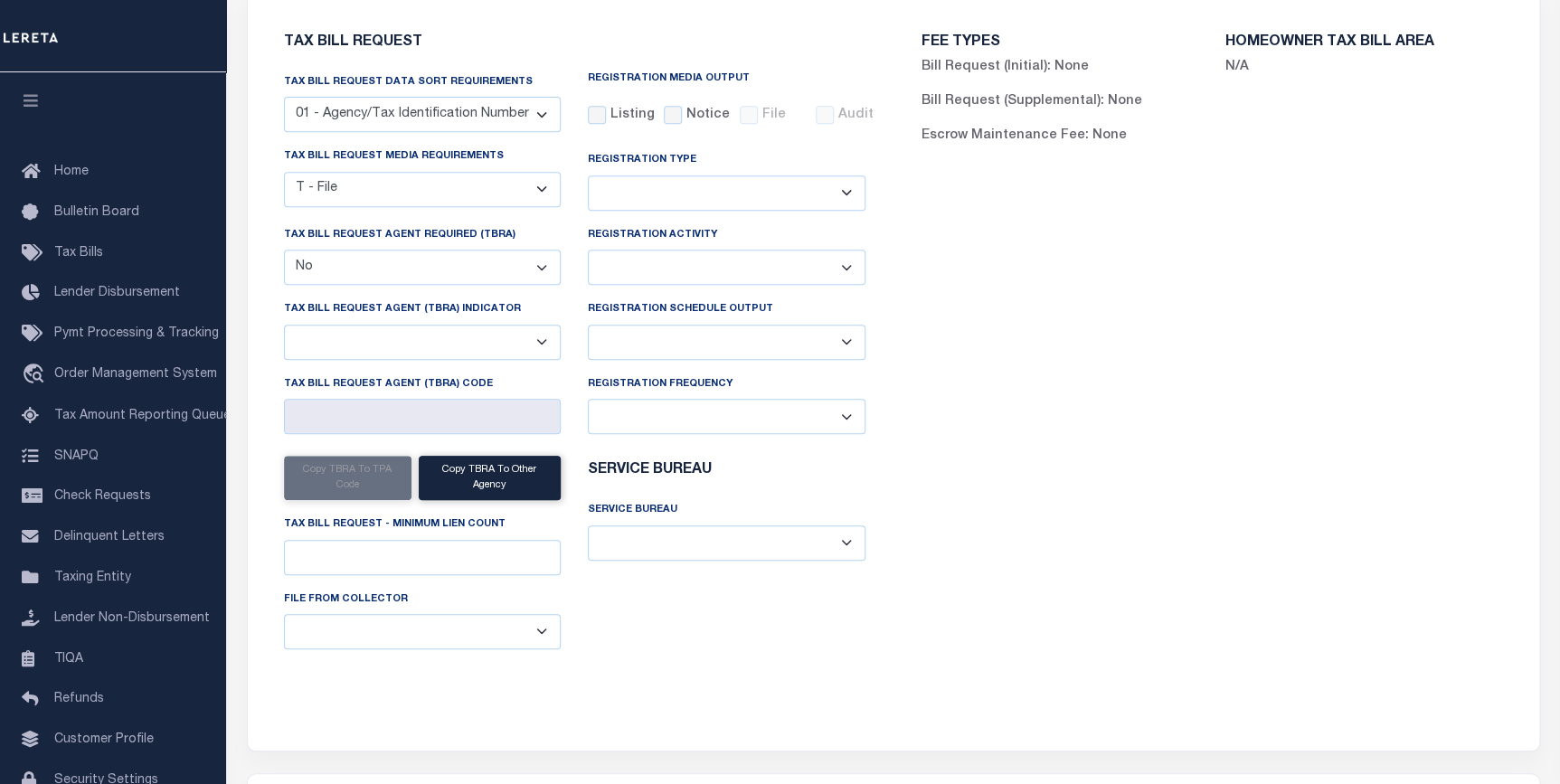
scroll to position [492, 0]
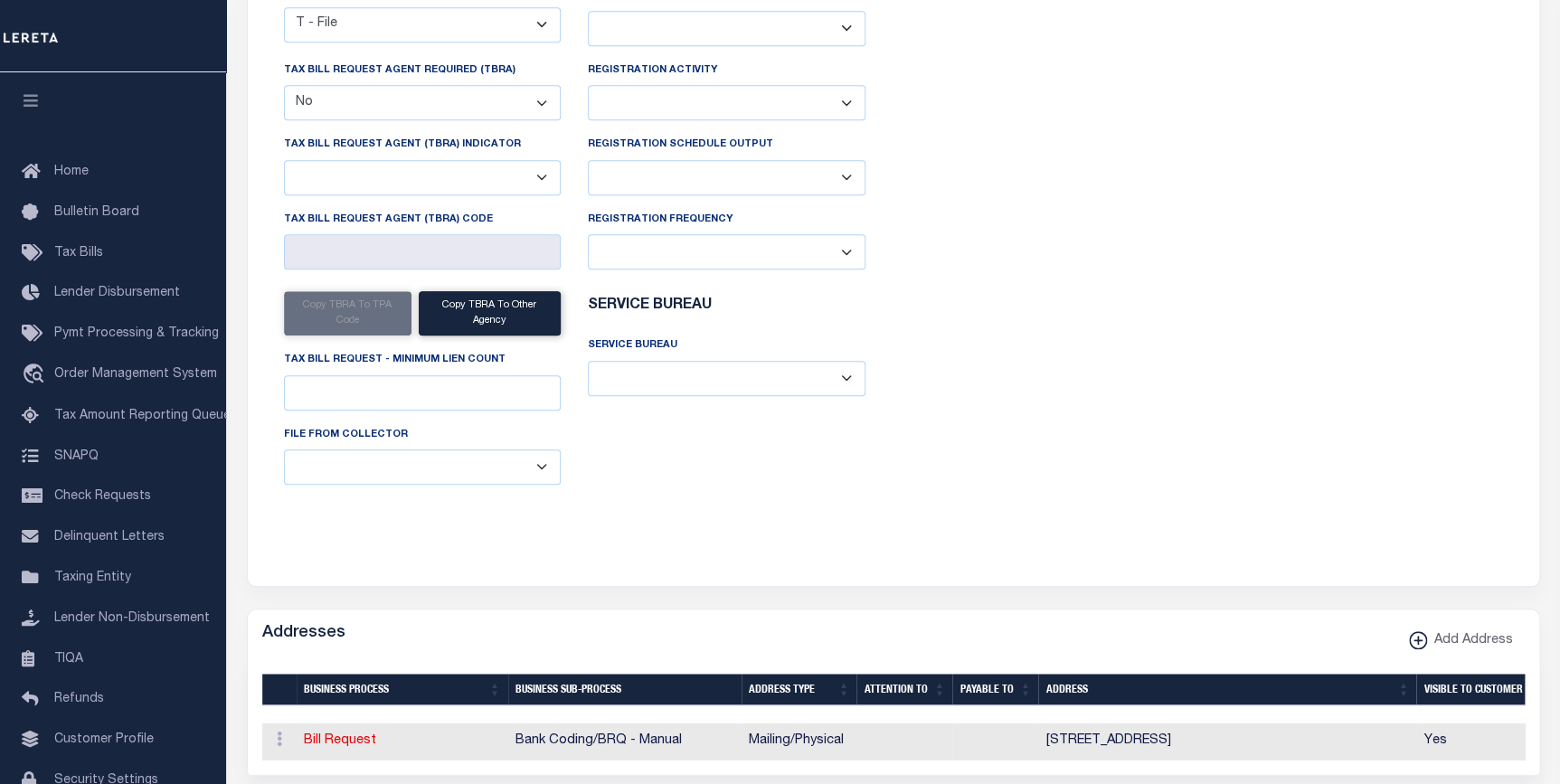
click at [1380, 723] on td "100 SOUTH MAIN ST , SUITE 105 , PALMYRA, MO, 63461" at bounding box center [1226, 741] width 378 height 37
drag, startPoint x: 1332, startPoint y: 705, endPoint x: 1351, endPoint y: 706, distance: 19.0
click at [1355, 723] on td "100 SOUTH MAIN ST , SUITE 105 , PALMYRA, MO, 63461" at bounding box center [1226, 741] width 378 height 37
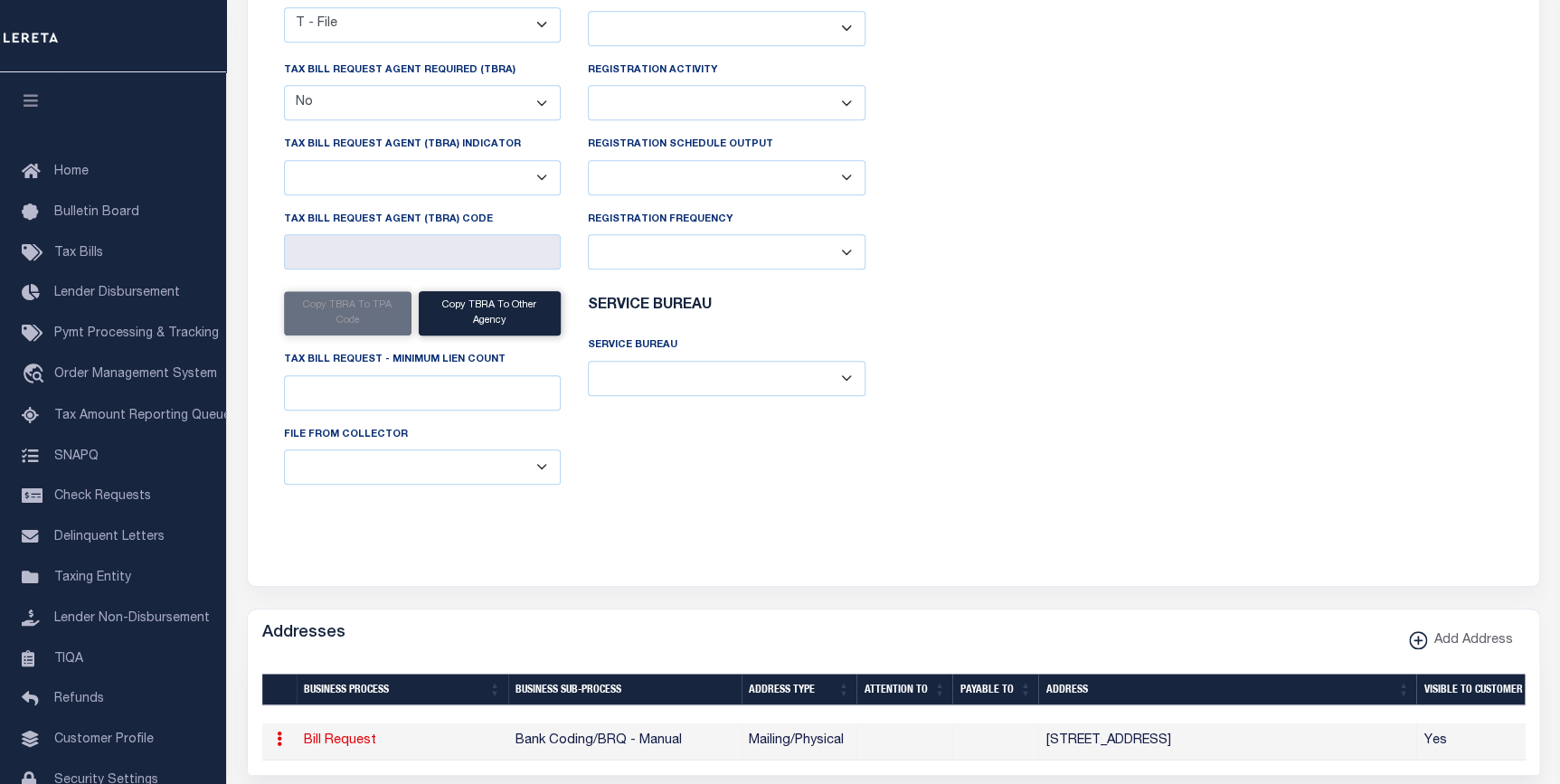
click at [1326, 723] on td "100 SOUTH MAIN ST , SUITE 105 , PALMYRA, MO, 63461" at bounding box center [1226, 741] width 378 height 37
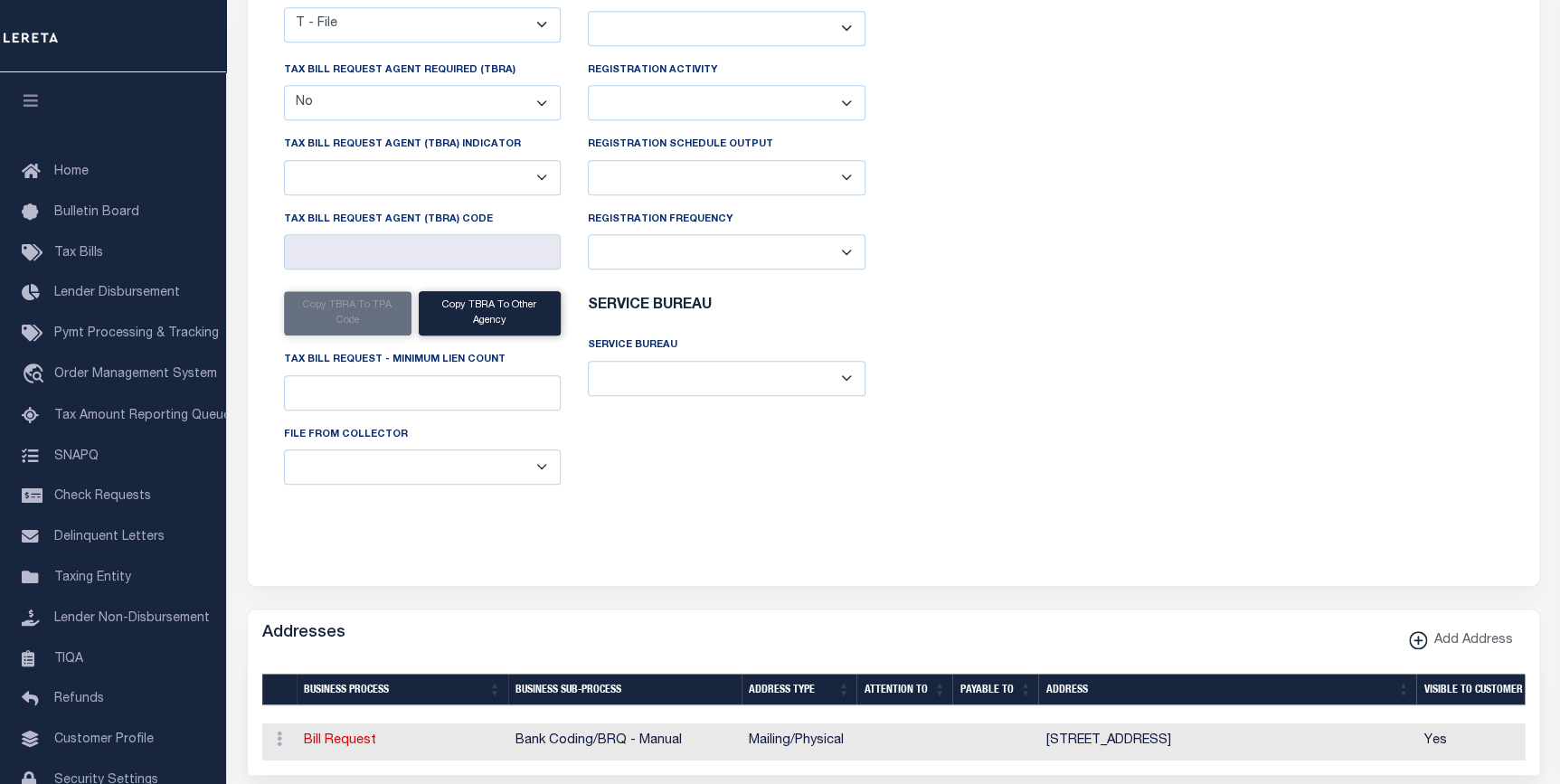
drag, startPoint x: 1350, startPoint y: 711, endPoint x: 1391, endPoint y: 713, distance: 41.0
click at [1391, 723] on td "100 SOUTH MAIN ST , SUITE 105 , PALMYRA, MO, 63461" at bounding box center [1226, 741] width 378 height 37
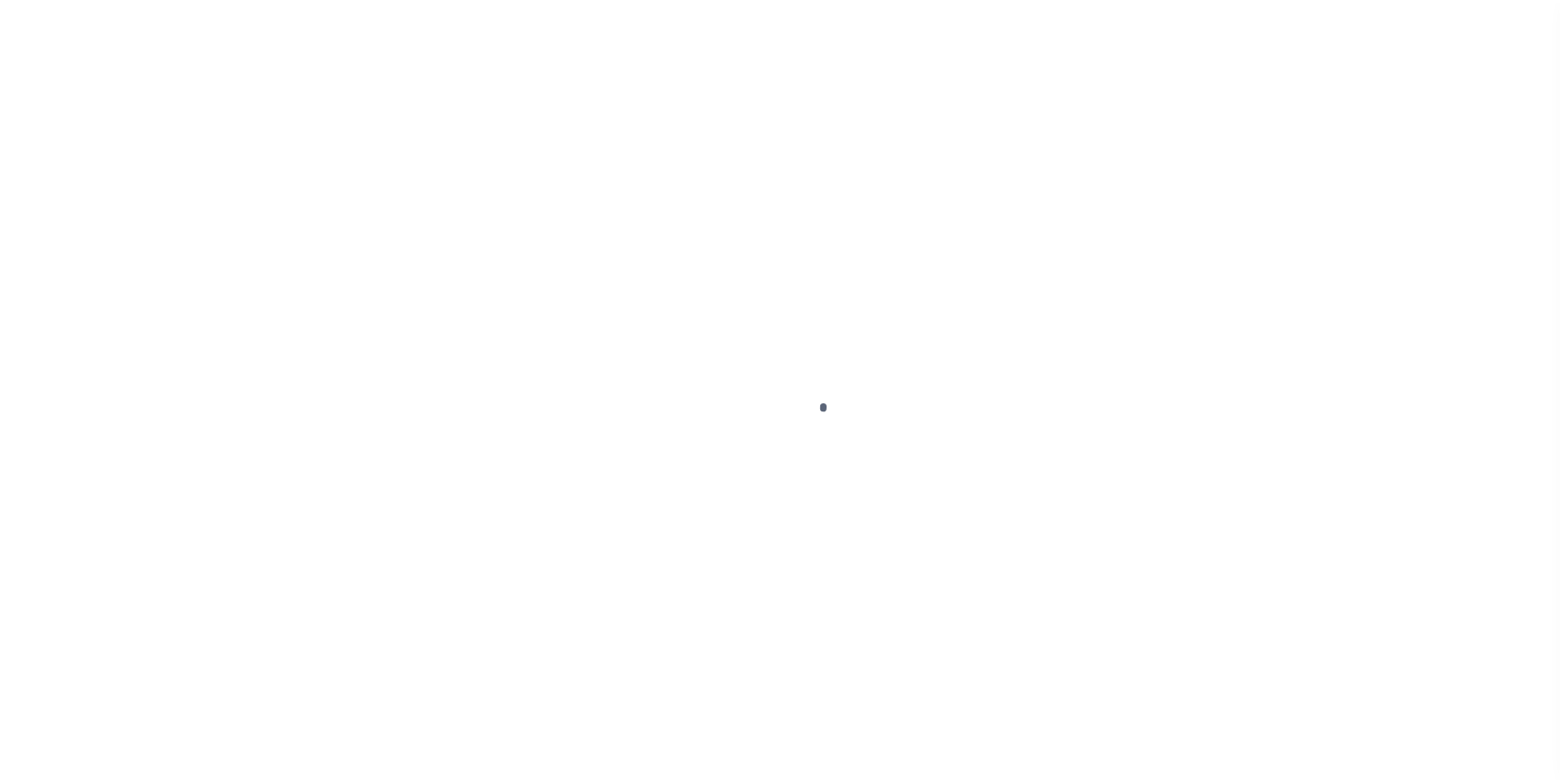
scroll to position [103, 0]
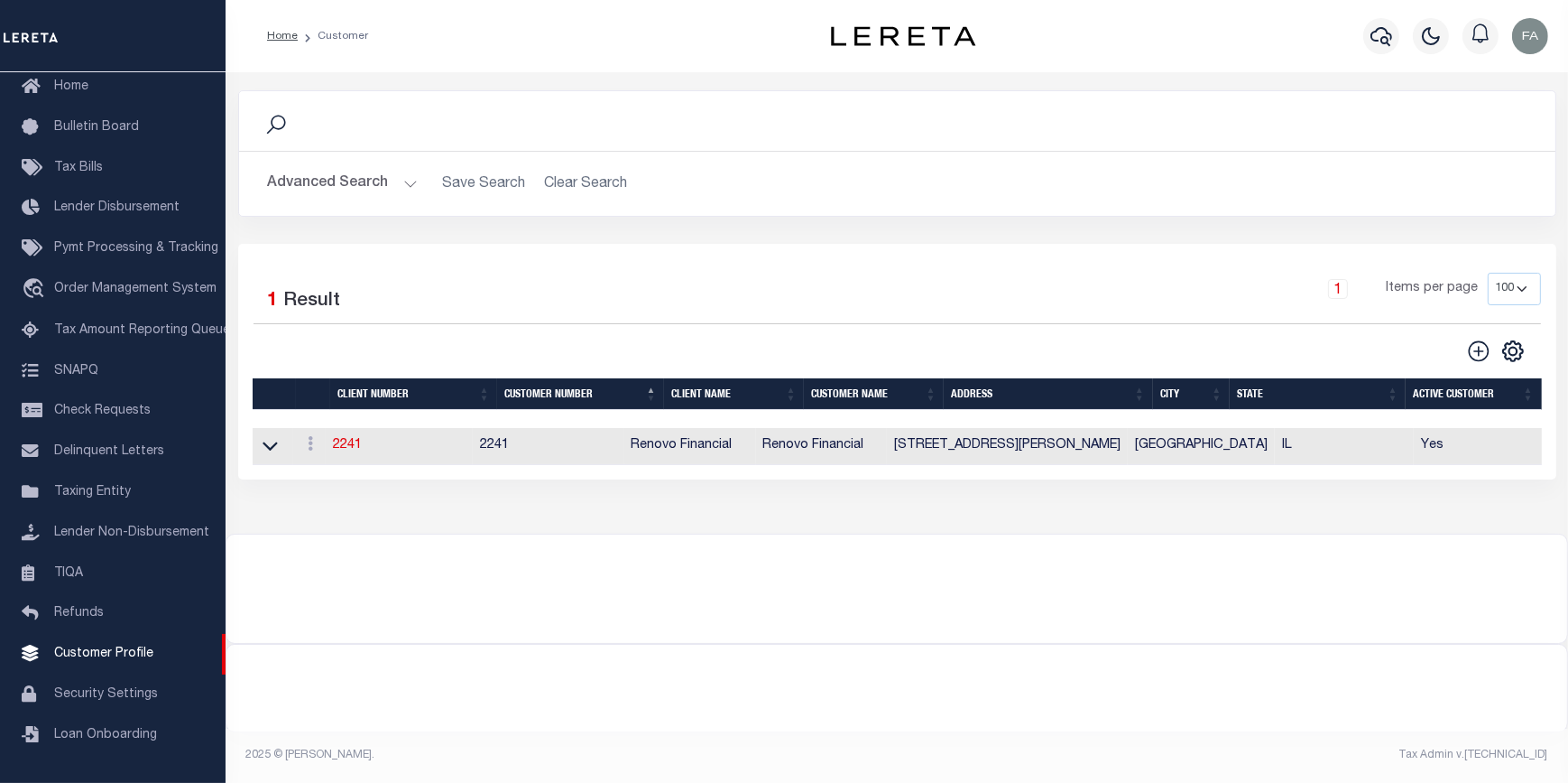
click at [345, 180] on button "Advanced Search" at bounding box center [342, 184] width 150 height 36
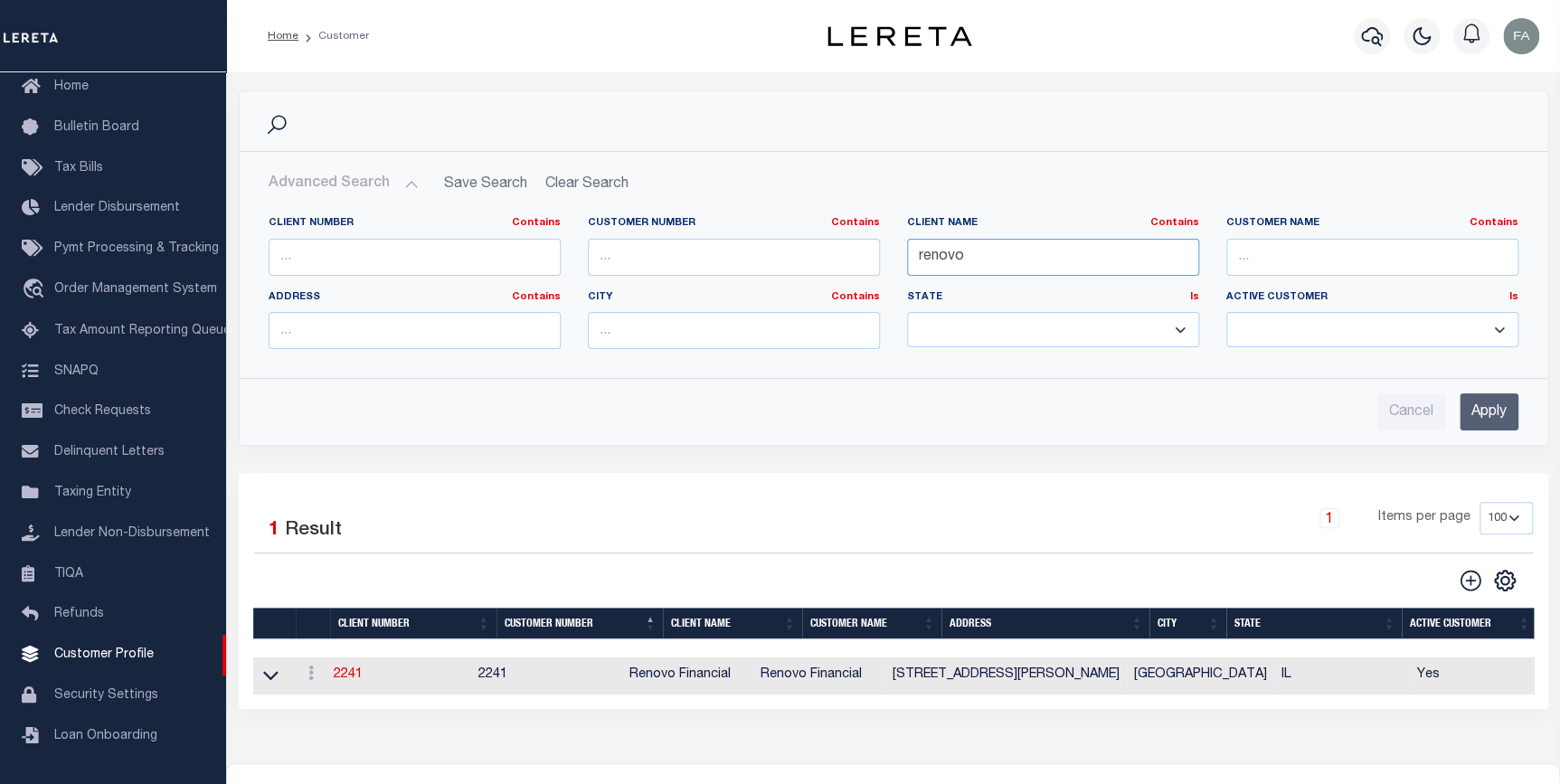
click at [935, 249] on input "renovo" at bounding box center [1053, 256] width 292 height 37
drag, startPoint x: 935, startPoint y: 249, endPoint x: 986, endPoint y: 225, distance: 56.4
click at [935, 249] on input "renovo" at bounding box center [1053, 256] width 292 height 37
type input "[PERSON_NAME]"
click at [1490, 417] on input "Apply" at bounding box center [1489, 411] width 59 height 37
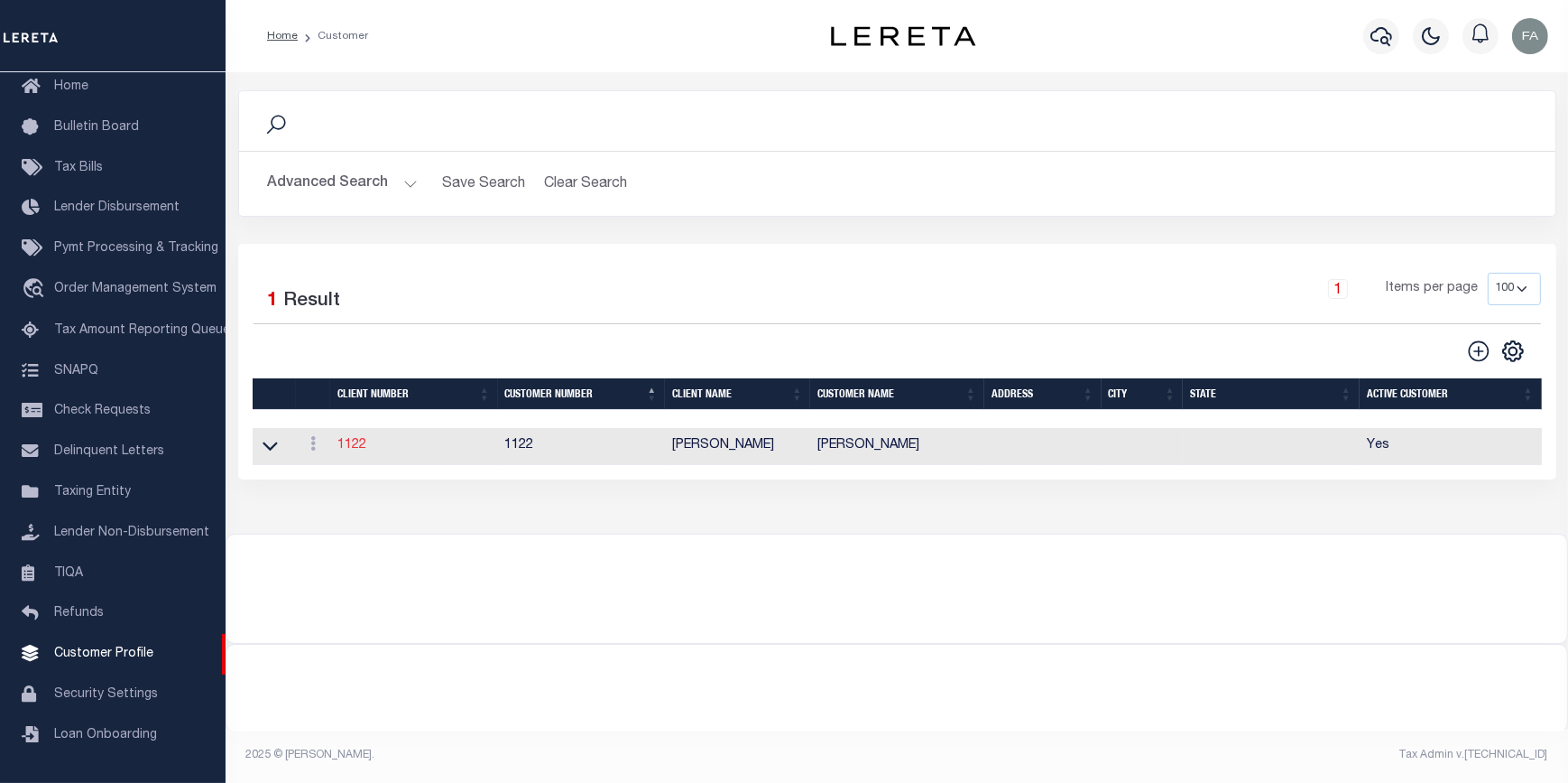
click at [364, 449] on link "1122" at bounding box center [352, 445] width 29 height 13
select select
type input "[PERSON_NAME]"
type input "1122"
type input "[PERSON_NAME]"
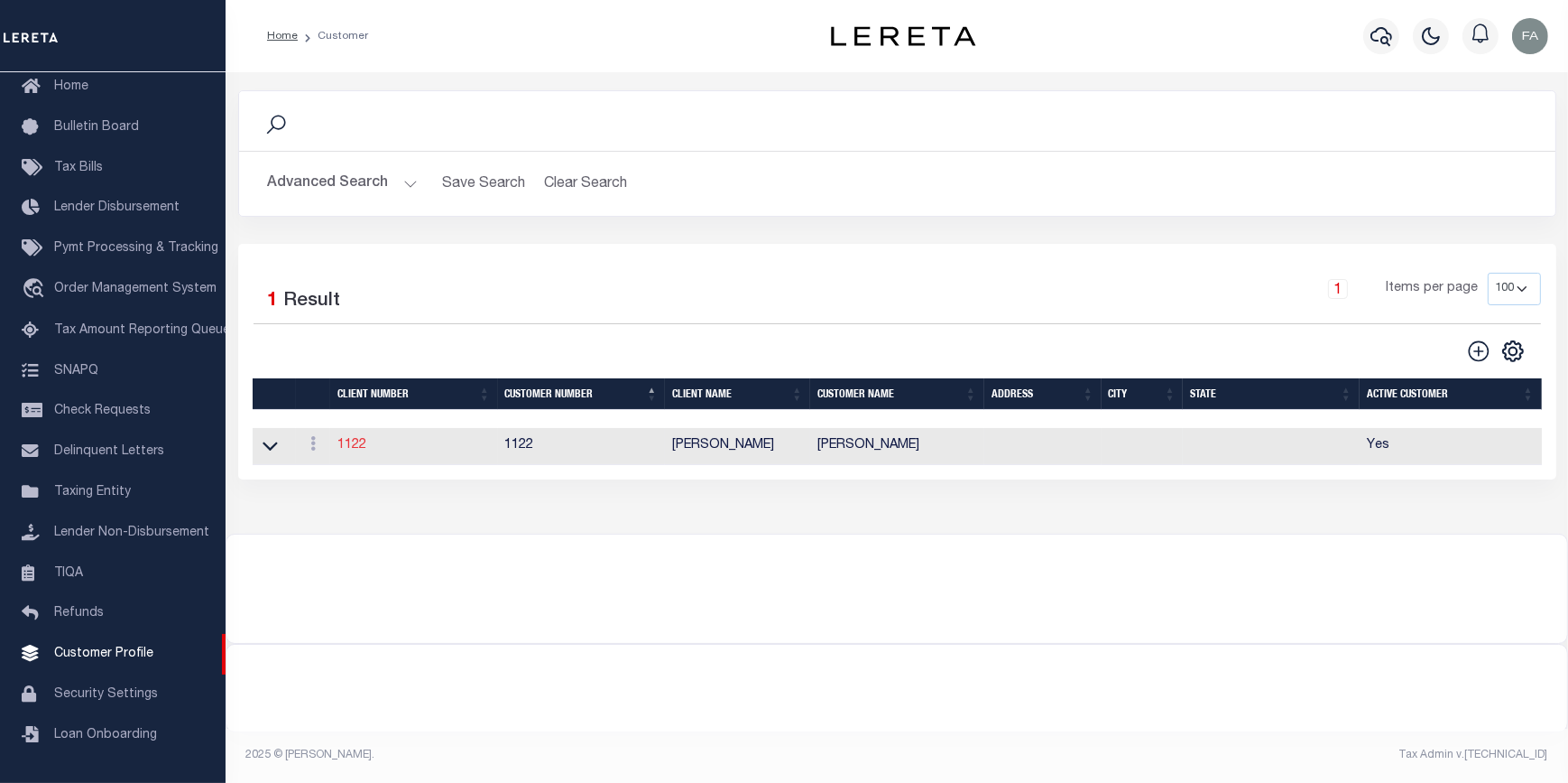
type input "[PERSON_NAME] QA"
select select "Residential"
type input "[PERSON_NAME]"
type input "[PERSON_NAME] [PERSON_NAME] [PERSON_NAME]"
type input "[DATE]"
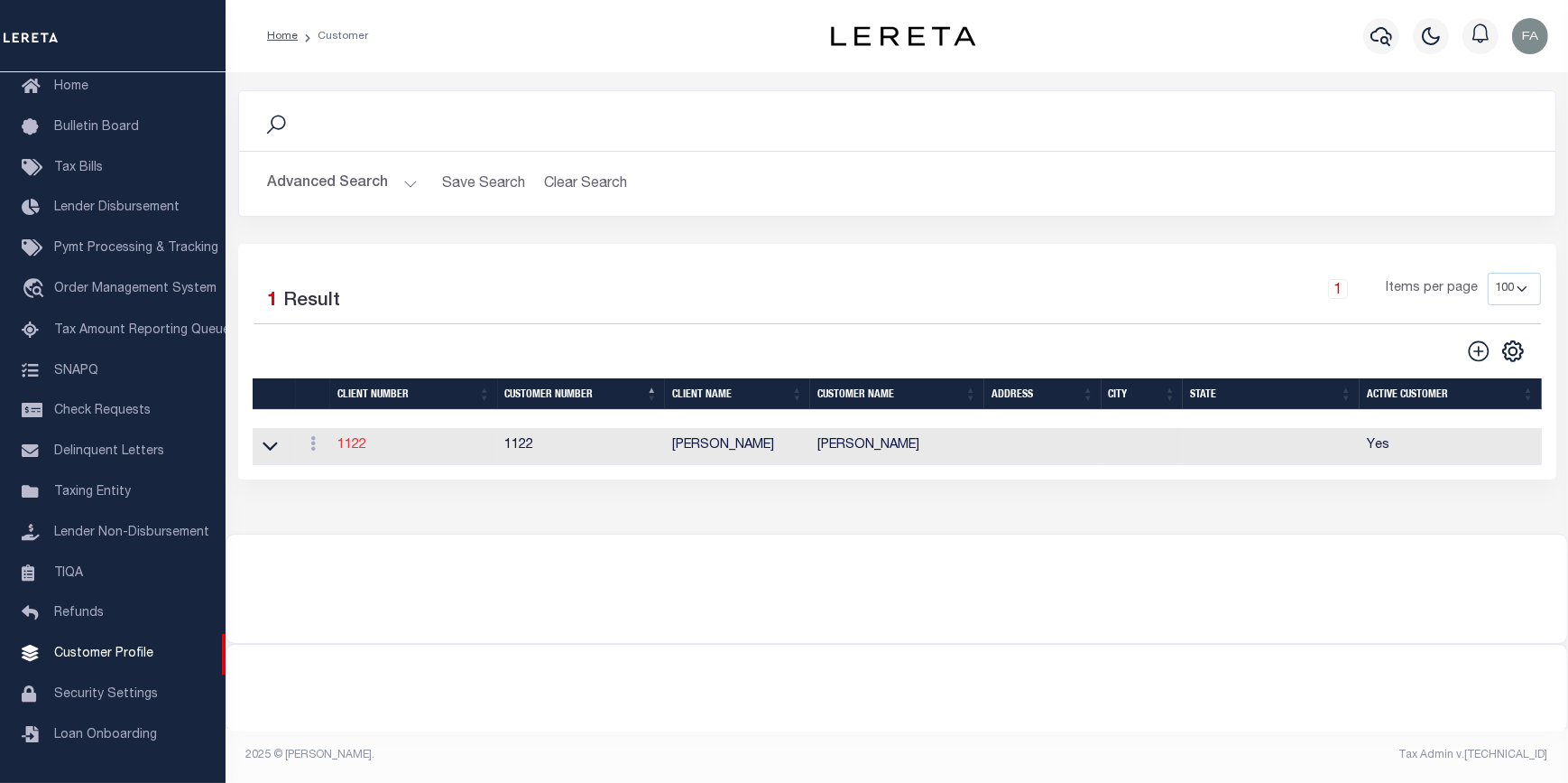
select select "Tier 3"
select select "FIC"
checkbox input "true"
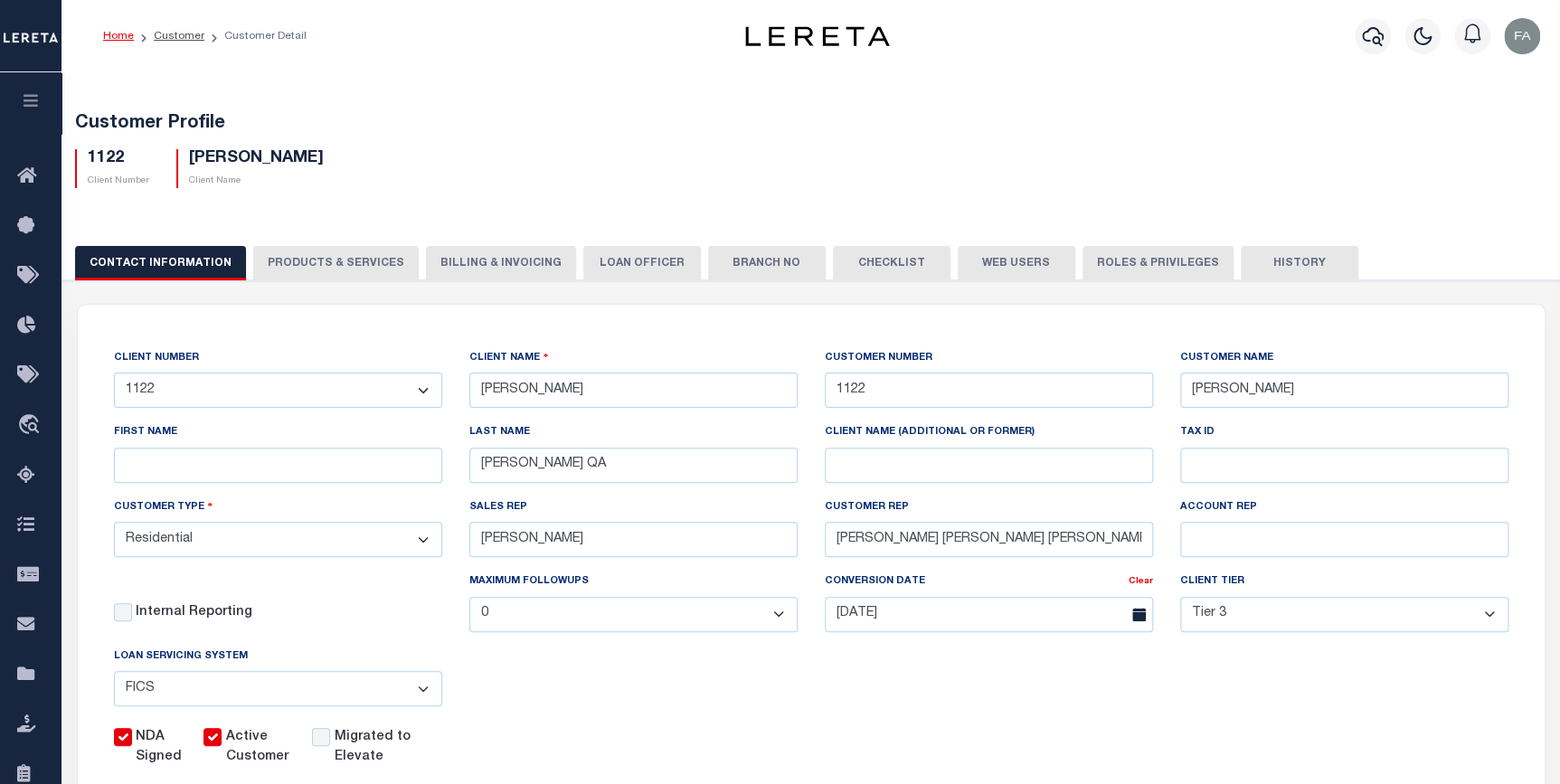
scroll to position [246, 0]
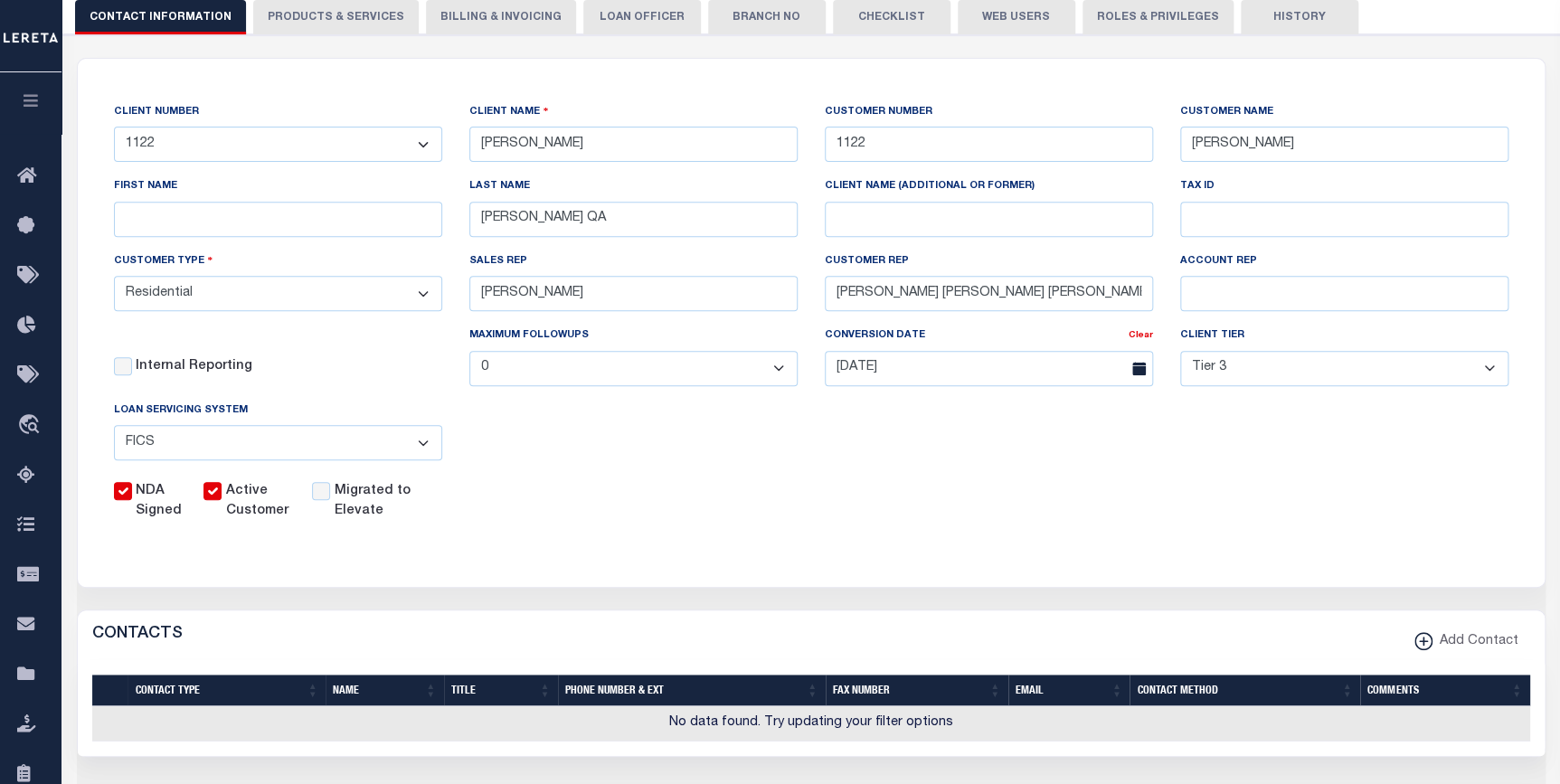
click at [1383, 398] on div "Client Tier - Select - Tier 1 Tier 2 Tier 3 Tier 4 Top 100" at bounding box center [1345, 362] width 355 height 74
click at [1379, 386] on select "- Select - Tier 1 Tier 2 Tier 3 Tier 4 Top 100" at bounding box center [1344, 368] width 329 height 36
click at [1540, 340] on div "CLIENT NUMBER - Self Parent - 091901 1011 1012 1013 1014 1016 1017 1018 101814 …" at bounding box center [810, 312] width 1467 height 506
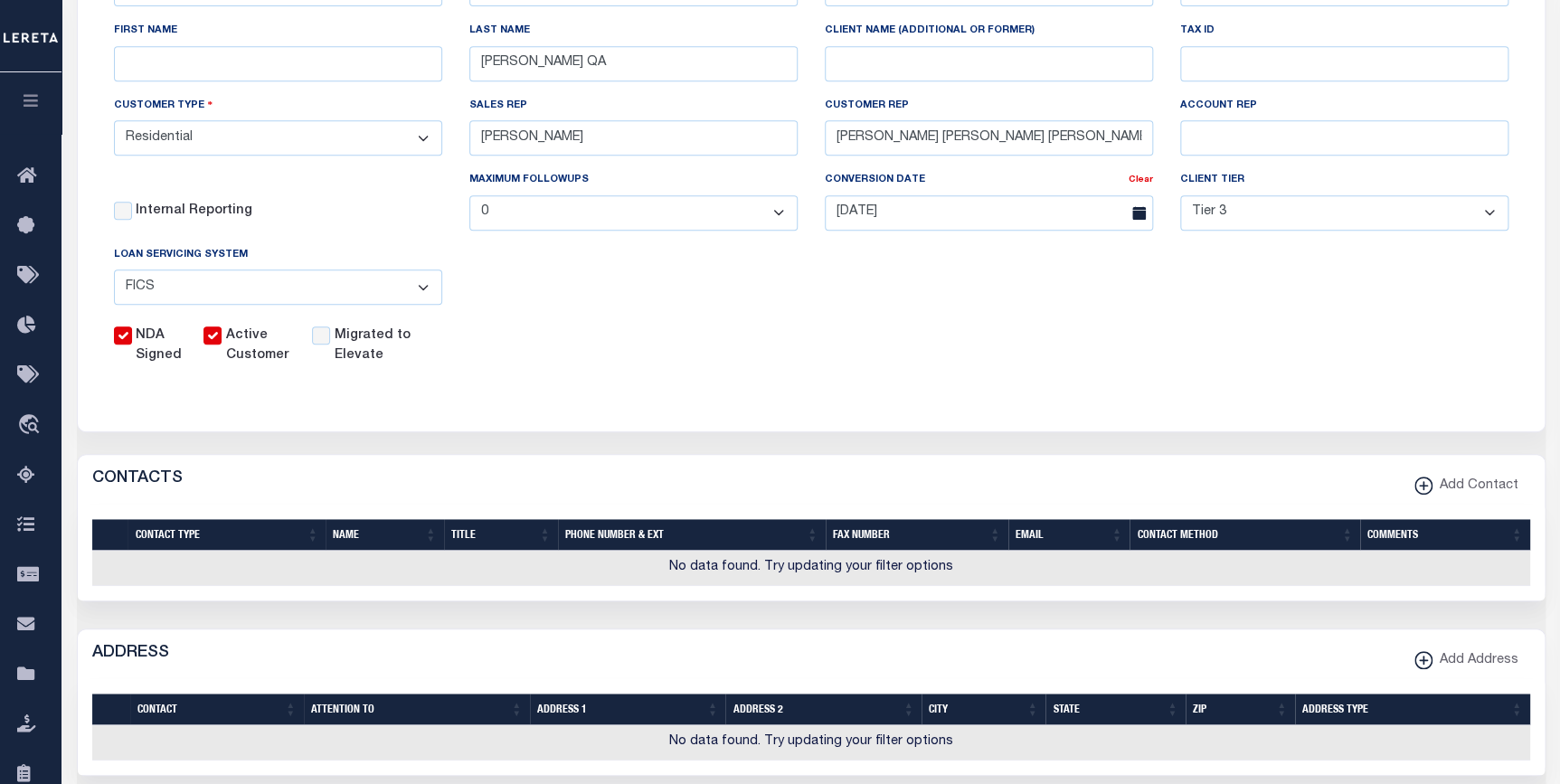
scroll to position [0, 0]
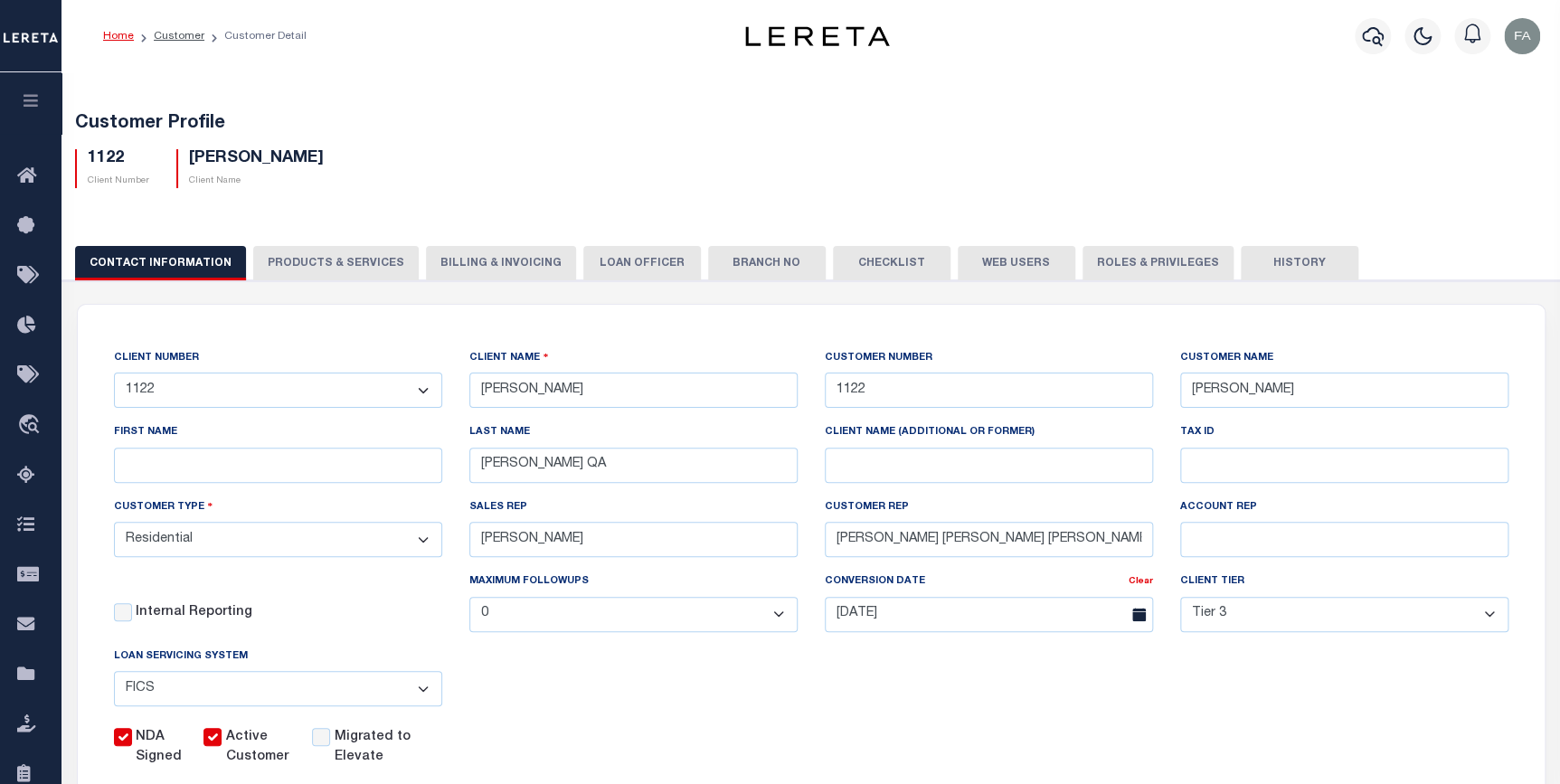
click at [375, 264] on button "PRODUCTS & SERVICES" at bounding box center [336, 263] width 166 height 35
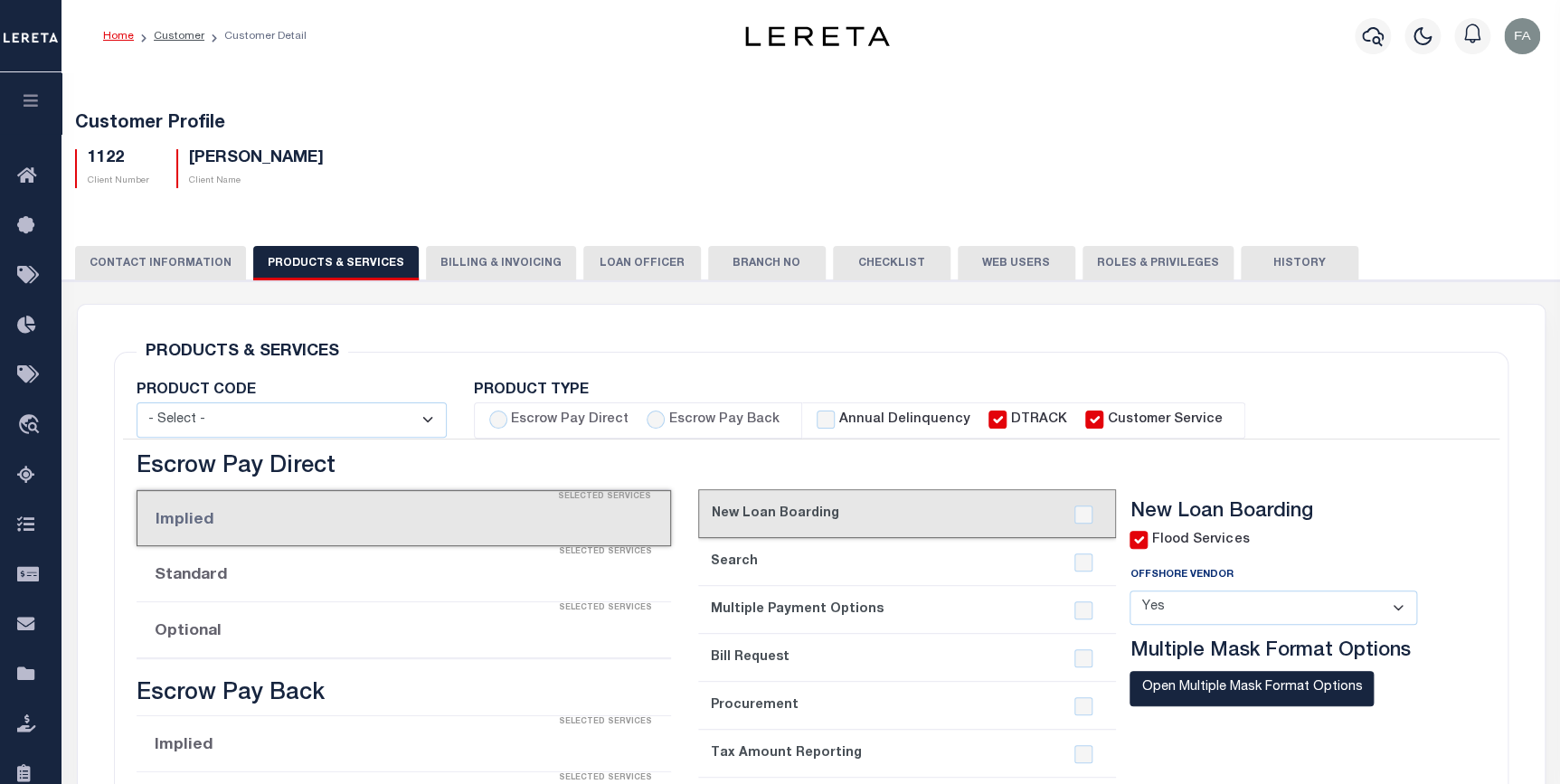
select select "STX"
radio input "true"
checkbox input "true"
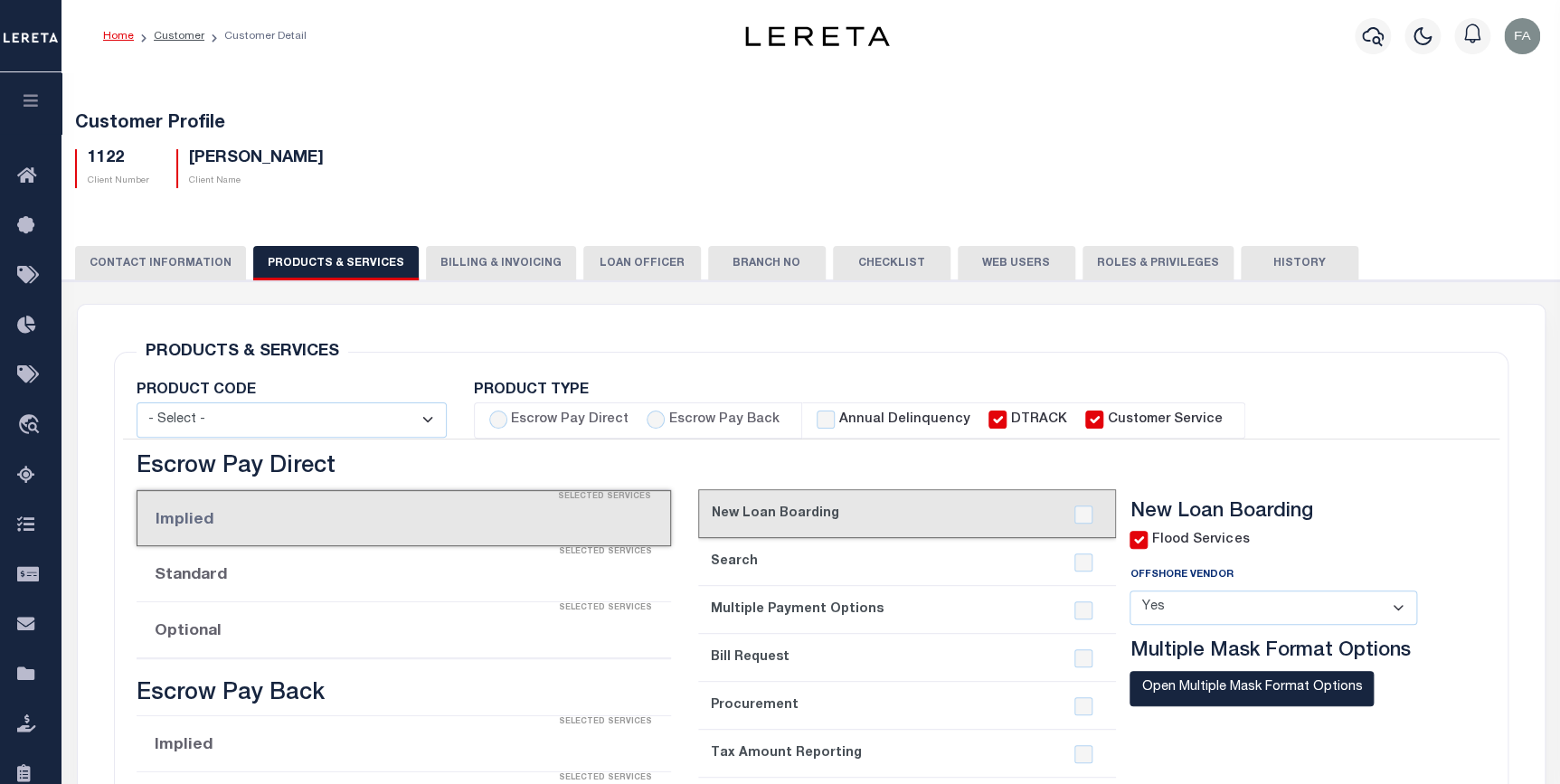
checkbox input "true"
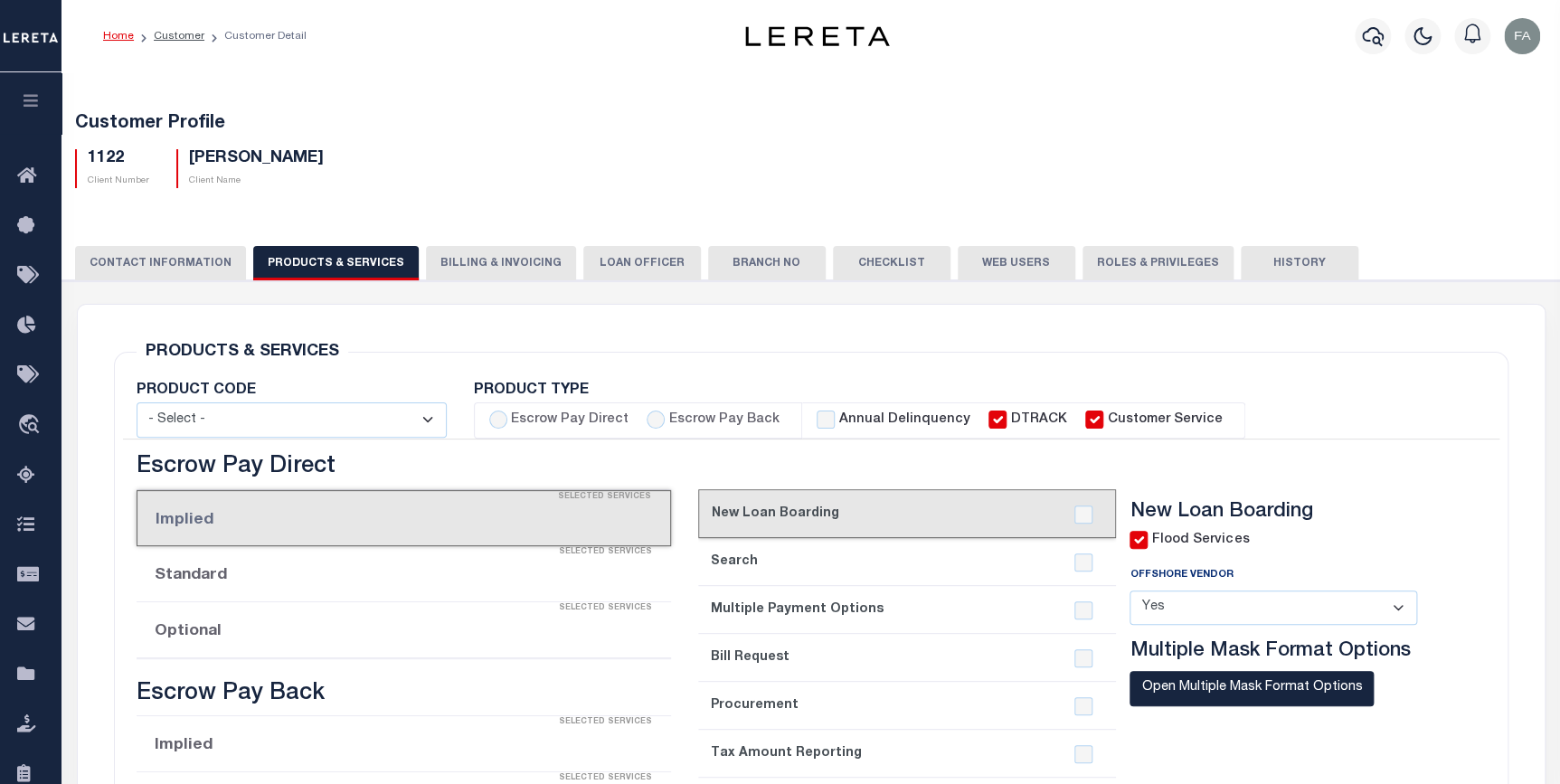
checkbox input "true"
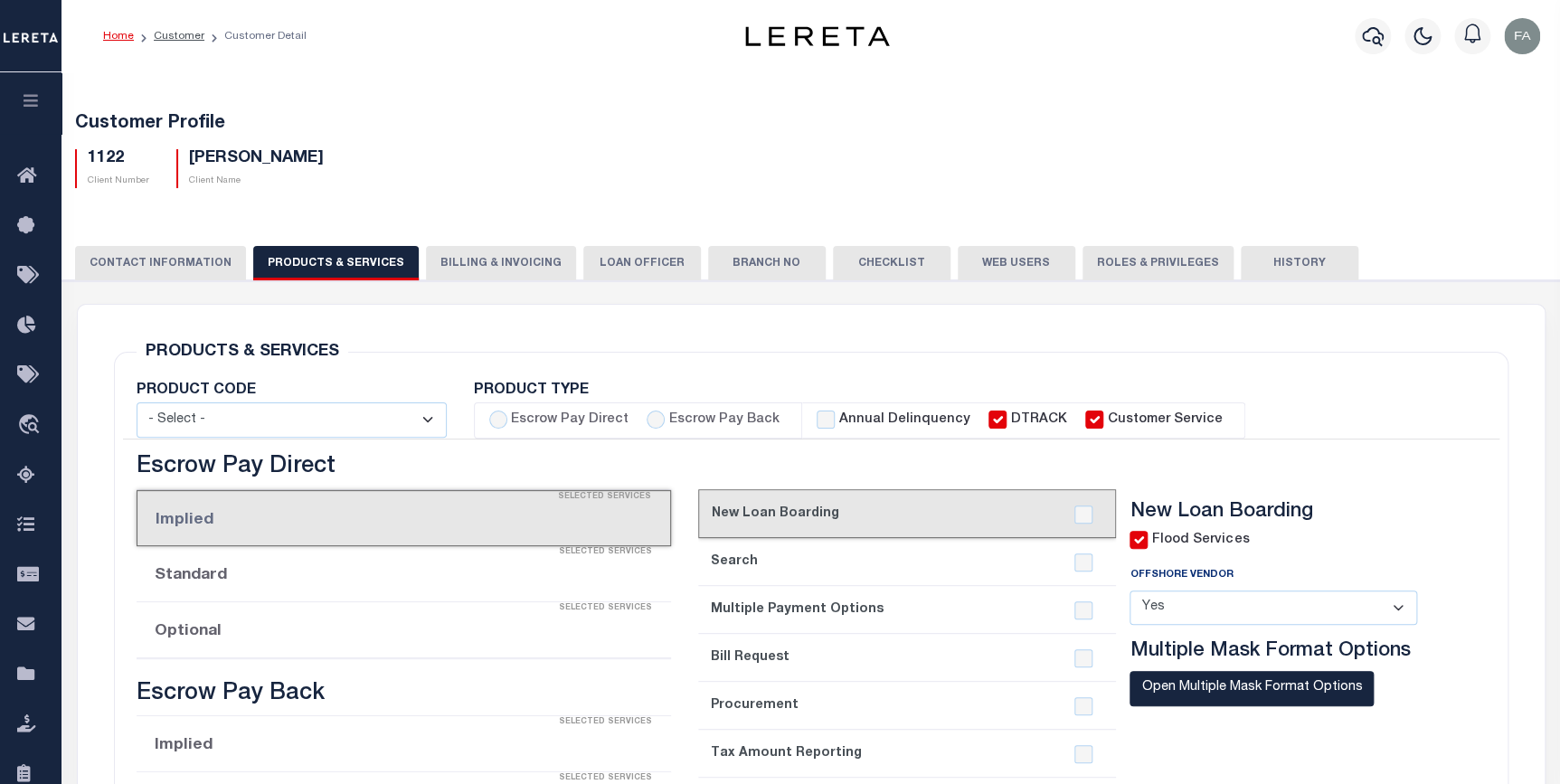
checkbox input "true"
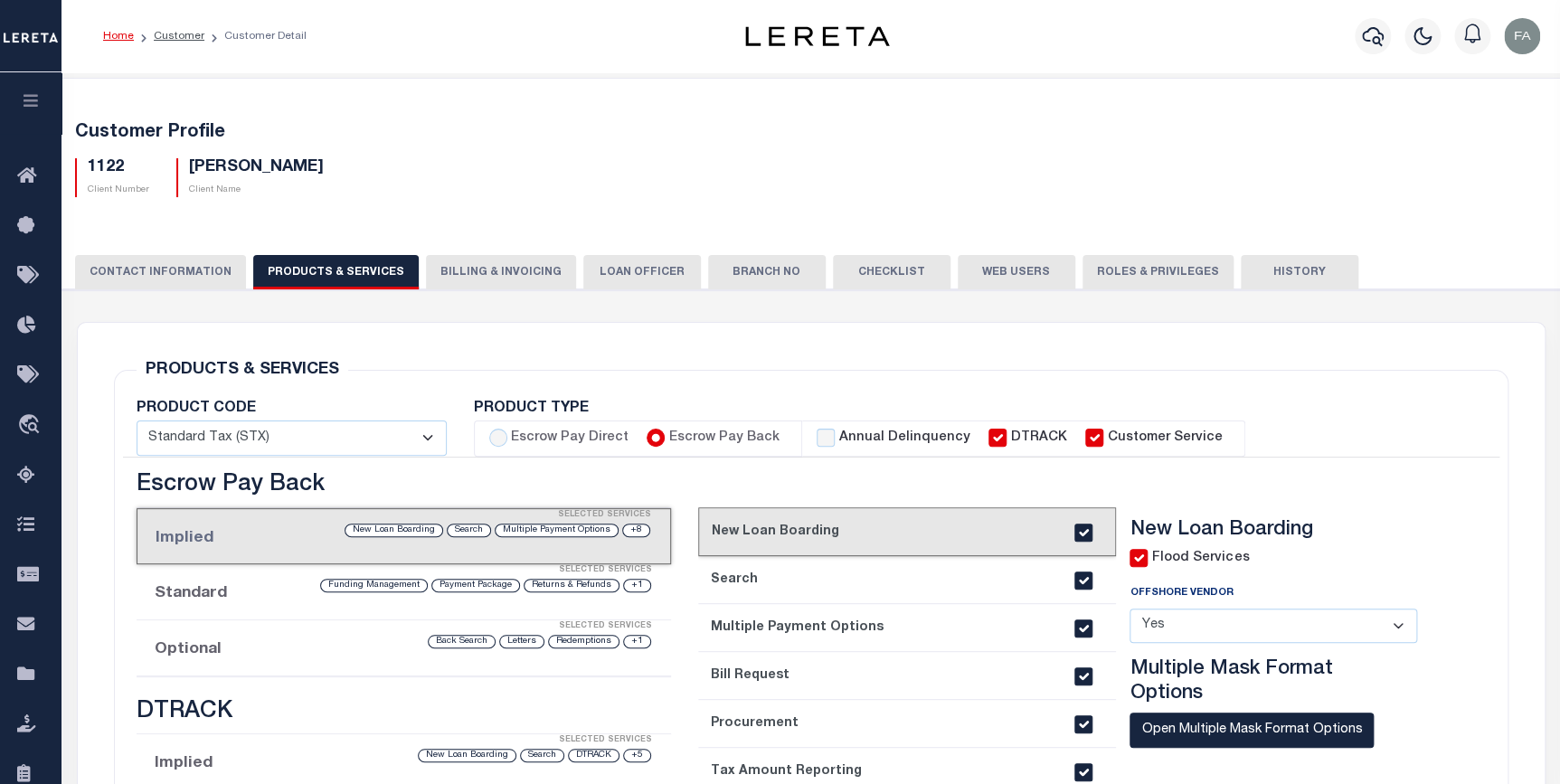
click at [477, 283] on button "Billing & Invoicing" at bounding box center [500, 272] width 150 height 35
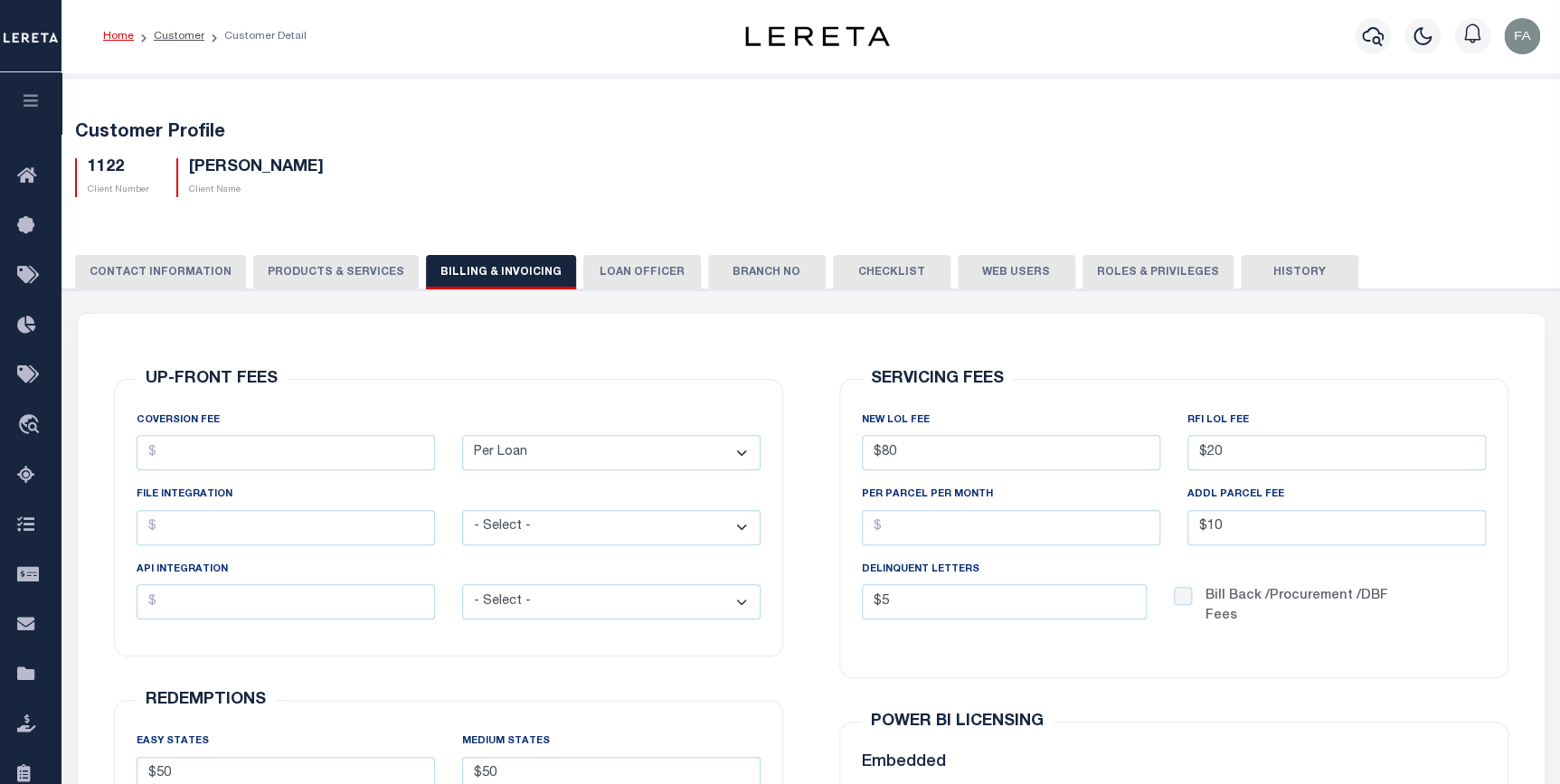
click at [367, 284] on button "PRODUCTS & SERVICES" at bounding box center [336, 272] width 166 height 35
select select "STX"
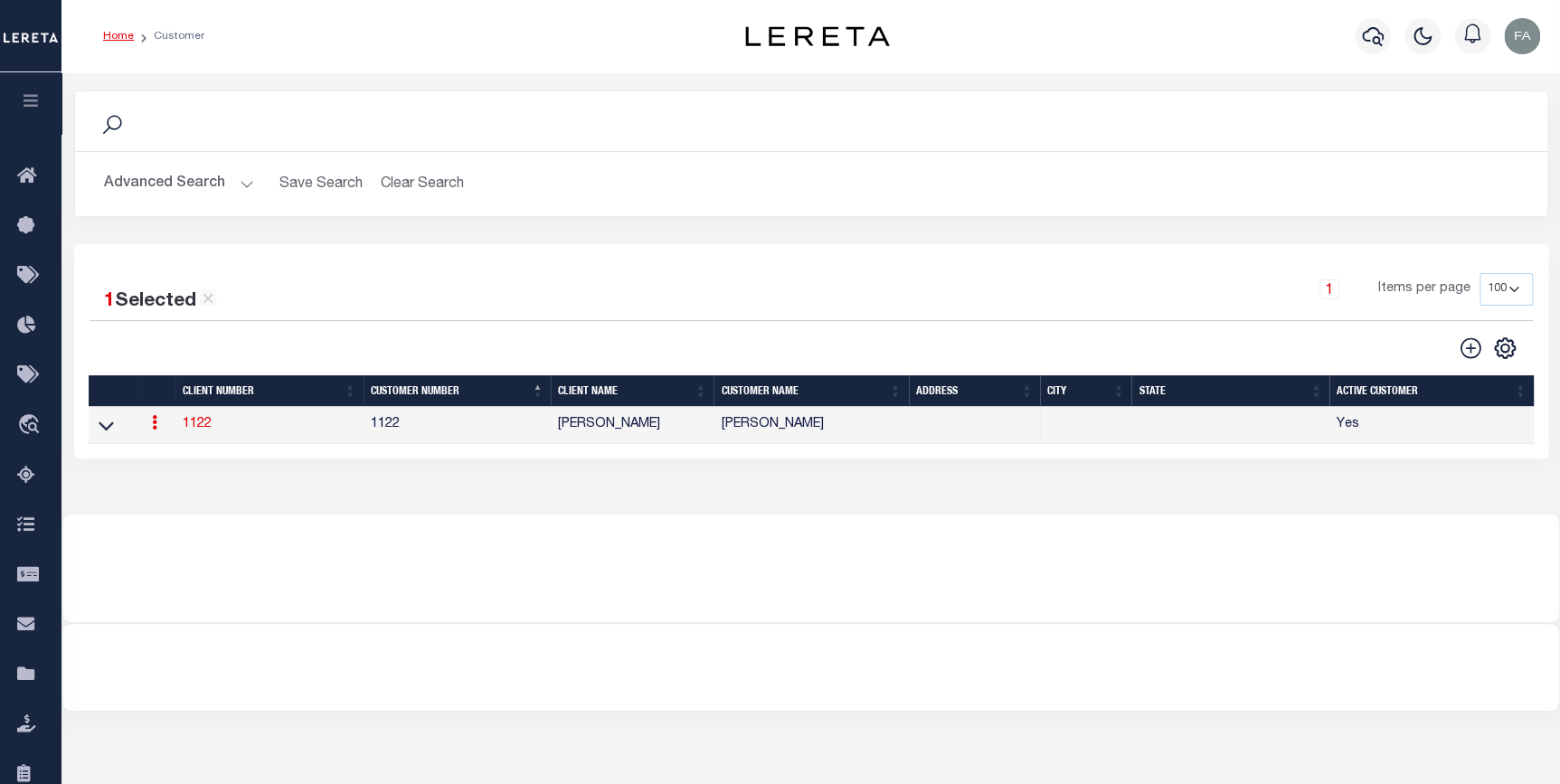
click at [206, 188] on button "Advanced Search" at bounding box center [179, 185] width 150 height 36
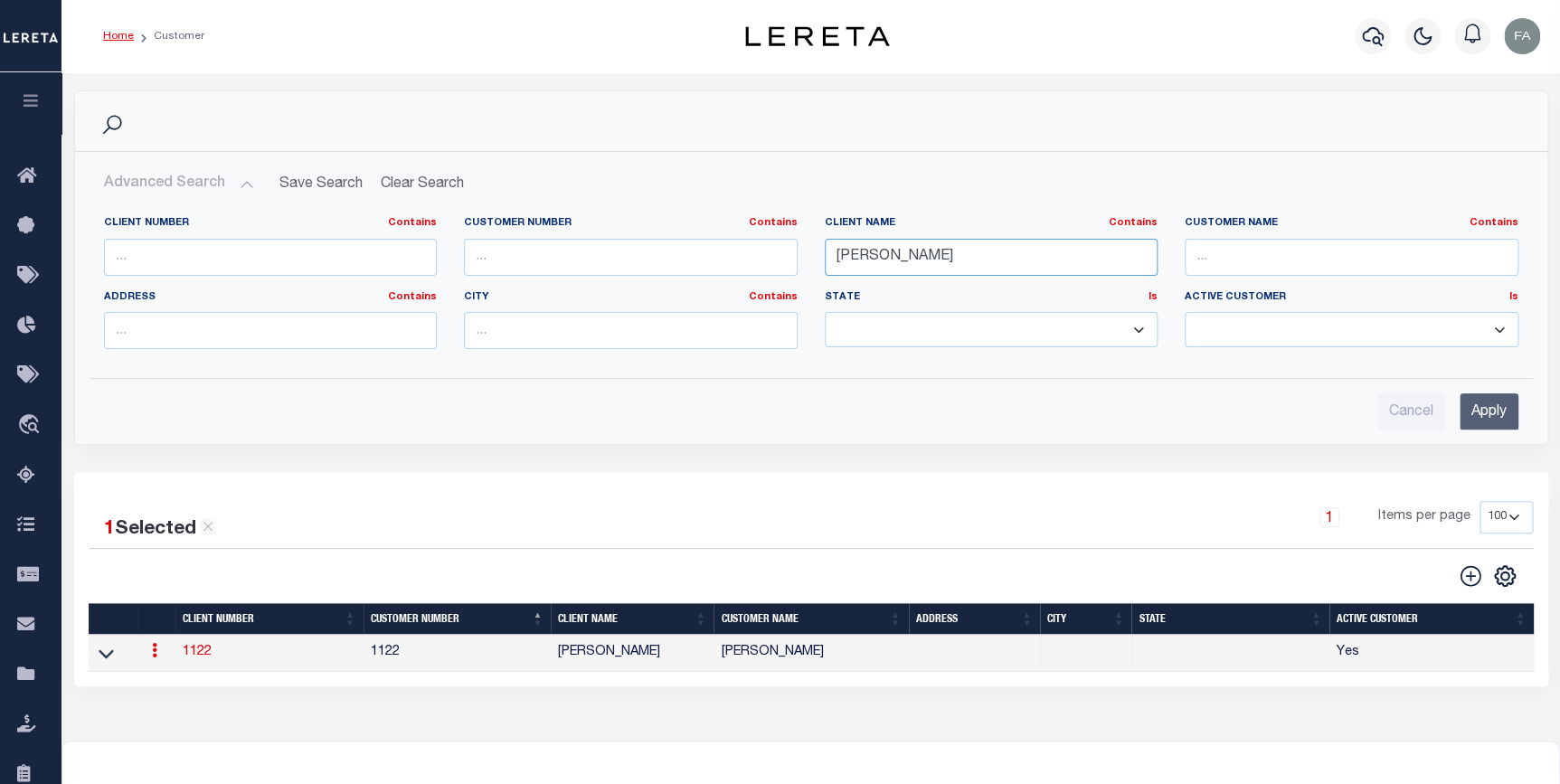
click at [924, 248] on input "[PERSON_NAME]" at bounding box center [991, 256] width 334 height 37
type input "renovo"
click at [1497, 405] on input "Apply" at bounding box center [1489, 411] width 59 height 37
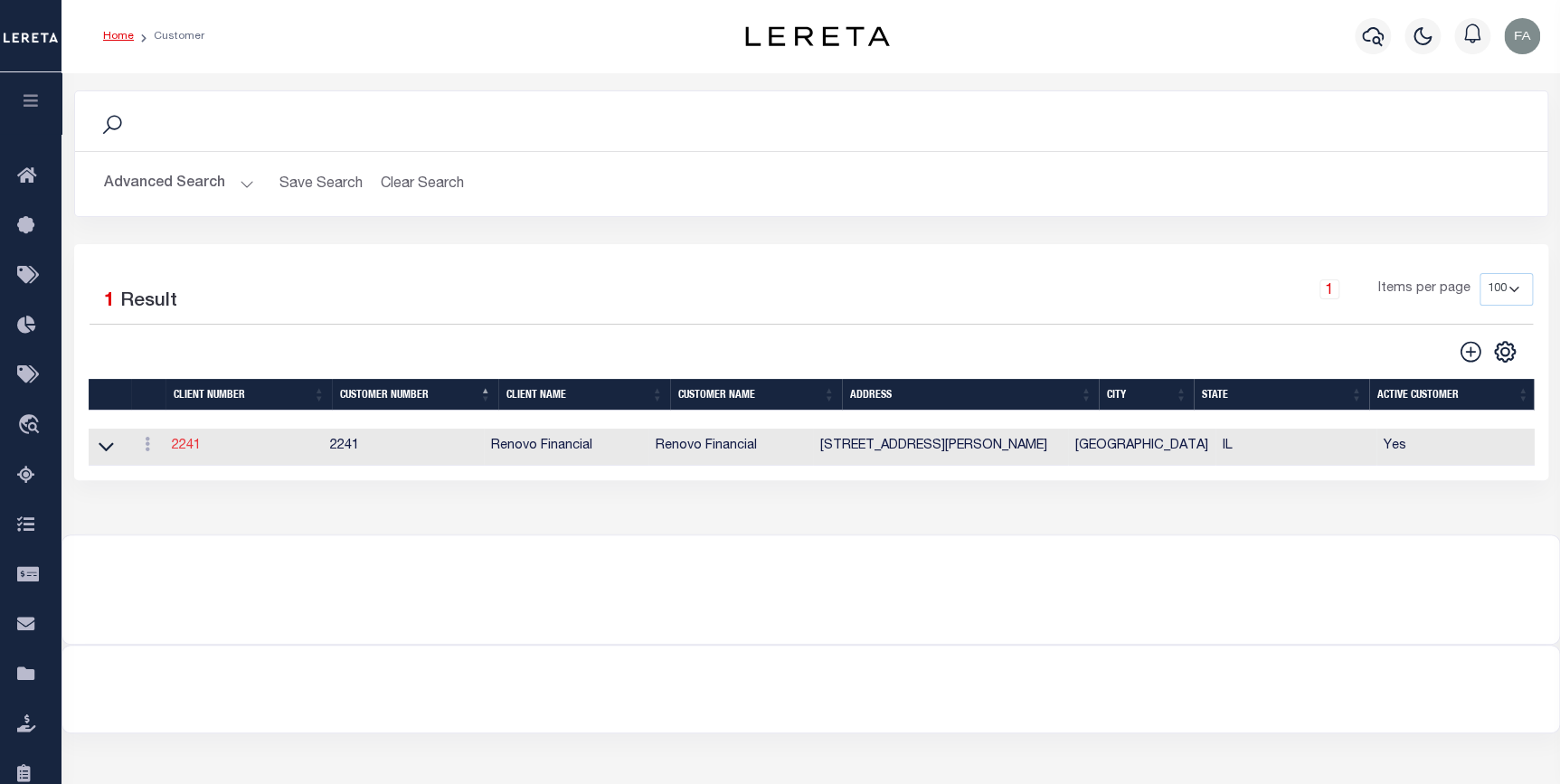
click at [196, 451] on link "2241" at bounding box center [186, 446] width 29 height 13
select select "2241"
type input "Renovo Financial"
type input "2241"
type input "Renovo Financial"
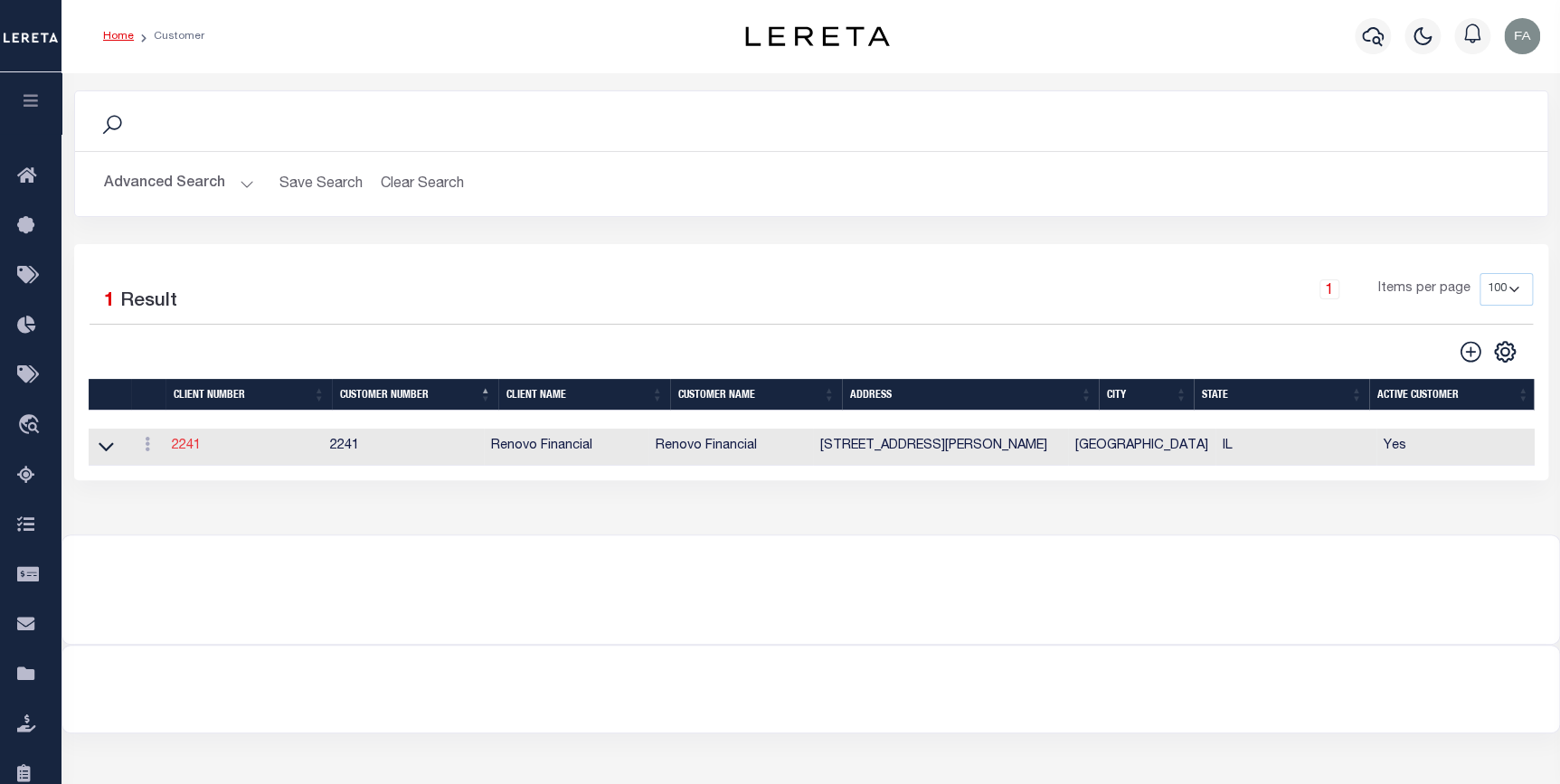
type input "[PERSON_NAME]"
select select "Mixed Portfolio"
type input "[PERSON_NAME]"
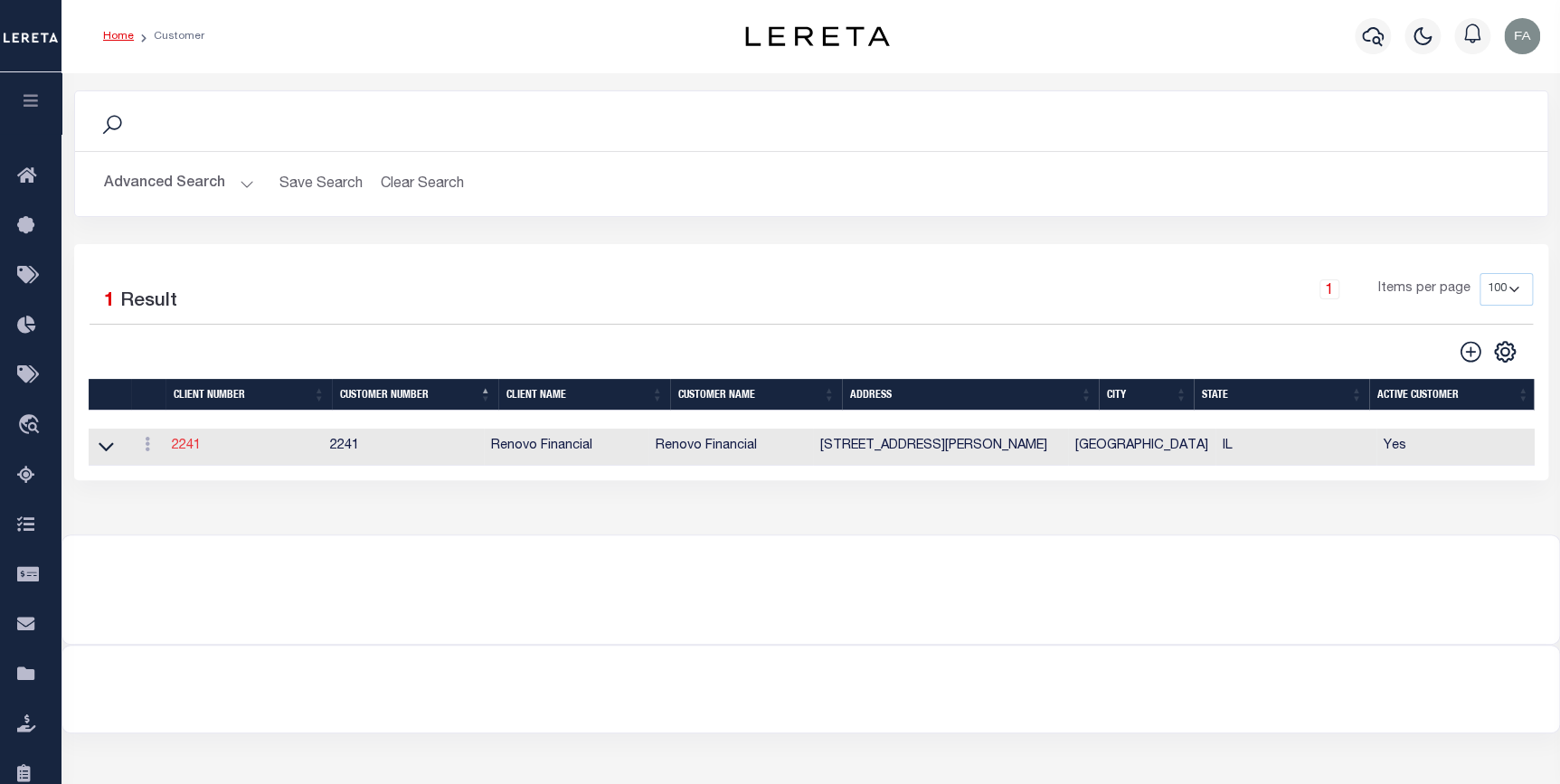
type input "[PERSON_NAME]"
select select
type textarea "$1.10 monthly tracking fee per parcel per month for Refi Parcel in excess of 5 …"
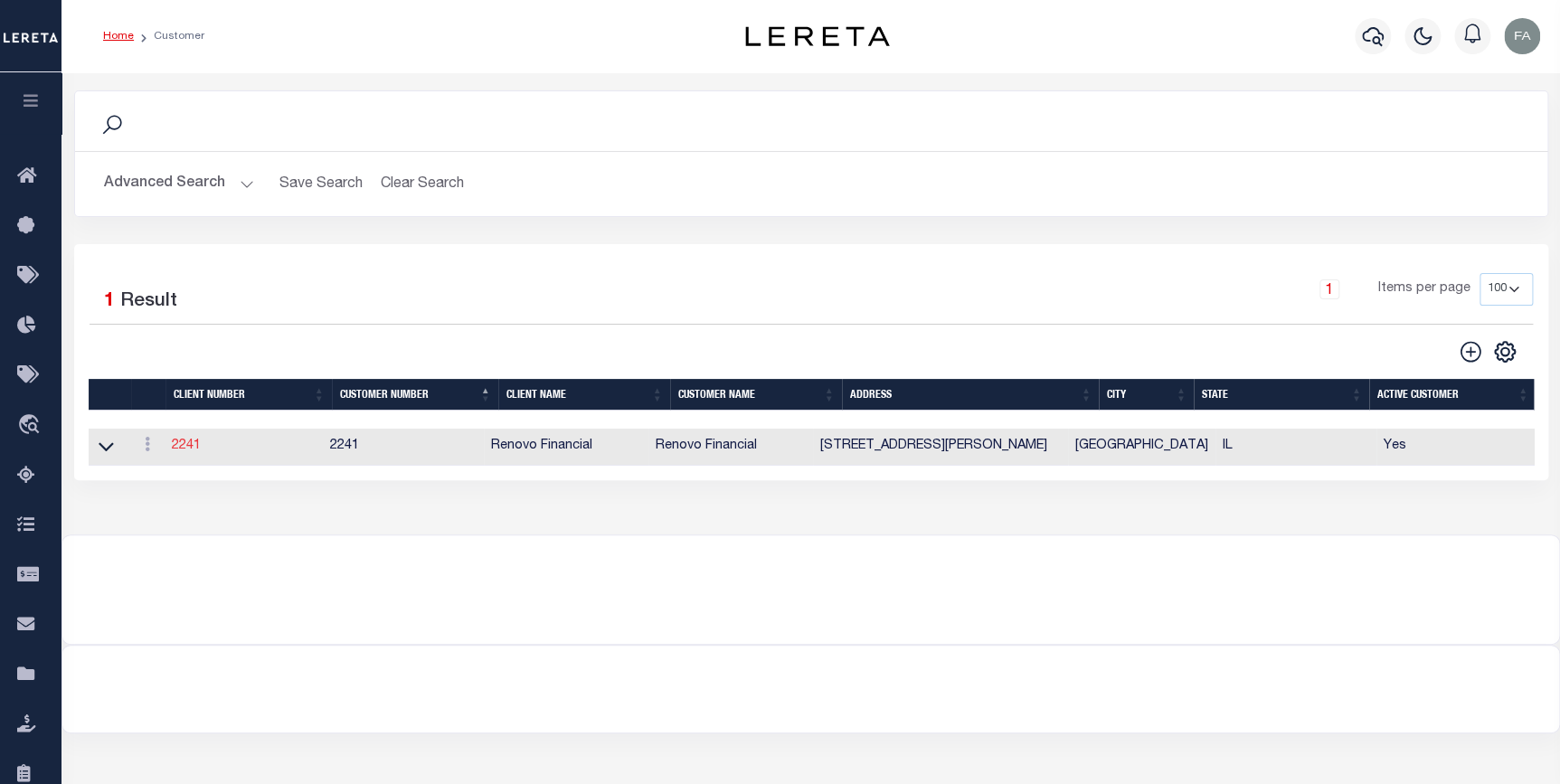
type input "90"
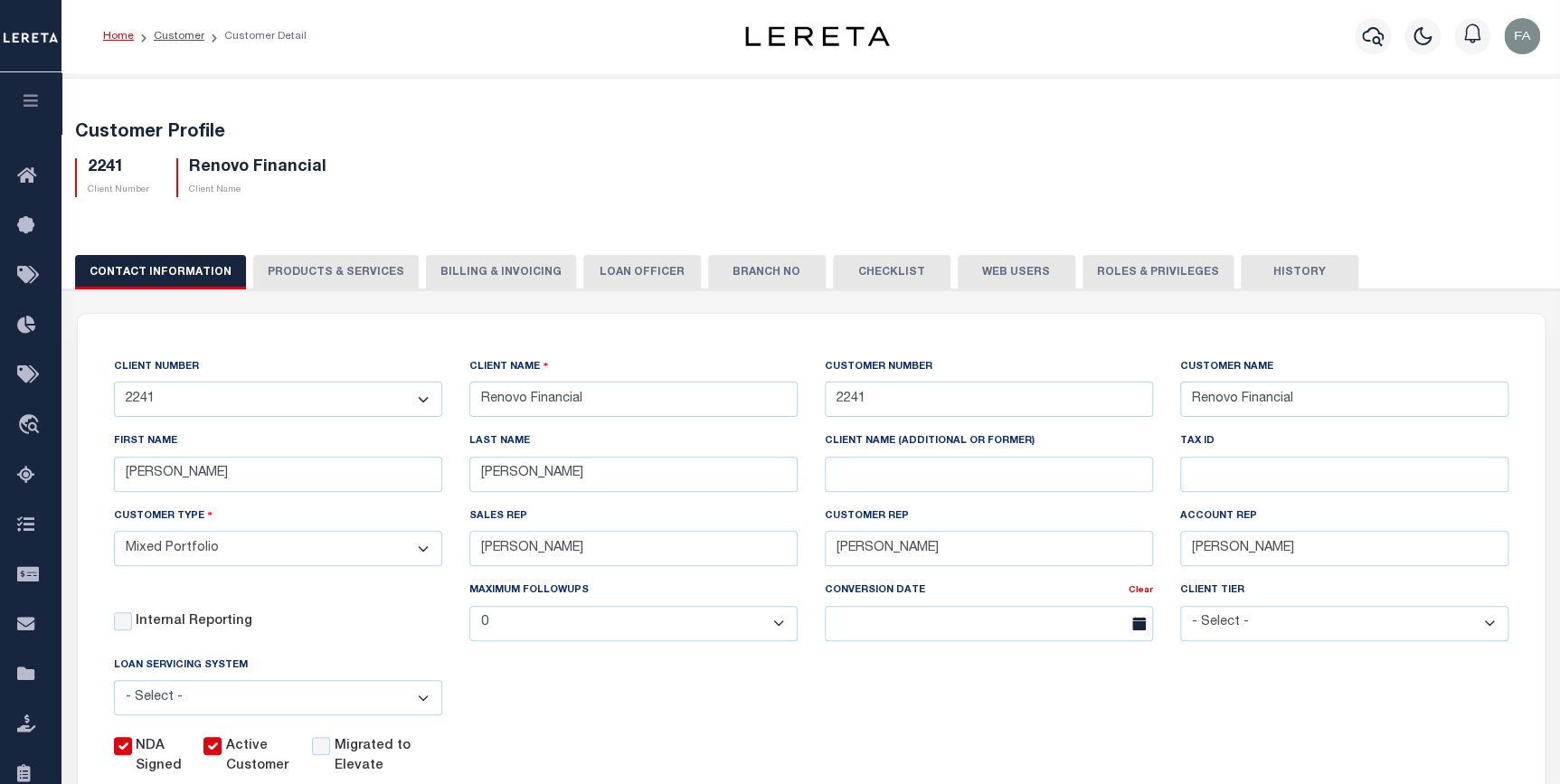
click at [361, 277] on button "PRODUCTS & SERVICES" at bounding box center [336, 272] width 166 height 35
select select "STX"
type textarea "$1.10 monthly tracking fee per parcel per month for Refi Parcel in excess of 5 …"
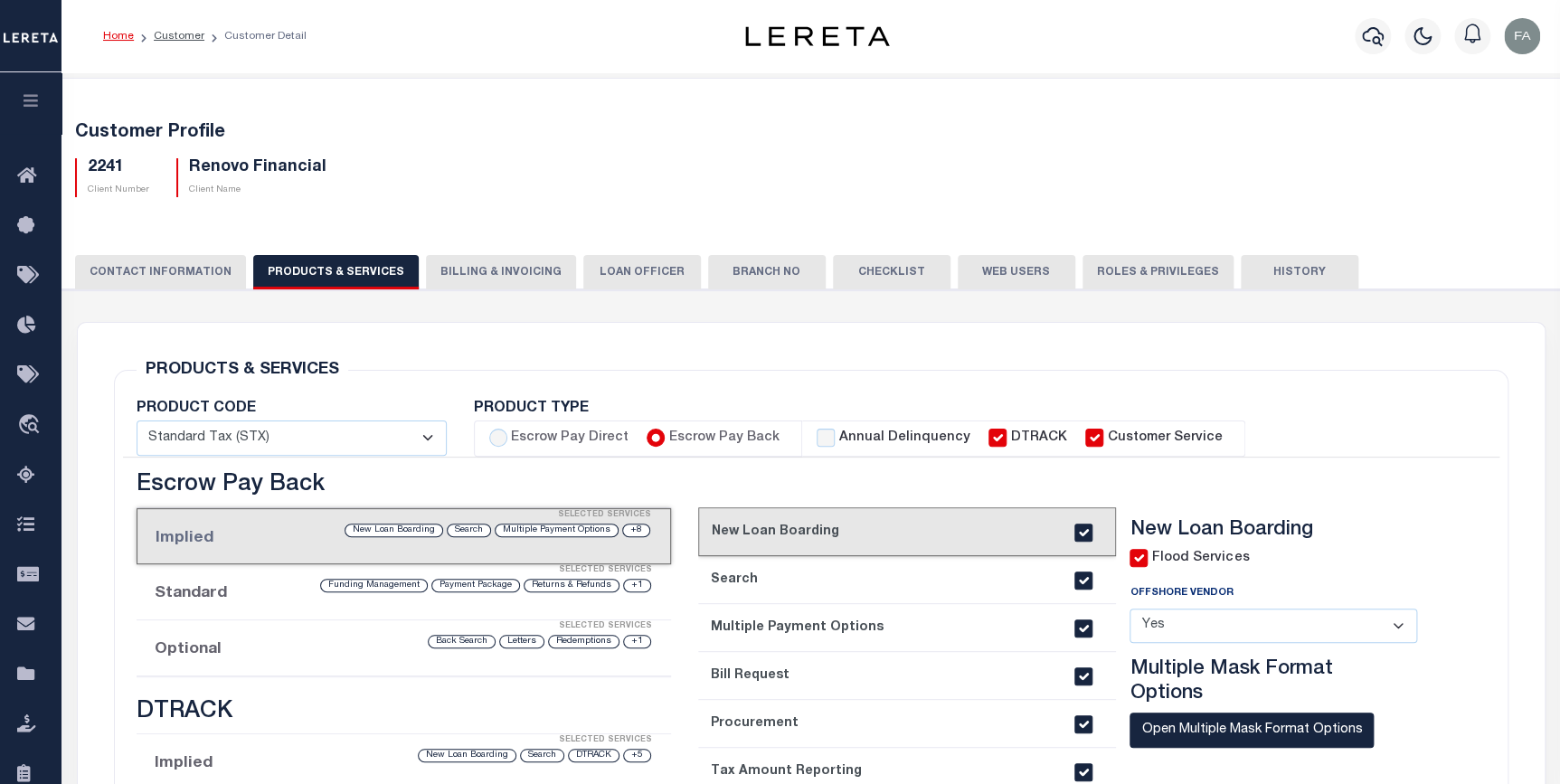
scroll to position [81, 0]
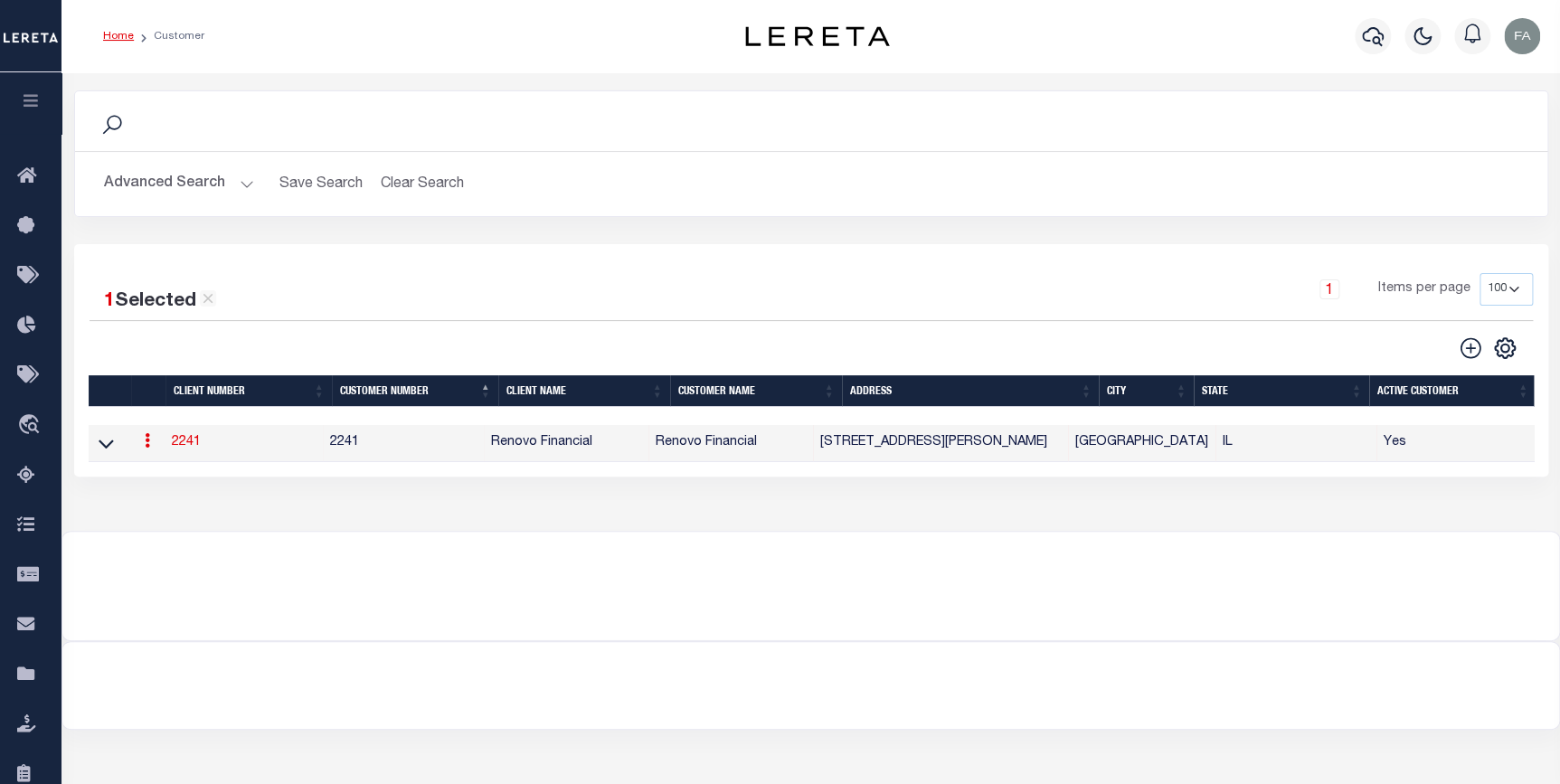
drag, startPoint x: 478, startPoint y: 420, endPoint x: 492, endPoint y: 416, distance: 14.6
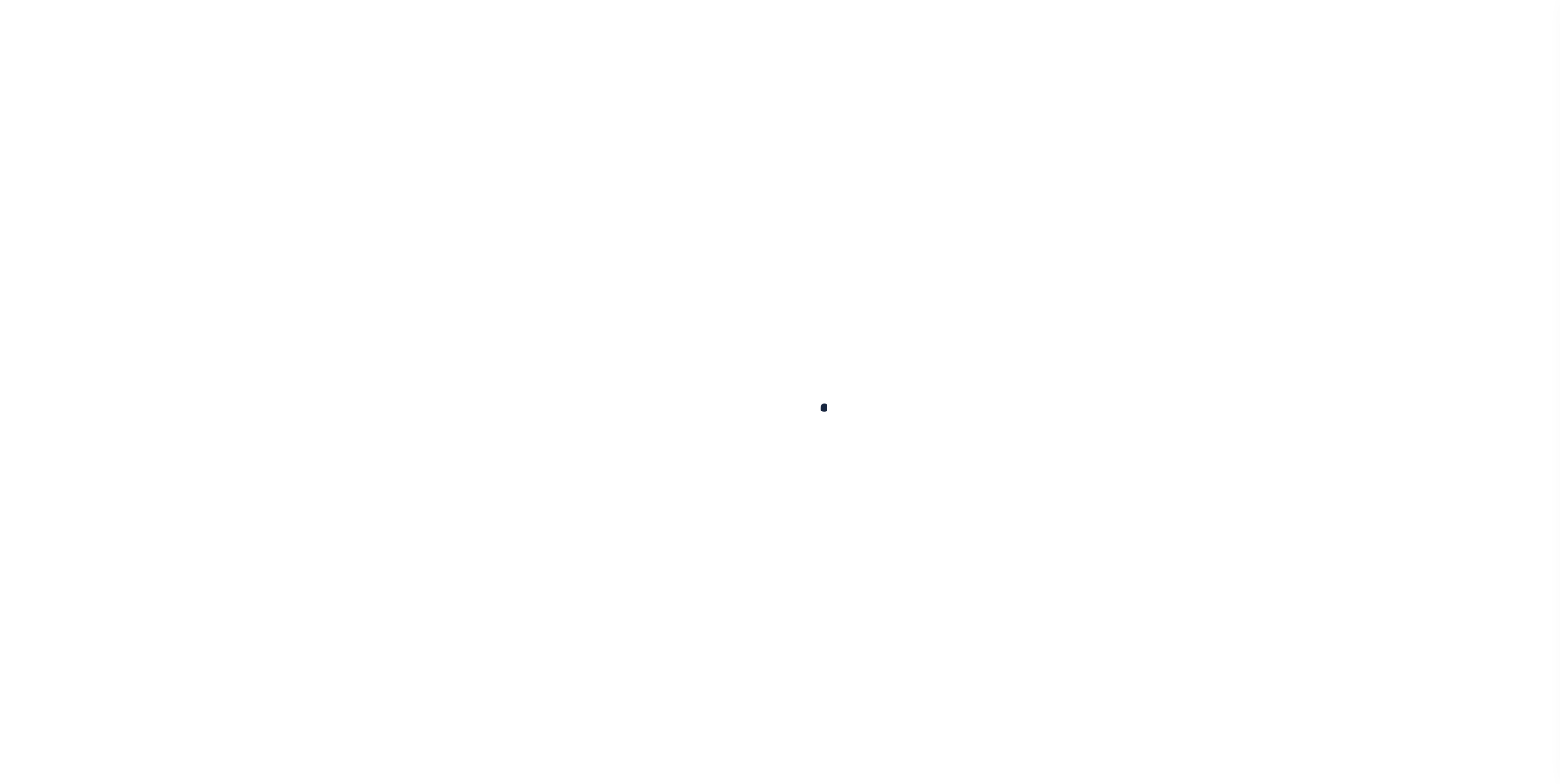
scroll to position [81, 0]
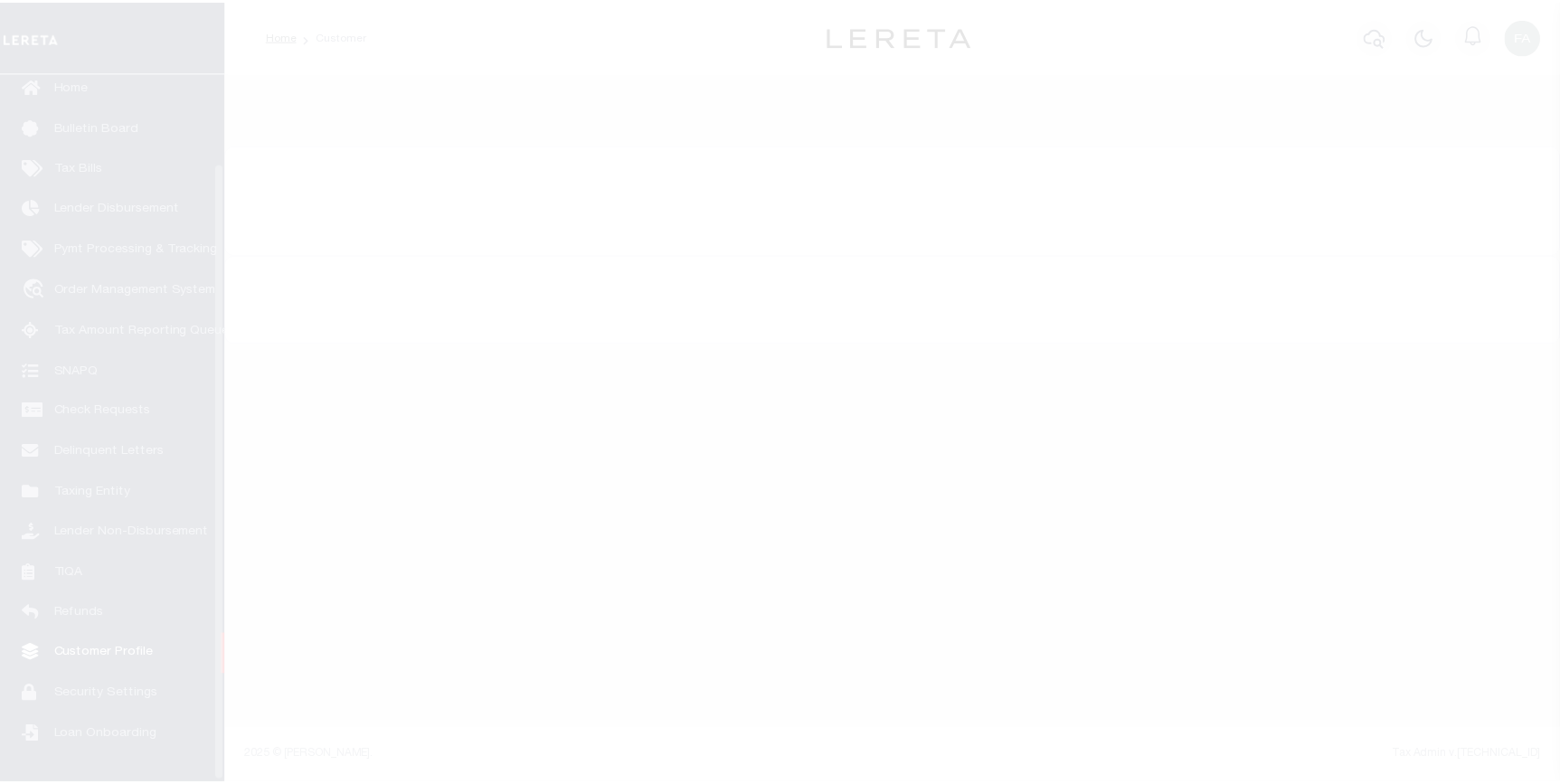
scroll to position [103, 0]
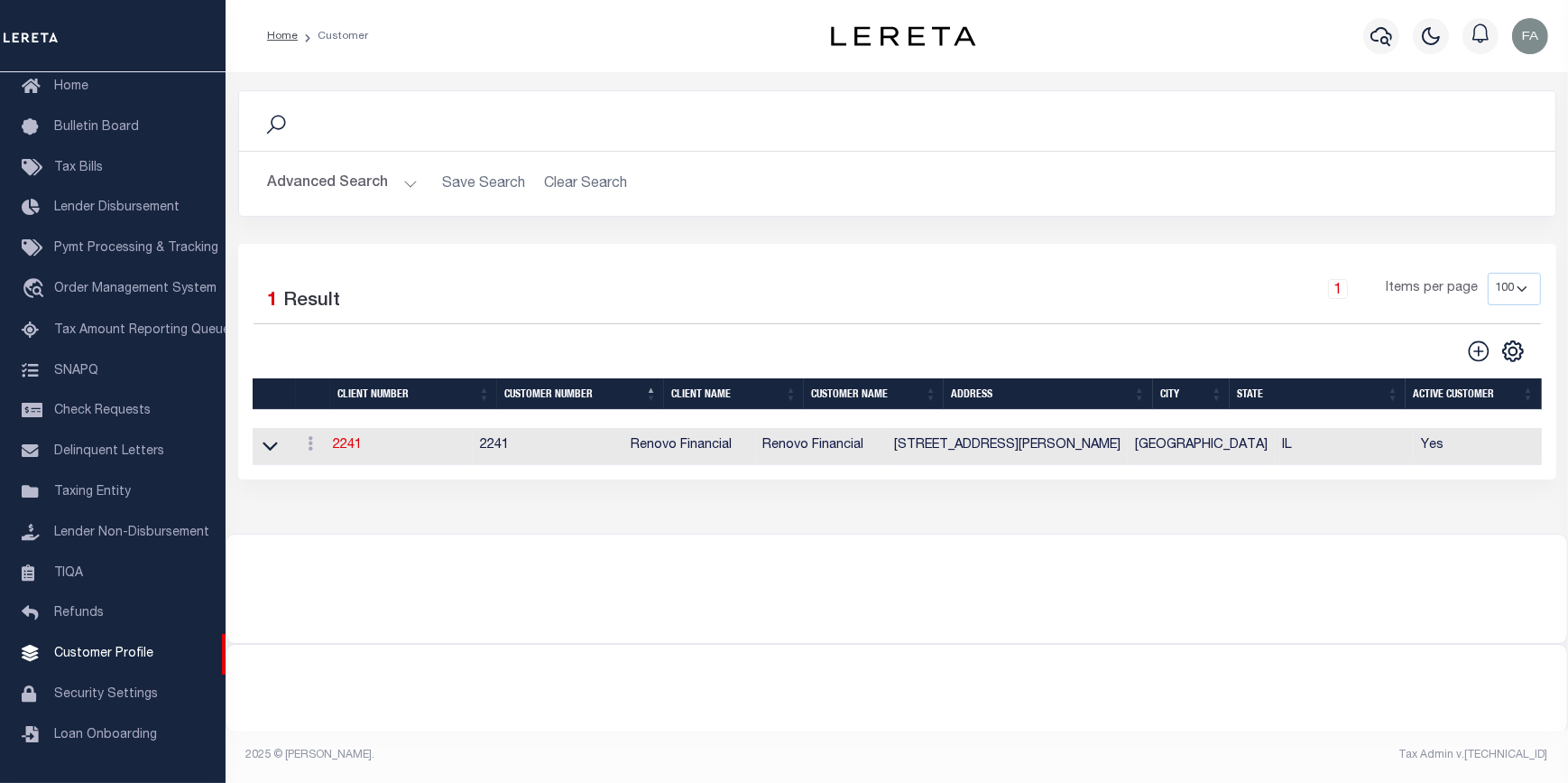
click at [334, 173] on button "Advanced Search" at bounding box center [342, 184] width 150 height 36
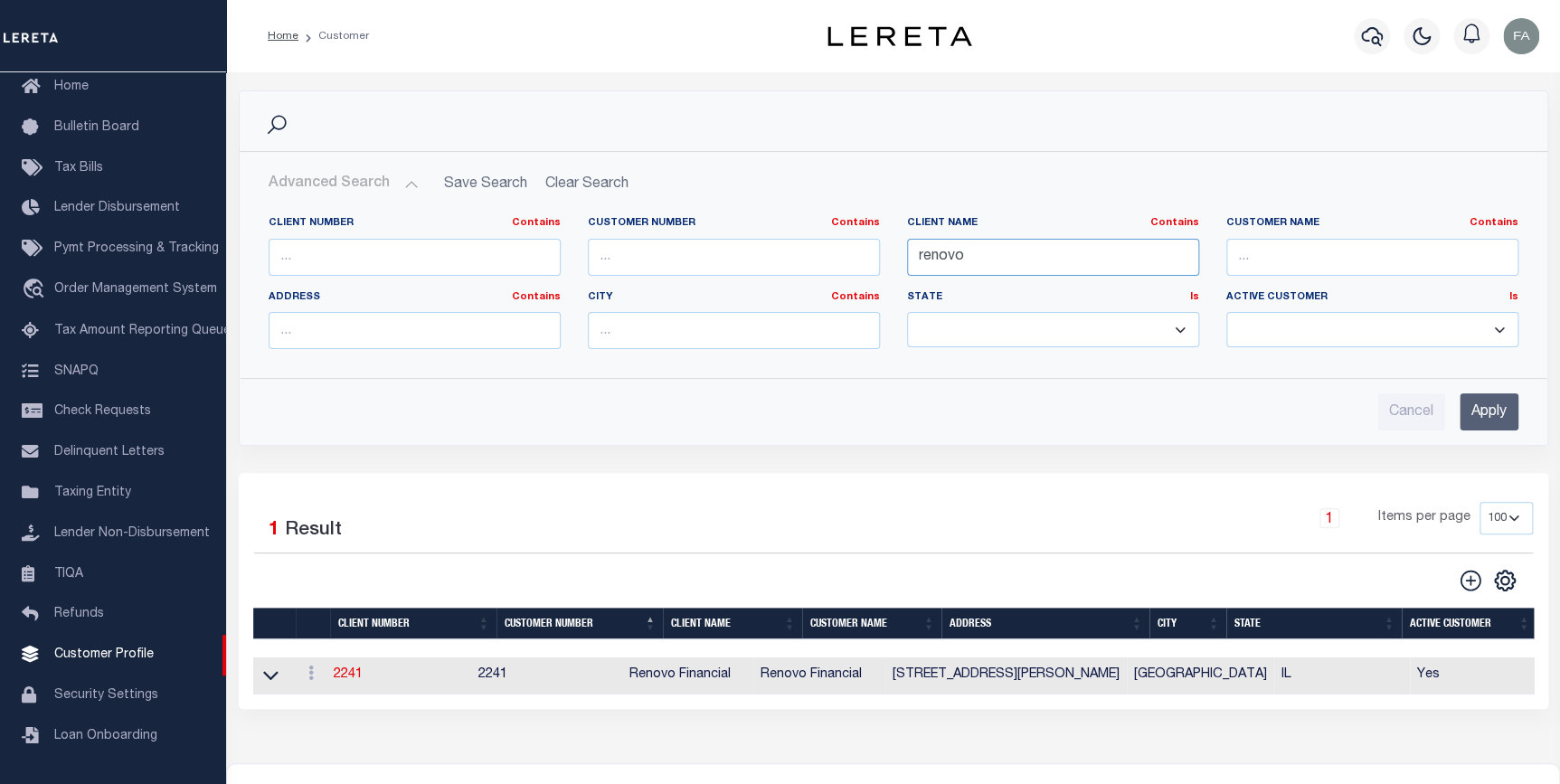
click at [938, 244] on input "renovo" at bounding box center [1053, 256] width 292 height 37
type input "[PERSON_NAME] SRL"
type input "[STREET_ADDRESS]"
type input "[GEOGRAPHIC_DATA]"
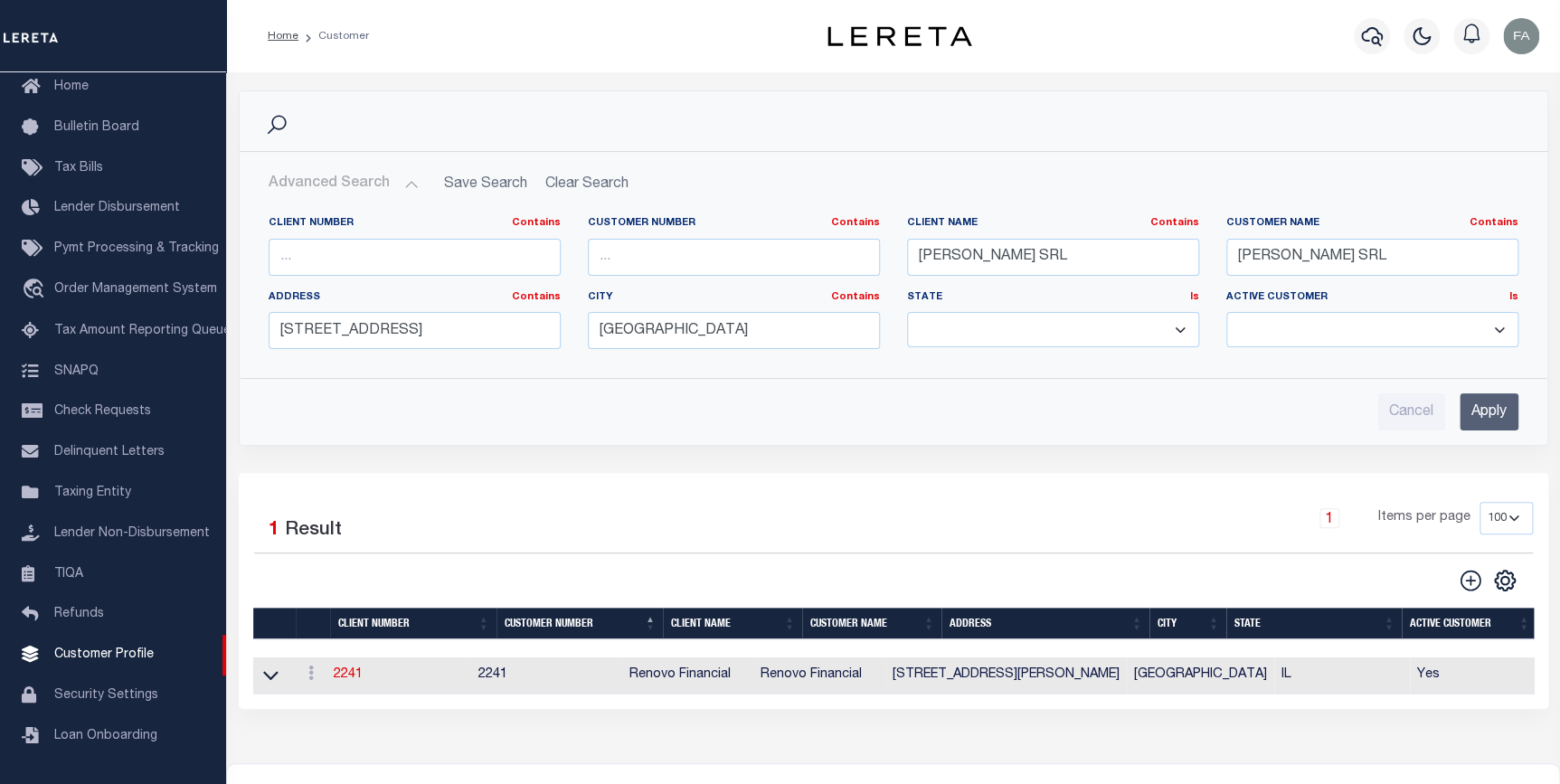
select select "NY"
drag, startPoint x: 1050, startPoint y: 253, endPoint x: 992, endPoint y: 253, distance: 58.0
click at [992, 253] on input "[PERSON_NAME] SRL" at bounding box center [1053, 256] width 292 height 37
click at [747, 324] on input "[GEOGRAPHIC_DATA]" at bounding box center [734, 329] width 292 height 37
click at [472, 335] on input "[STREET_ADDRESS]" at bounding box center [414, 329] width 292 height 37
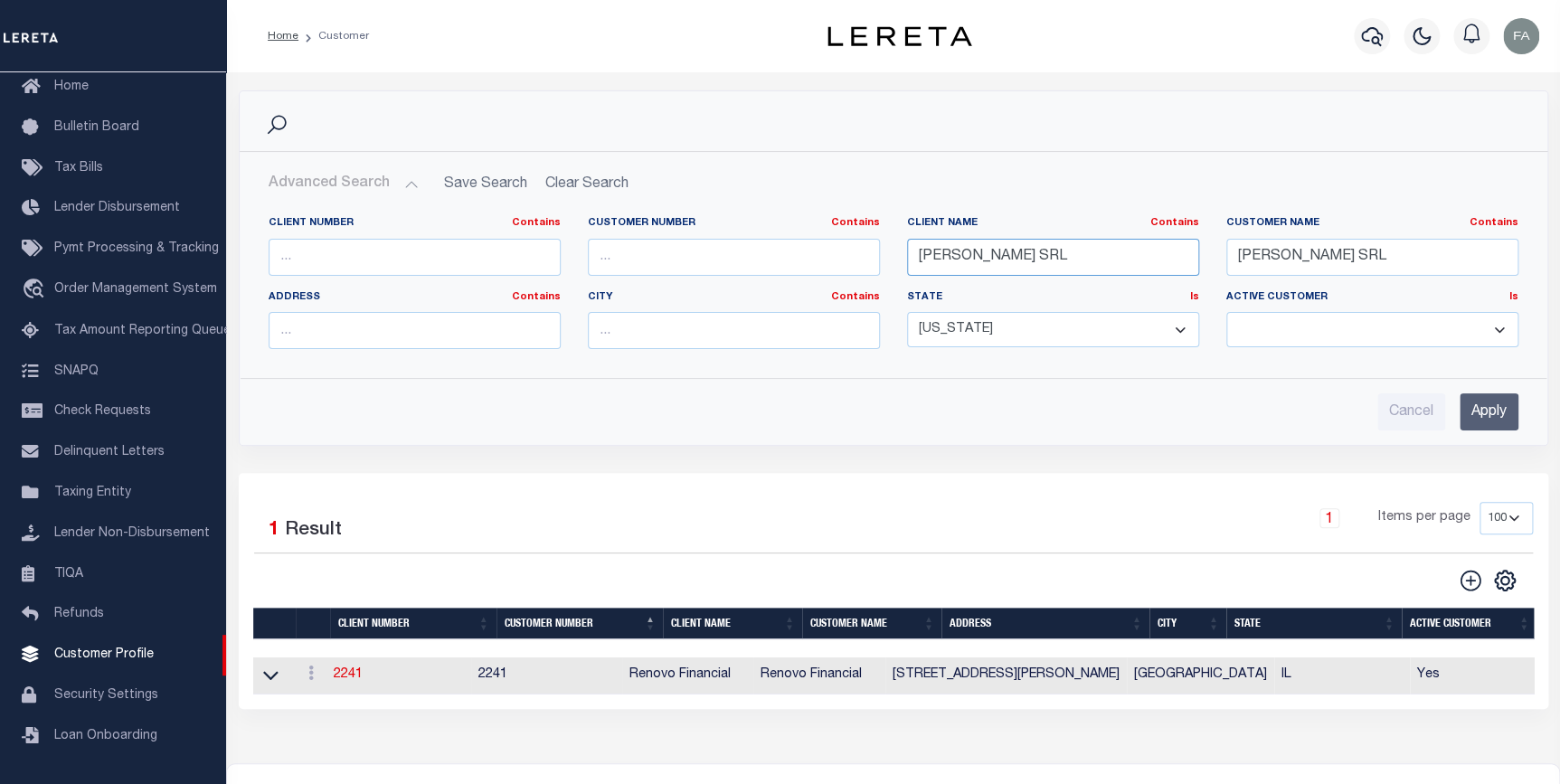
click at [1119, 245] on input "[PERSON_NAME] SRL" at bounding box center [1053, 256] width 292 height 37
click at [1285, 251] on input "[PERSON_NAME] SRL" at bounding box center [1372, 256] width 292 height 37
click at [1041, 247] on input "text" at bounding box center [1053, 256] width 292 height 37
type input "[PERSON_NAME]"
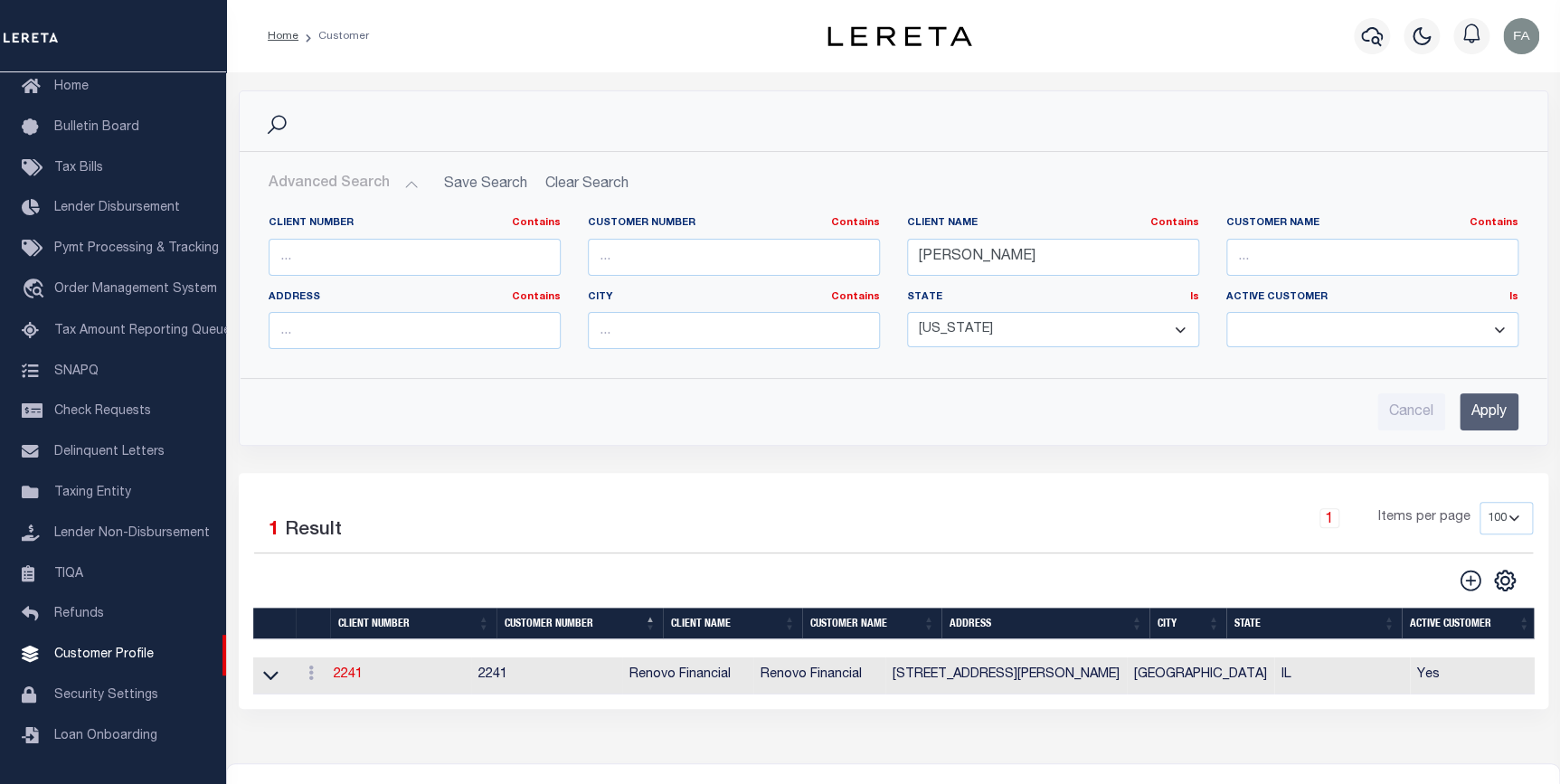
click at [1492, 425] on input "Apply" at bounding box center [1489, 411] width 59 height 37
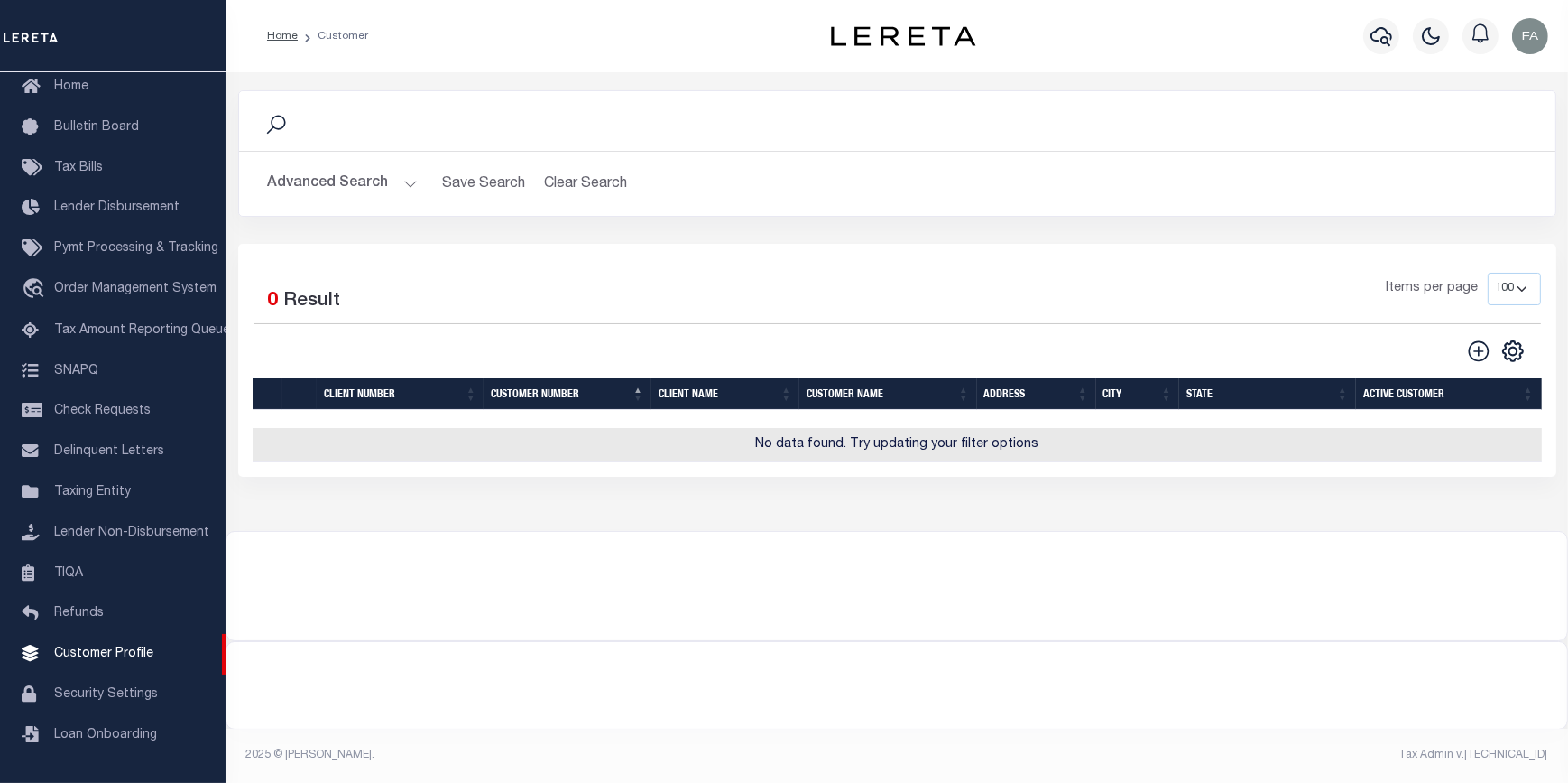
click at [366, 171] on button "Advanced Search" at bounding box center [342, 184] width 150 height 36
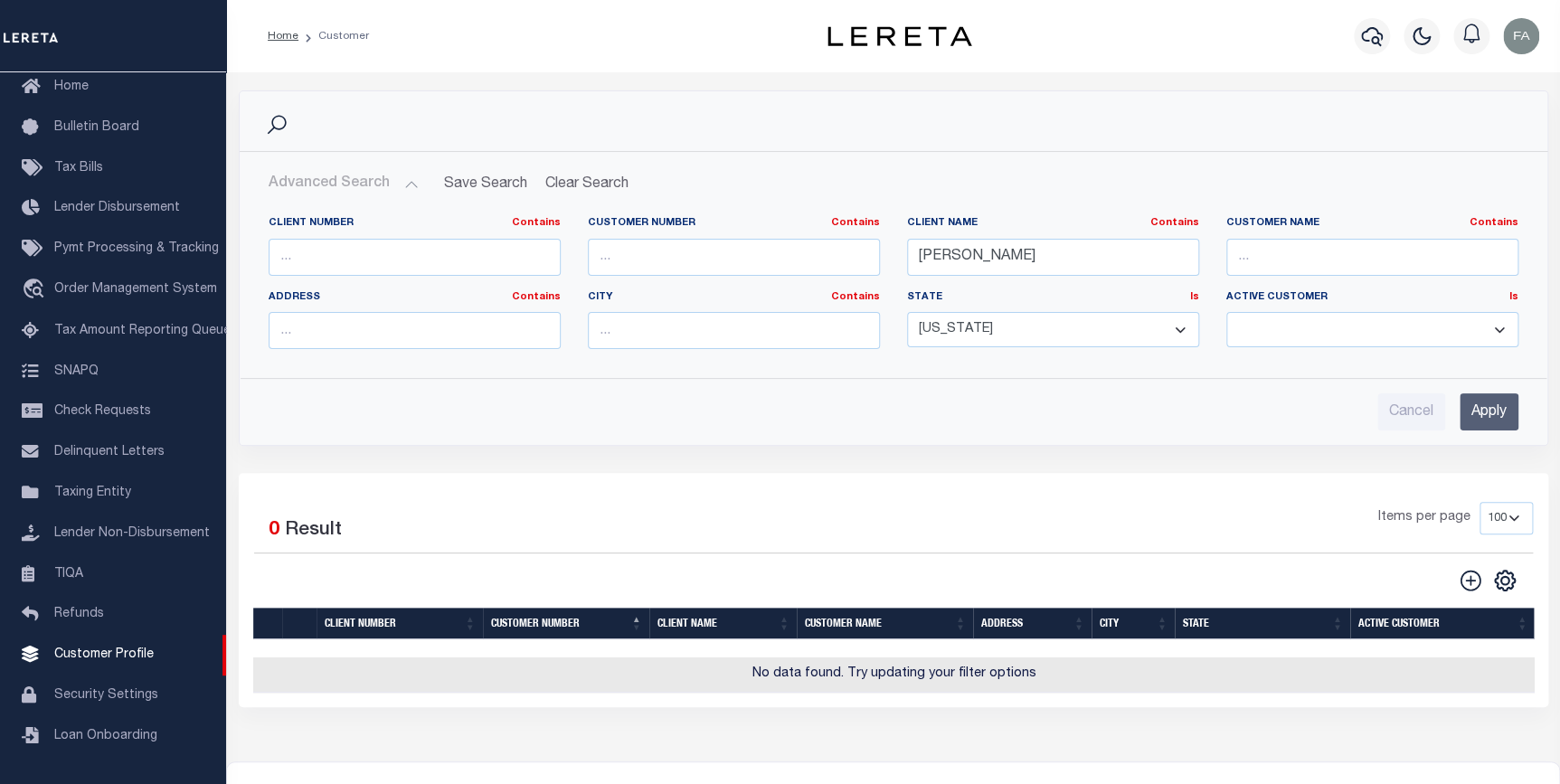
click at [1088, 299] on label "State Is Is Contains" at bounding box center [1053, 297] width 292 height 15
click at [1098, 337] on select "[US_STATE] [US_STATE] [US_STATE] [US_STATE] [US_STATE] [US_STATE] [US_STATE] [U…" at bounding box center [1053, 329] width 292 height 36
select select
click at [907, 312] on select "[US_STATE] [US_STATE] [US_STATE] [US_STATE] [US_STATE] [US_STATE] [US_STATE] [U…" at bounding box center [1053, 329] width 292 height 36
click at [1486, 398] on input "Apply" at bounding box center [1489, 411] width 59 height 37
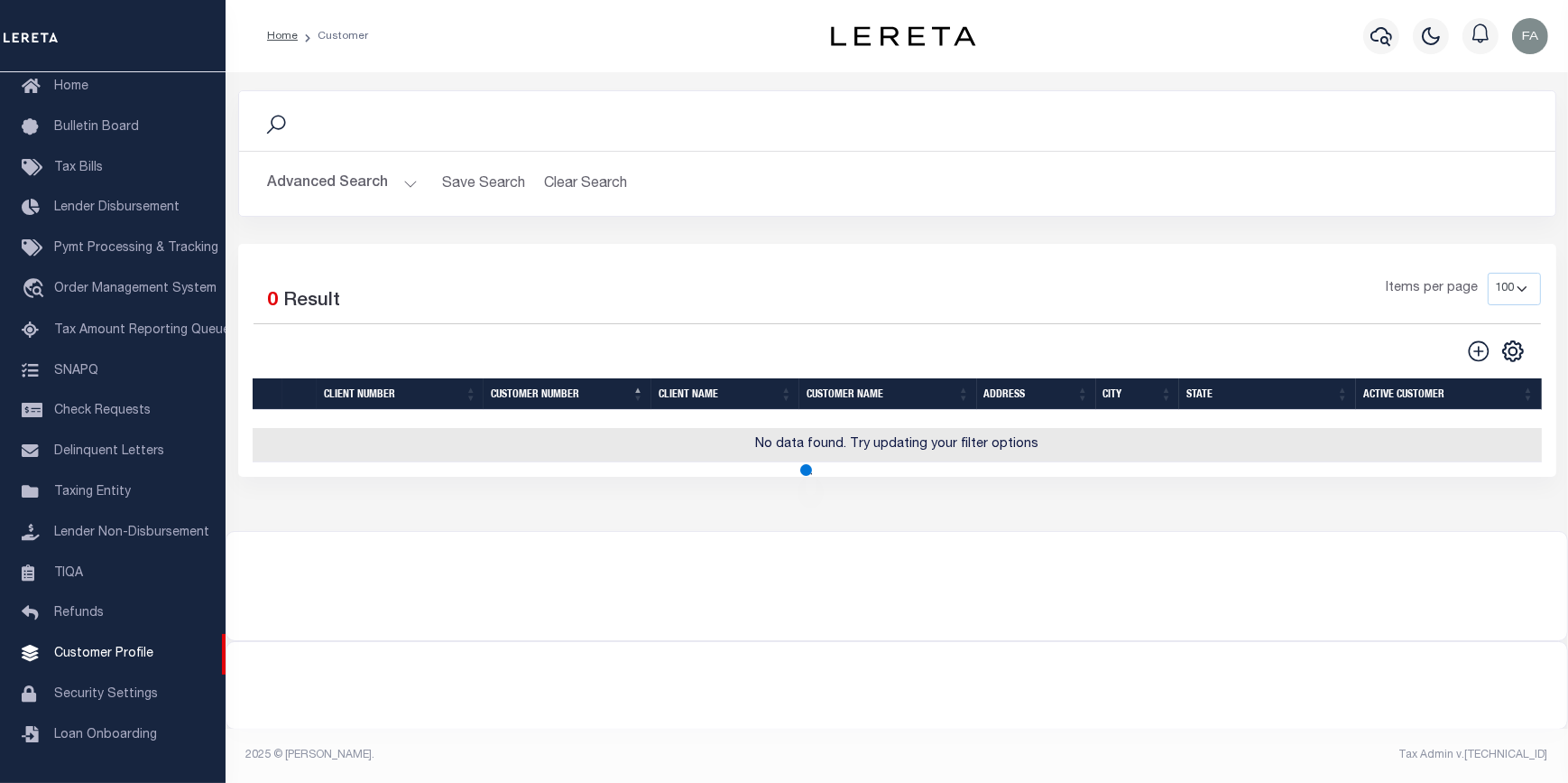
click at [448, 278] on div "Selected 0 Result" at bounding box center [404, 297] width 301 height 51
click at [405, 185] on button "Advanced Search" at bounding box center [342, 184] width 150 height 36
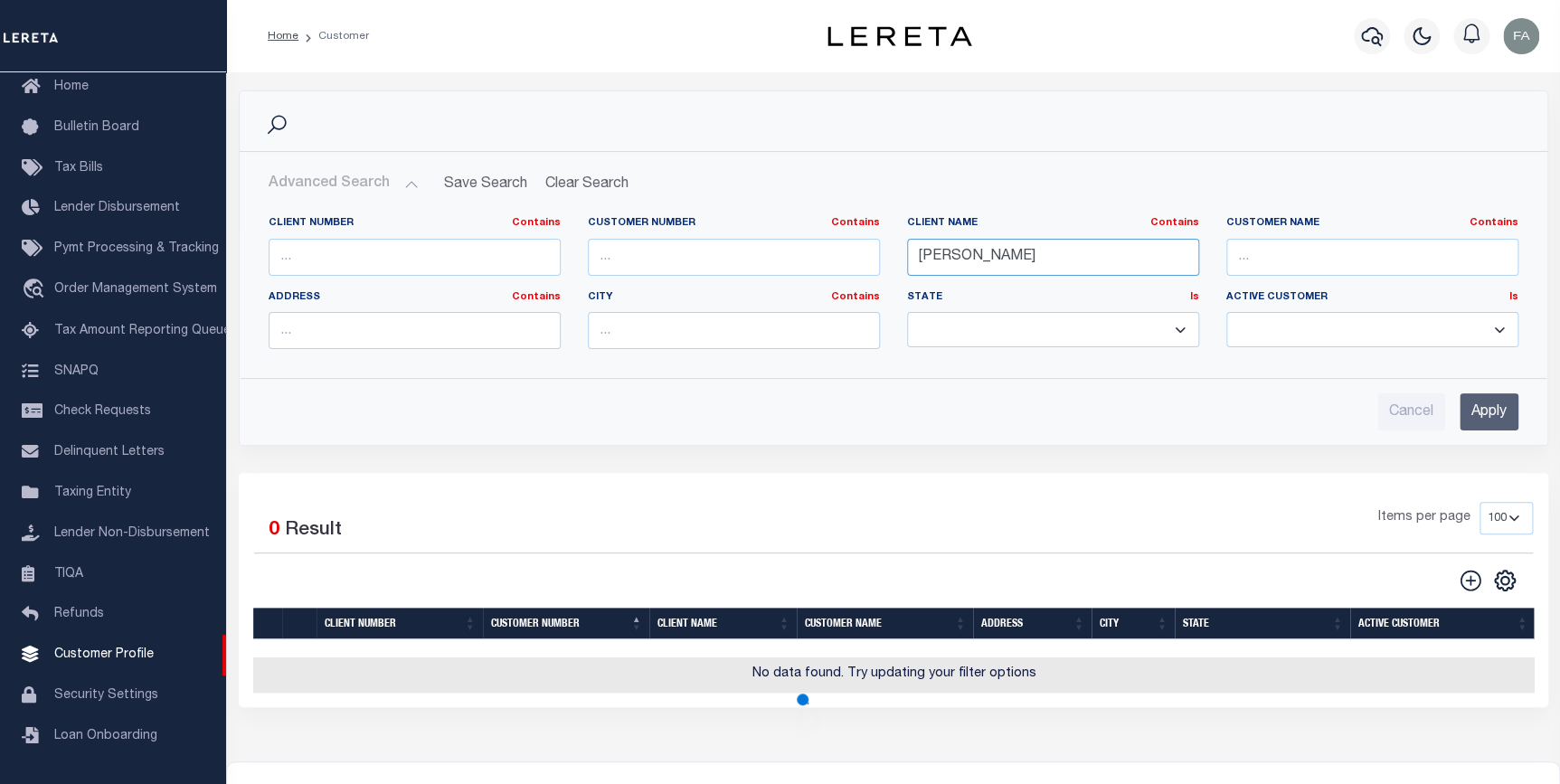
click at [1012, 255] on input "[PERSON_NAME]" at bounding box center [1053, 256] width 292 height 37
click at [1464, 408] on input "Apply" at bounding box center [1489, 411] width 59 height 37
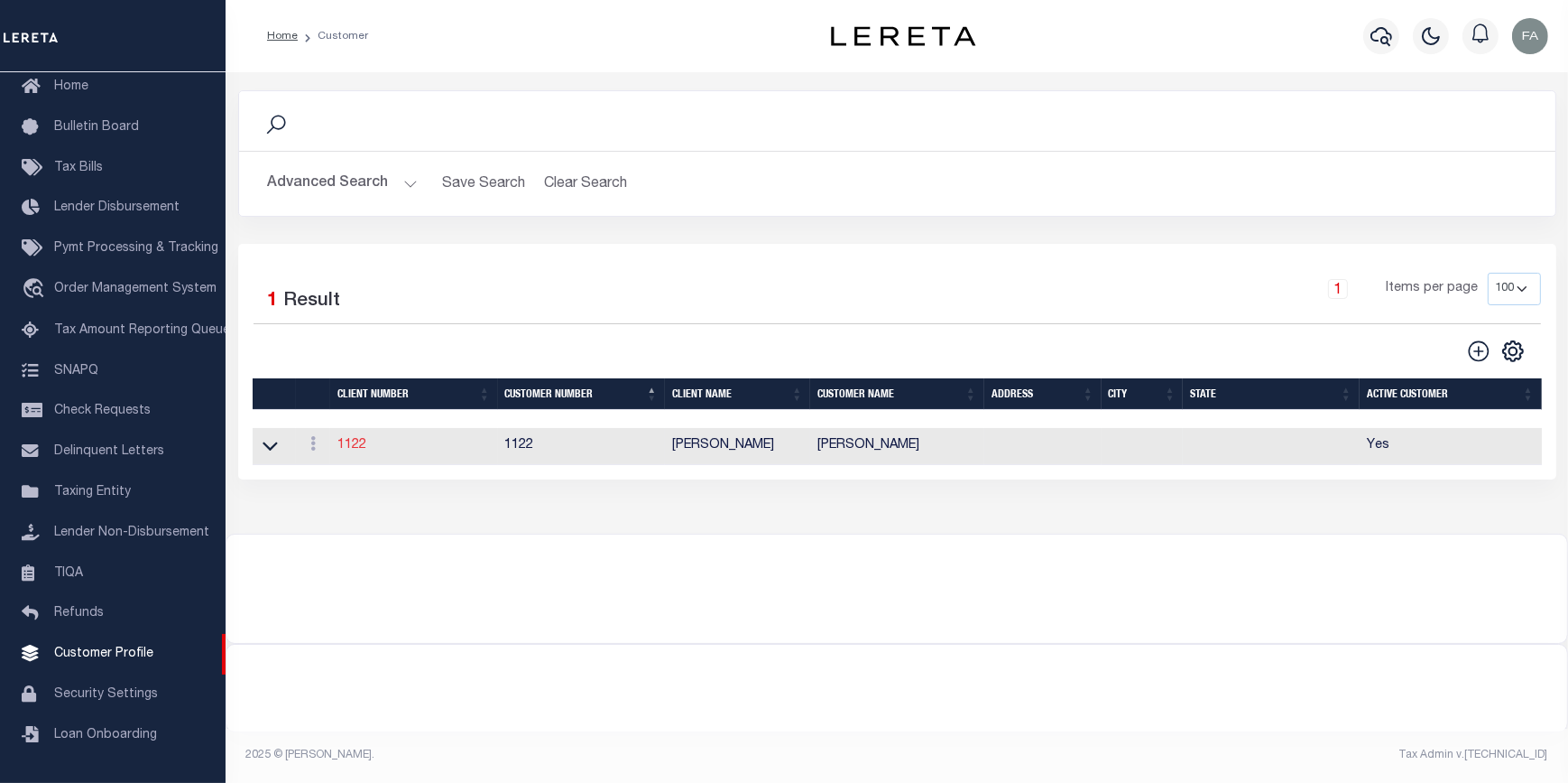
click at [362, 447] on link "1122" at bounding box center [352, 445] width 29 height 13
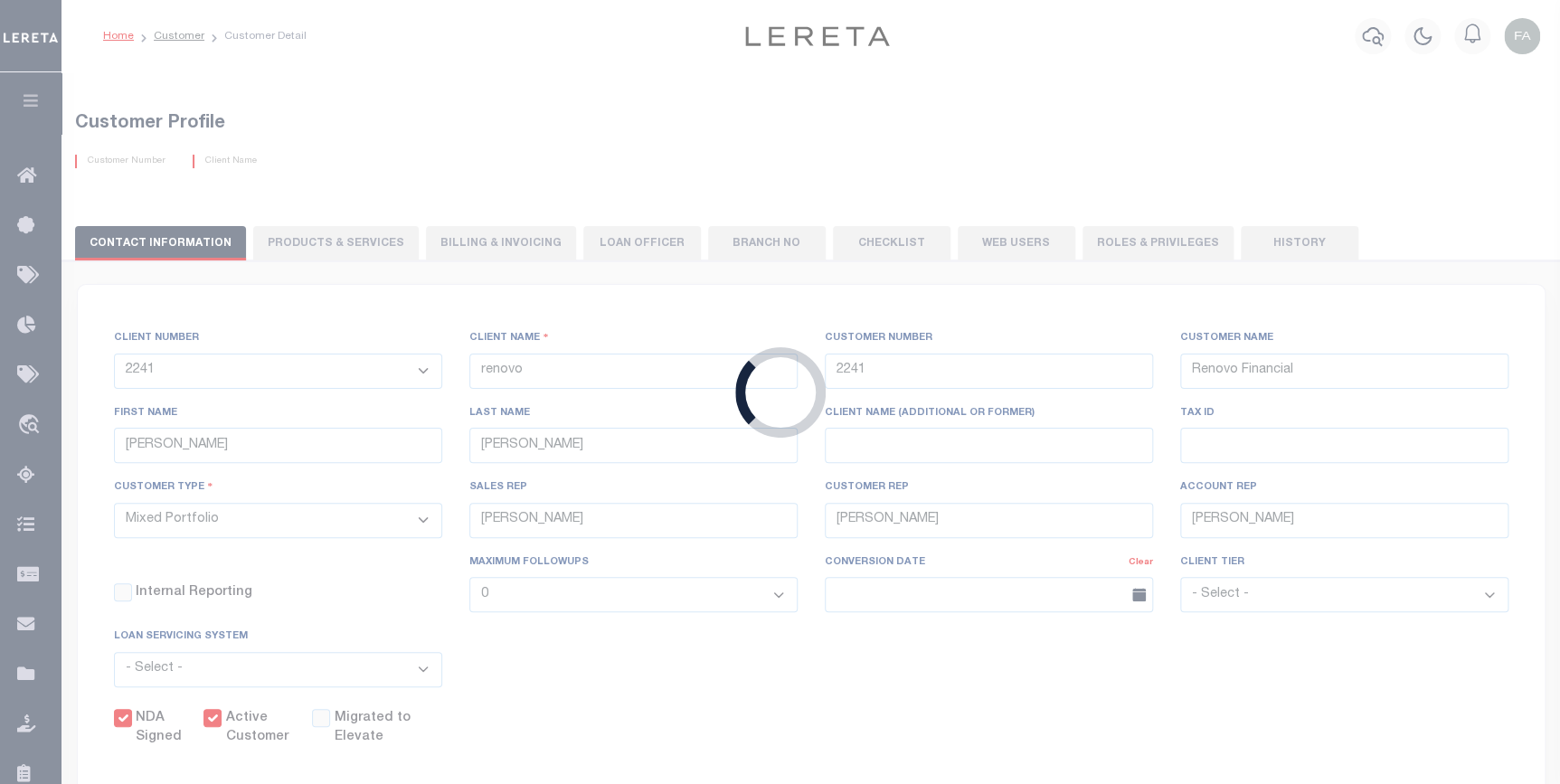
select select
type input "[PERSON_NAME]"
type input "1122"
type input "[PERSON_NAME]"
type input "[PERSON_NAME] QA"
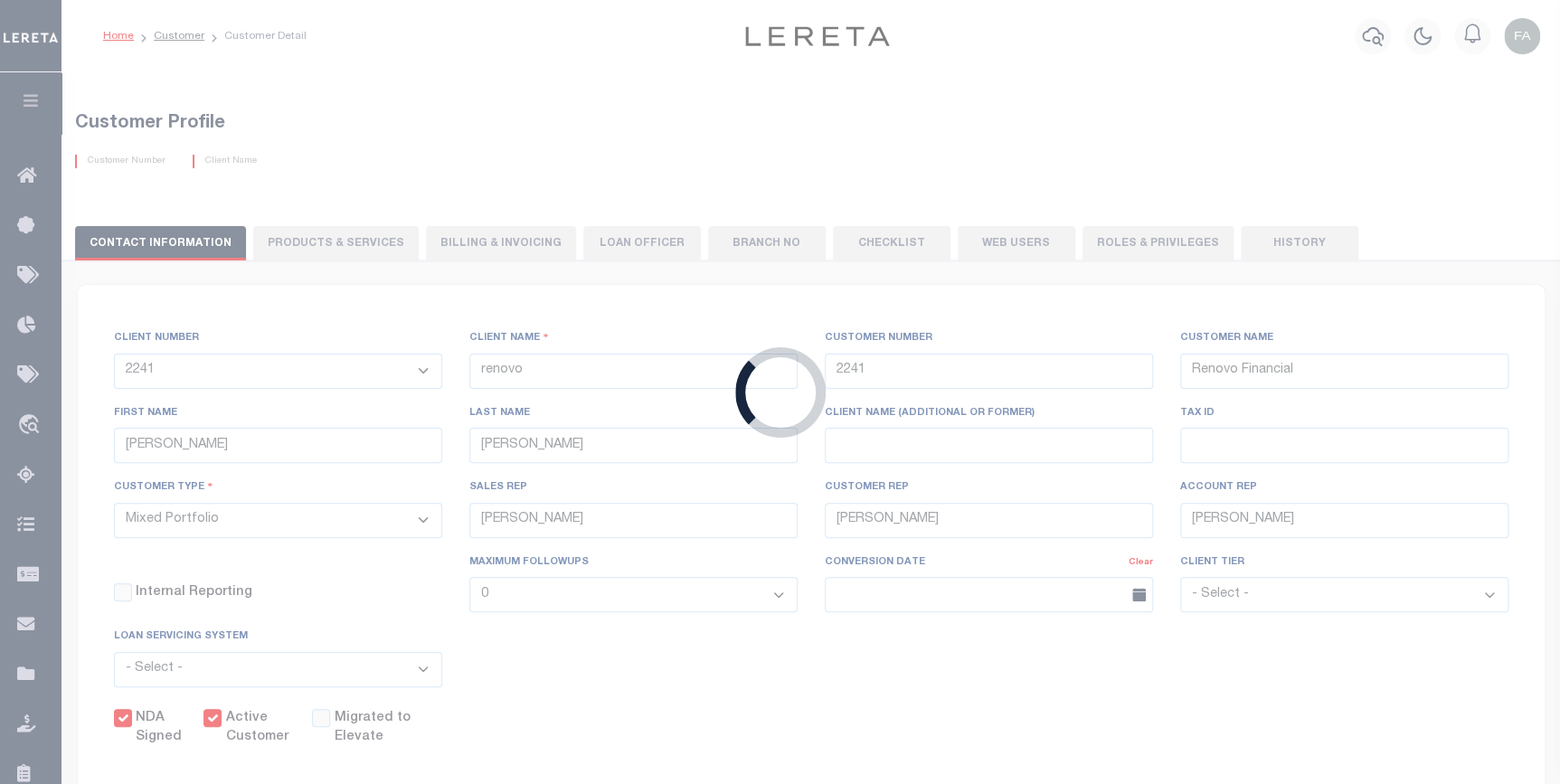
select select "Residential"
type input "[PERSON_NAME]"
type input "[PERSON_NAME] [PERSON_NAME] [PERSON_NAME]"
type input "[DATE]"
select select "Tier 3"
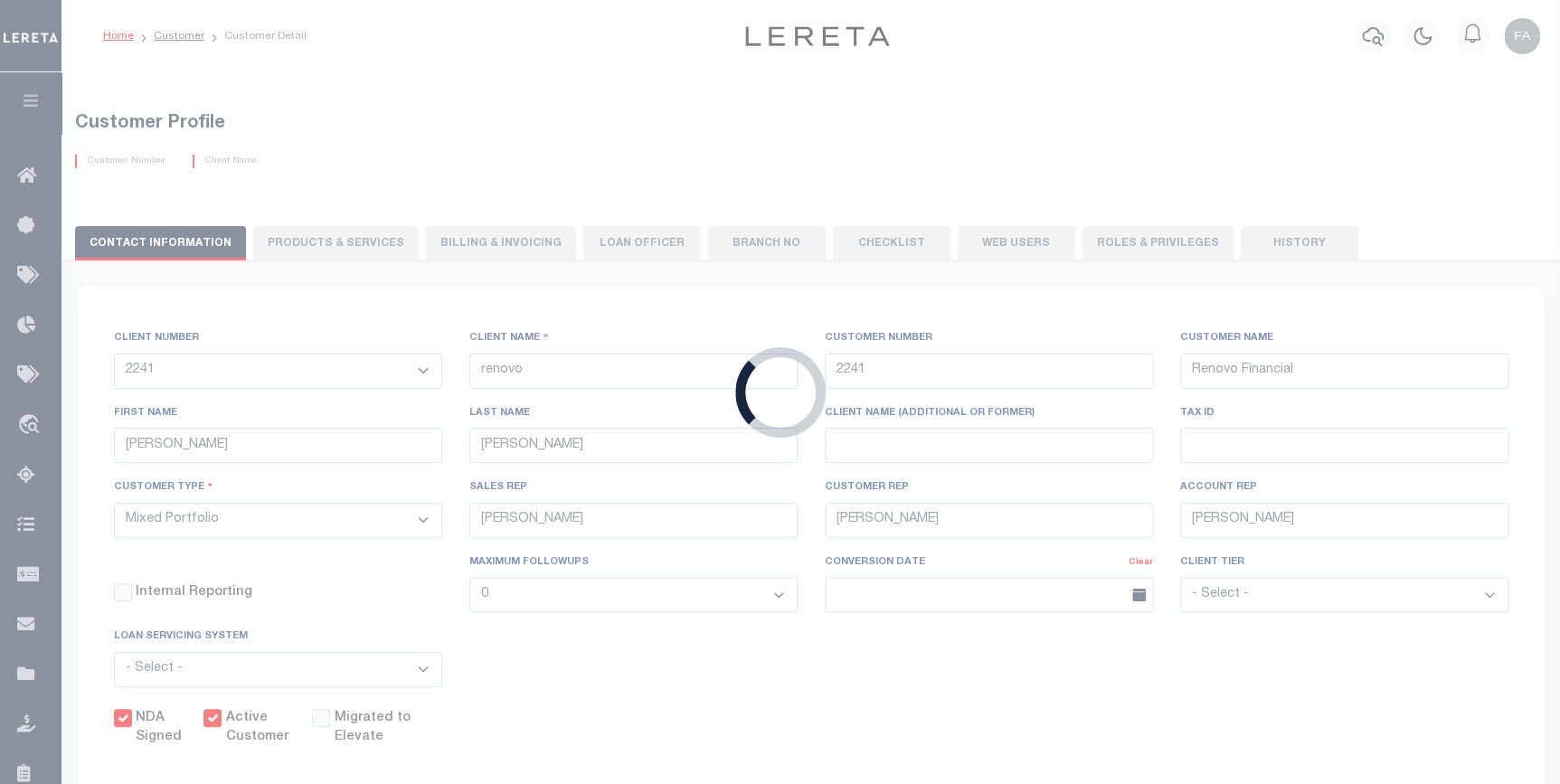
select select "FIC"
select select
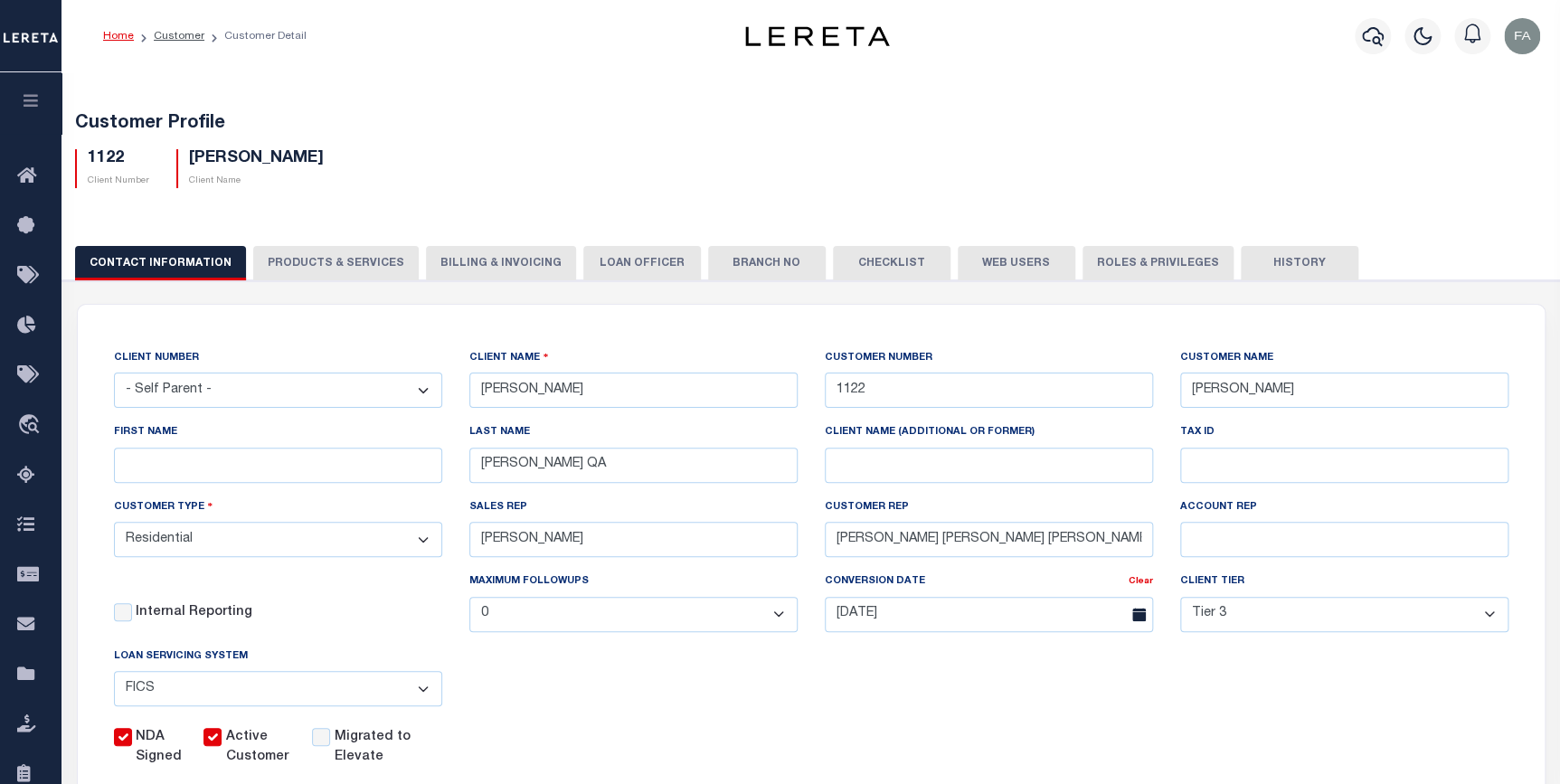
click at [268, 263] on button "PRODUCTS & SERVICES" at bounding box center [336, 263] width 166 height 35
select select "STX"
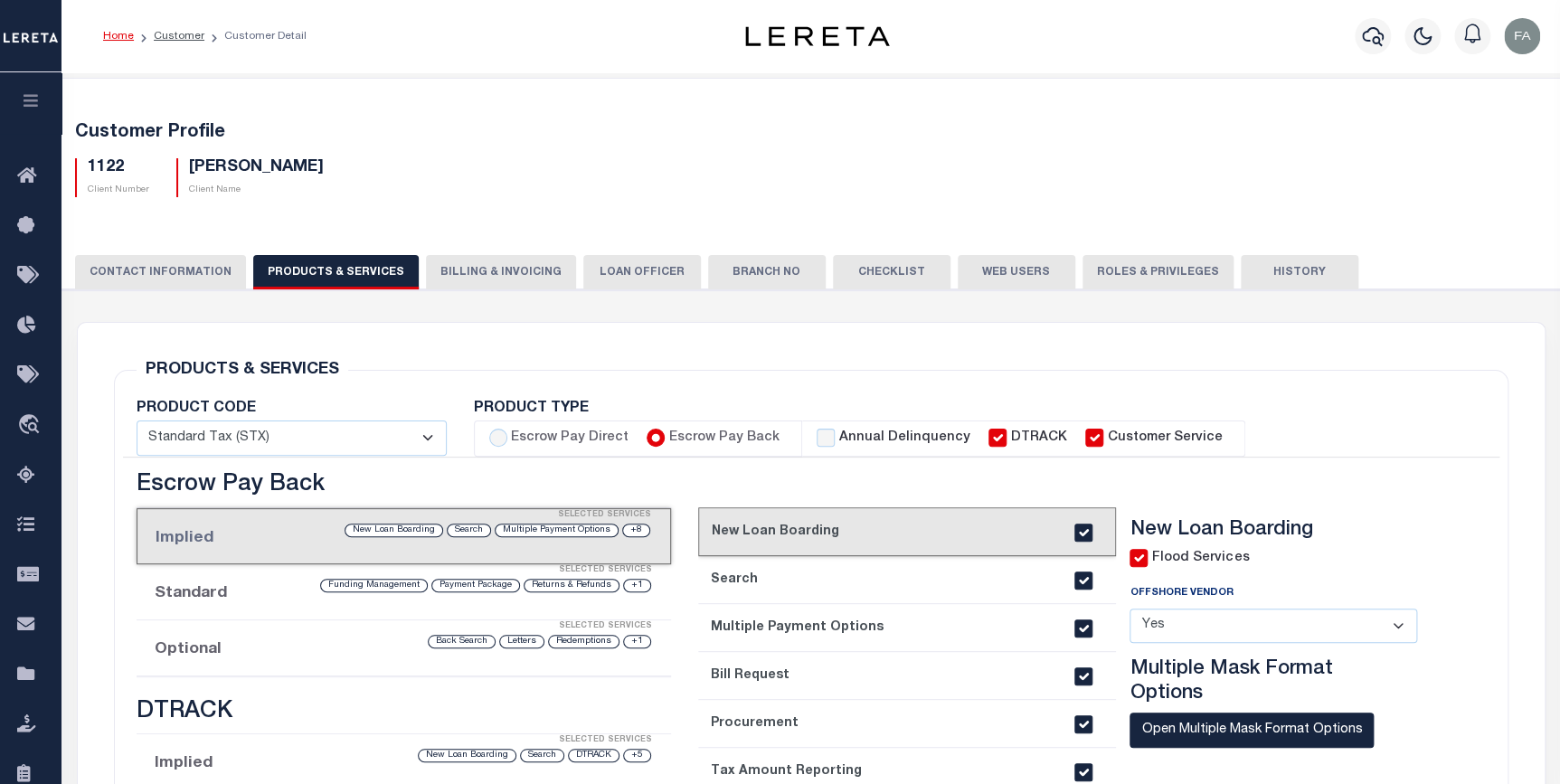
scroll to position [81, 0]
